Goal: Information Seeking & Learning: Learn about a topic

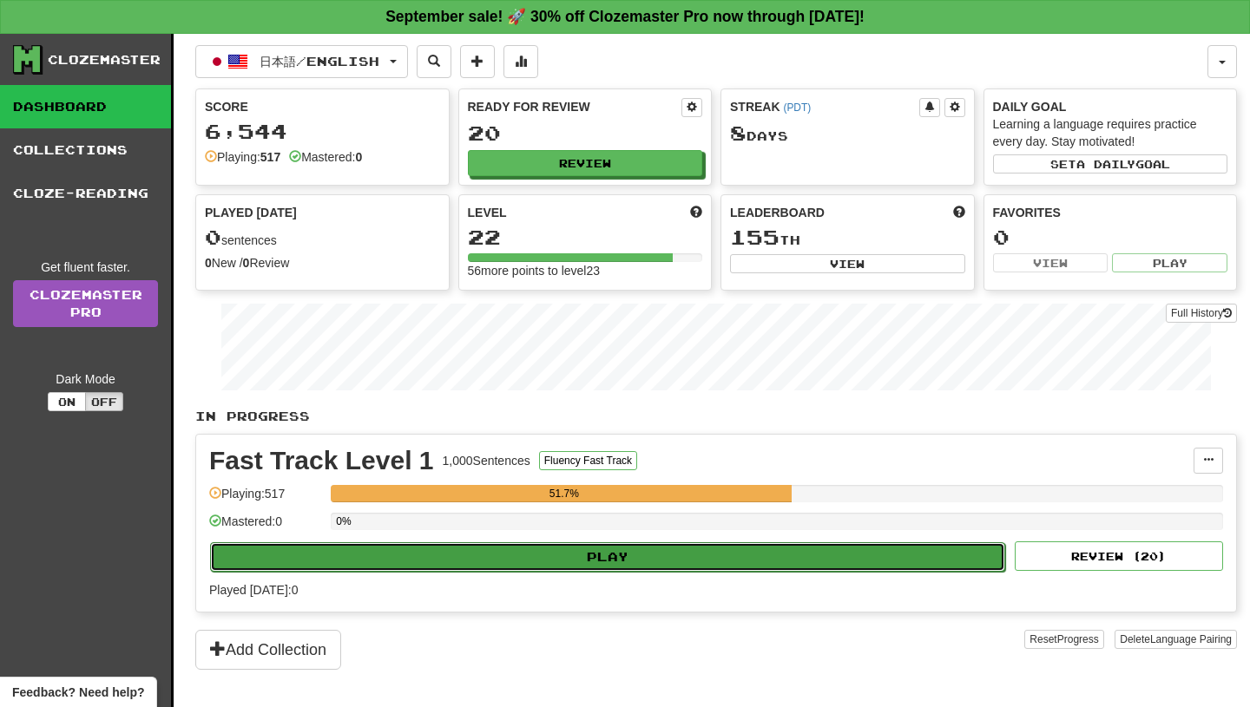
click at [594, 554] on button "Play" at bounding box center [607, 558] width 795 height 30
select select "**"
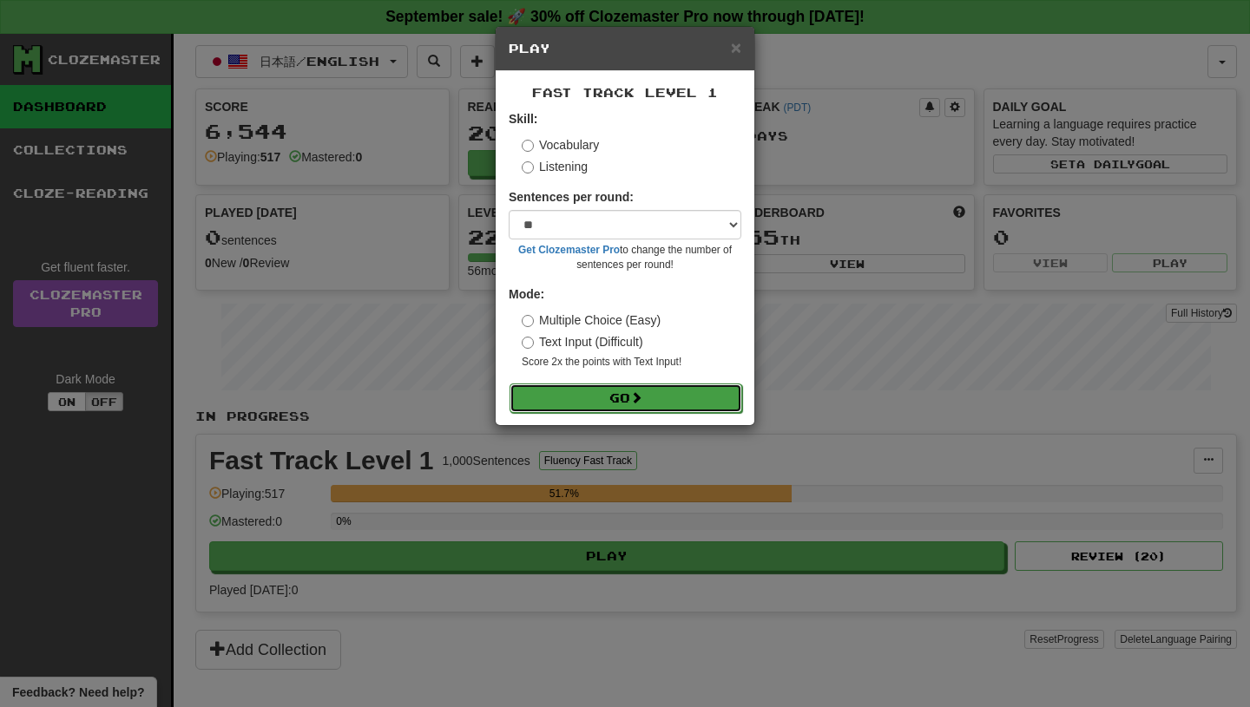
click at [589, 398] on button "Go" at bounding box center [626, 399] width 233 height 30
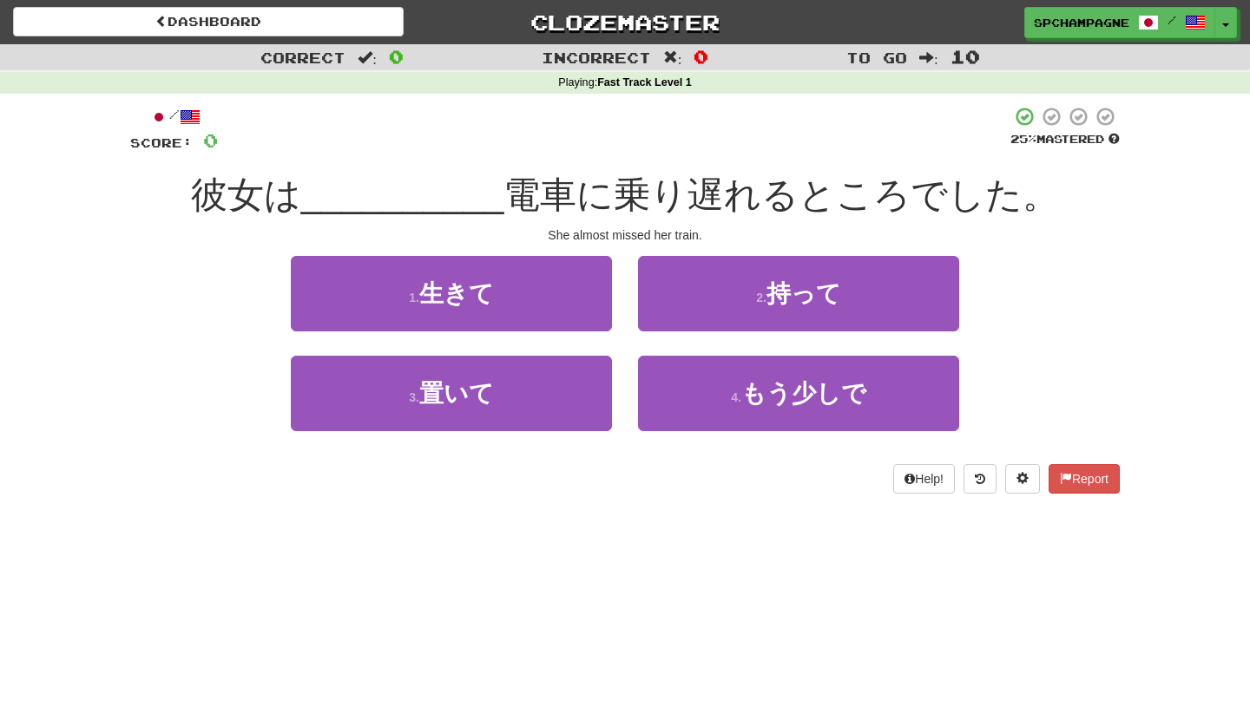
click at [257, 543] on div "Dashboard Clozemaster spchampagne / Toggle Dropdown Dashboard Leaderboard Activ…" at bounding box center [625, 353] width 1250 height 707
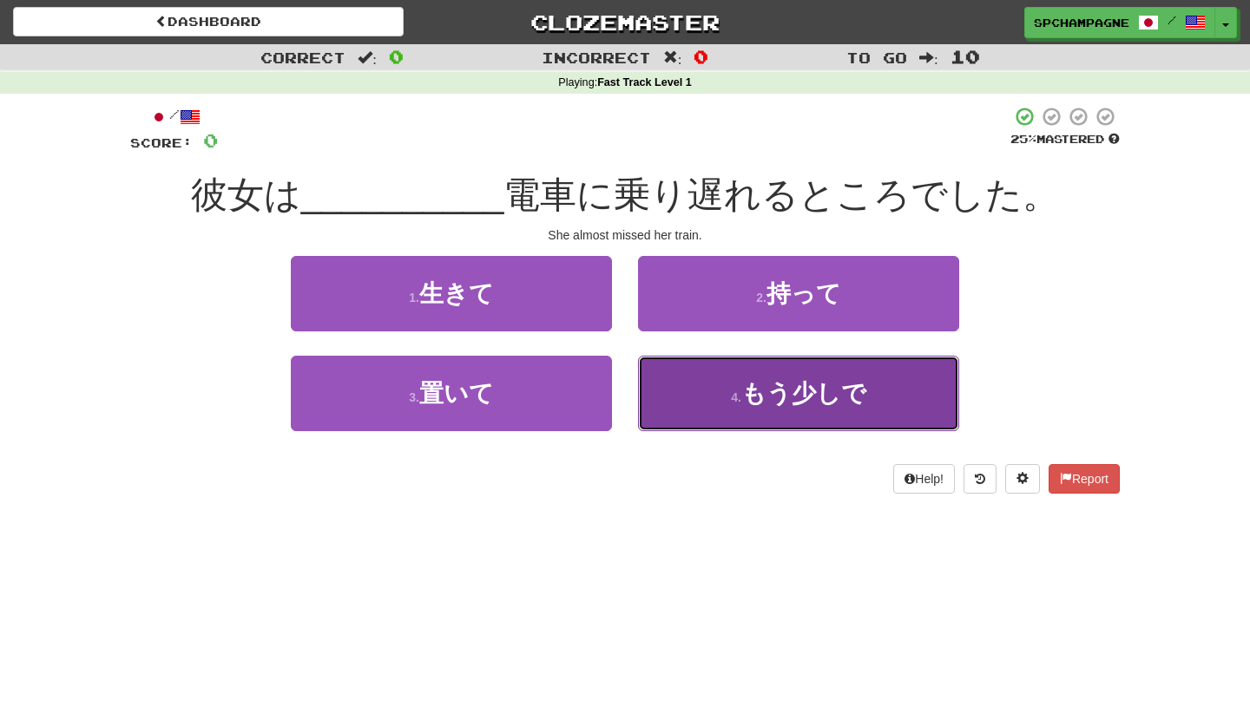
click at [732, 401] on small "4 ." at bounding box center [736, 398] width 10 height 14
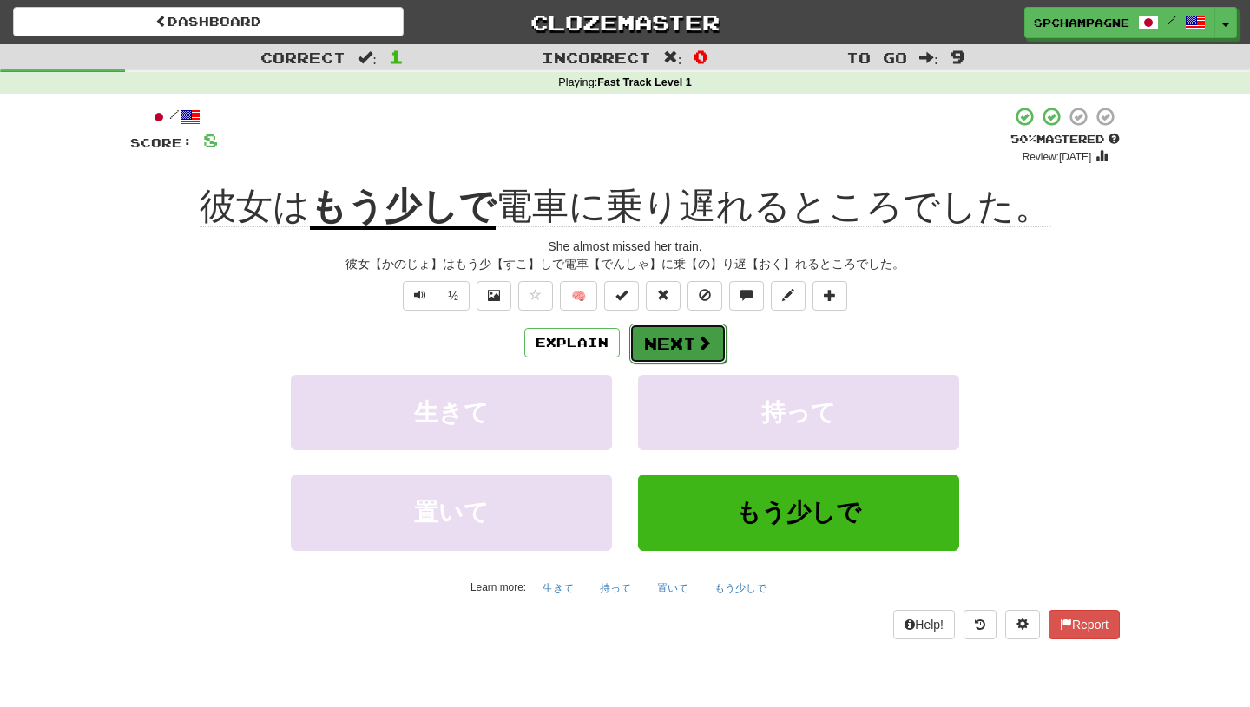
click at [681, 339] on button "Next" at bounding box center [677, 344] width 97 height 40
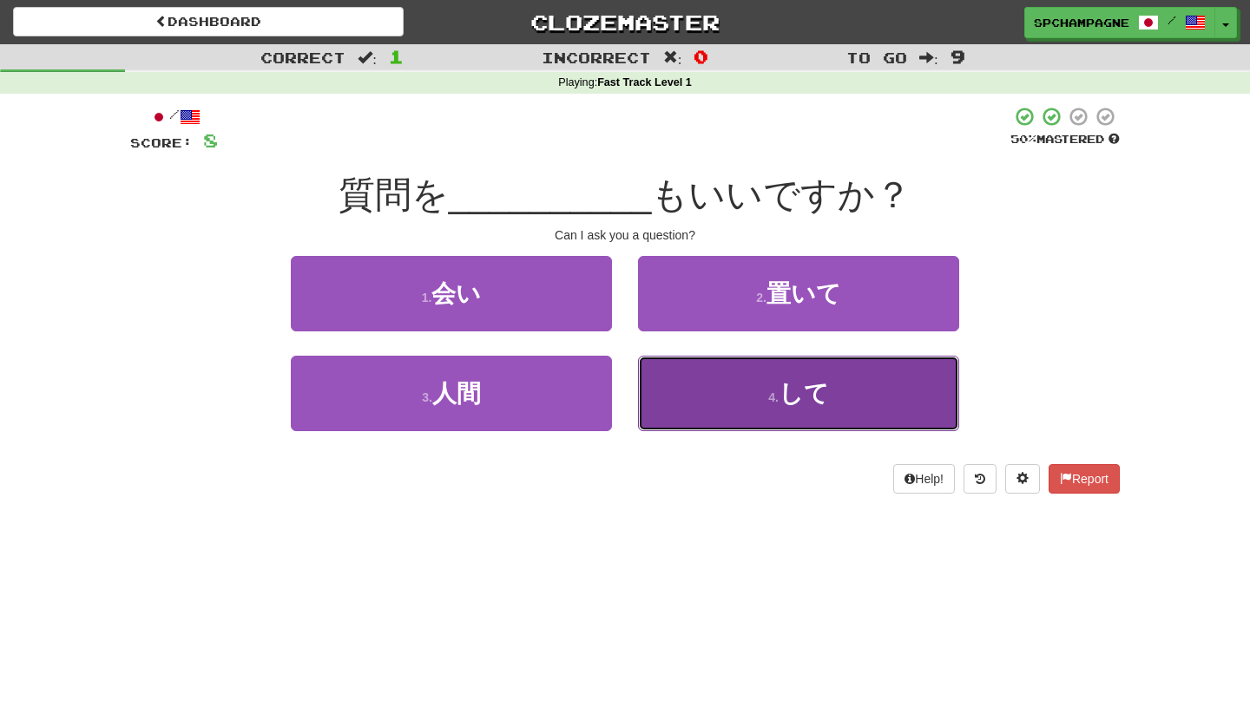
click at [719, 411] on button "4 . して" at bounding box center [798, 394] width 321 height 76
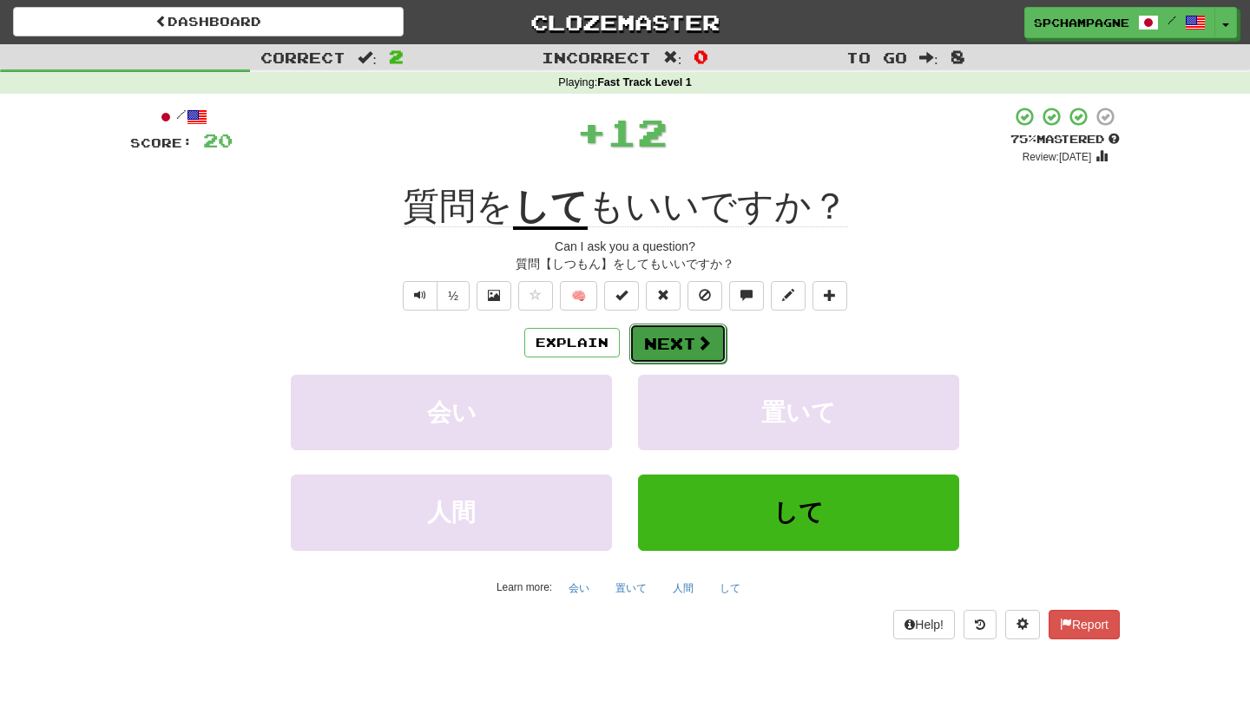
click at [669, 336] on button "Next" at bounding box center [677, 344] width 97 height 40
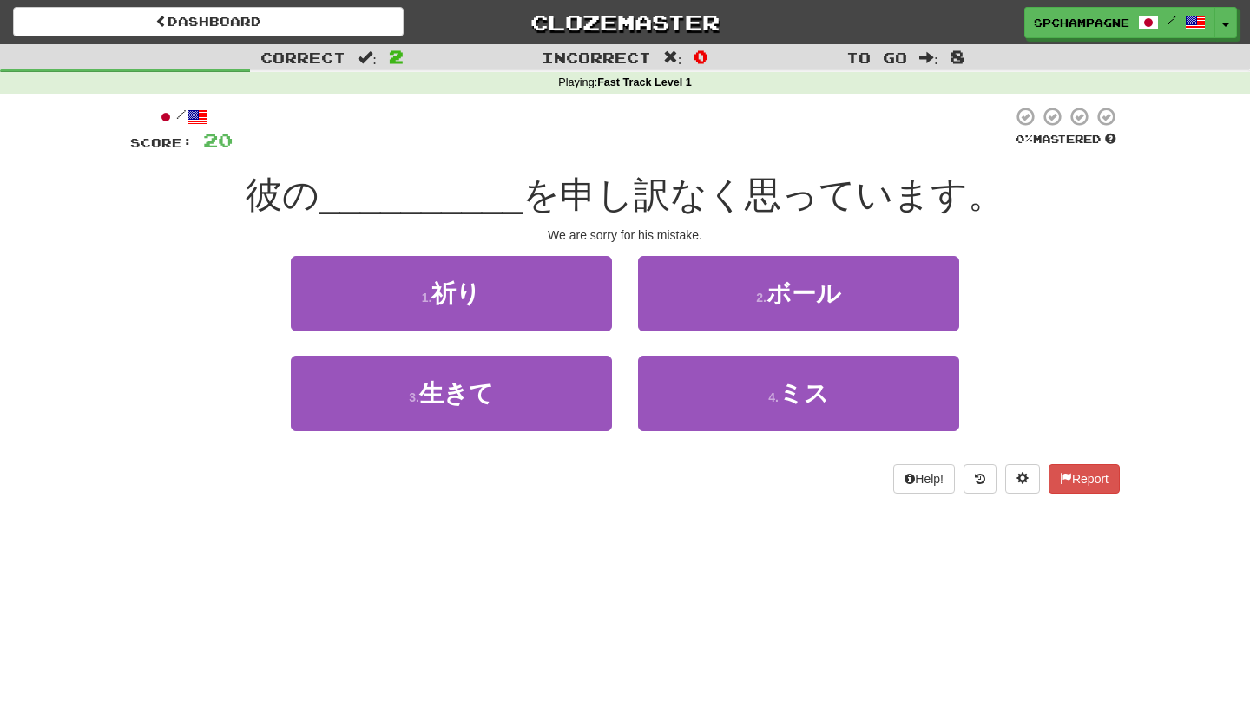
click at [254, 515] on div "/ Score: 20 0 % Mastered 彼の __________ を申し訳なく思っています。 We are sorry for his mista…" at bounding box center [625, 306] width 990 height 424
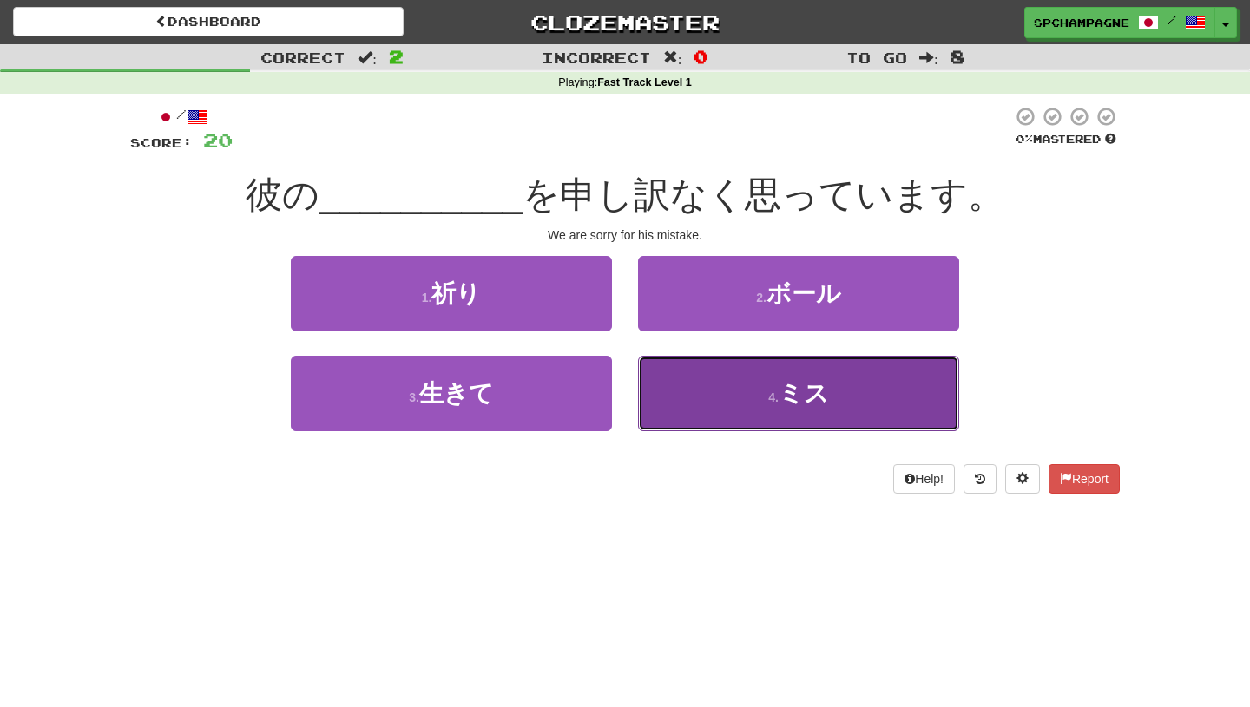
click at [794, 391] on span "ミス" at bounding box center [804, 393] width 50 height 27
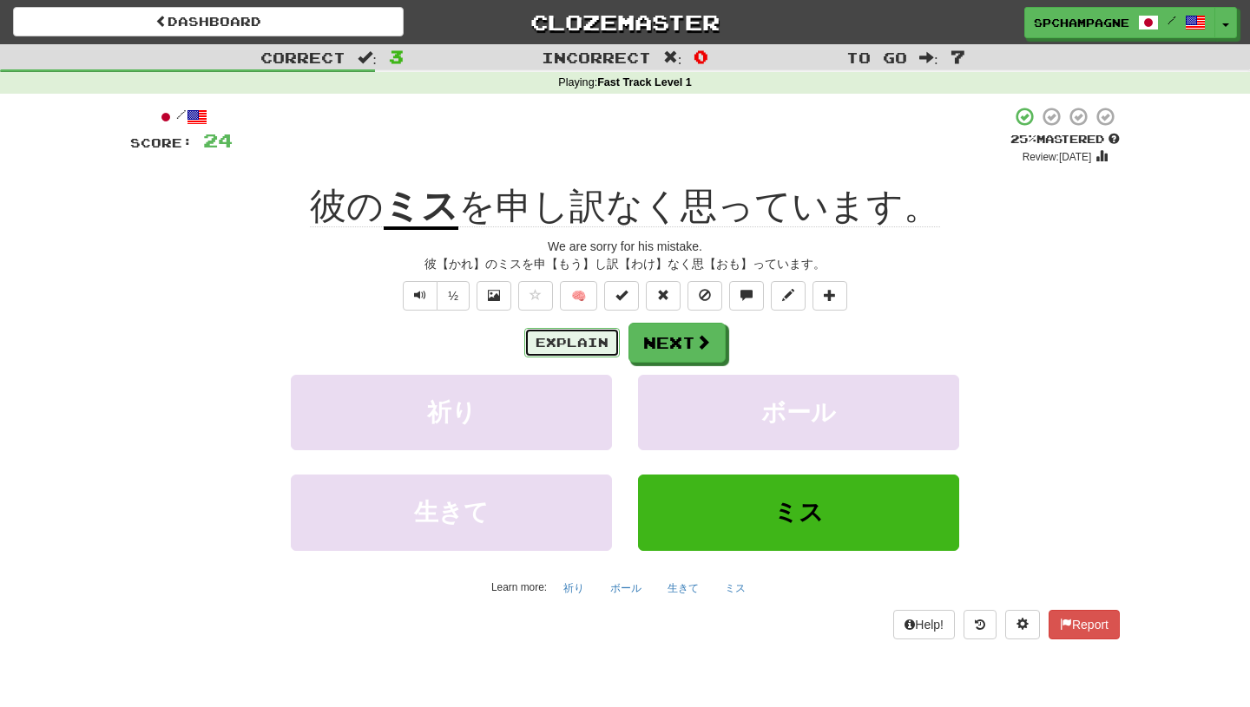
click at [581, 336] on button "Explain" at bounding box center [571, 343] width 95 height 30
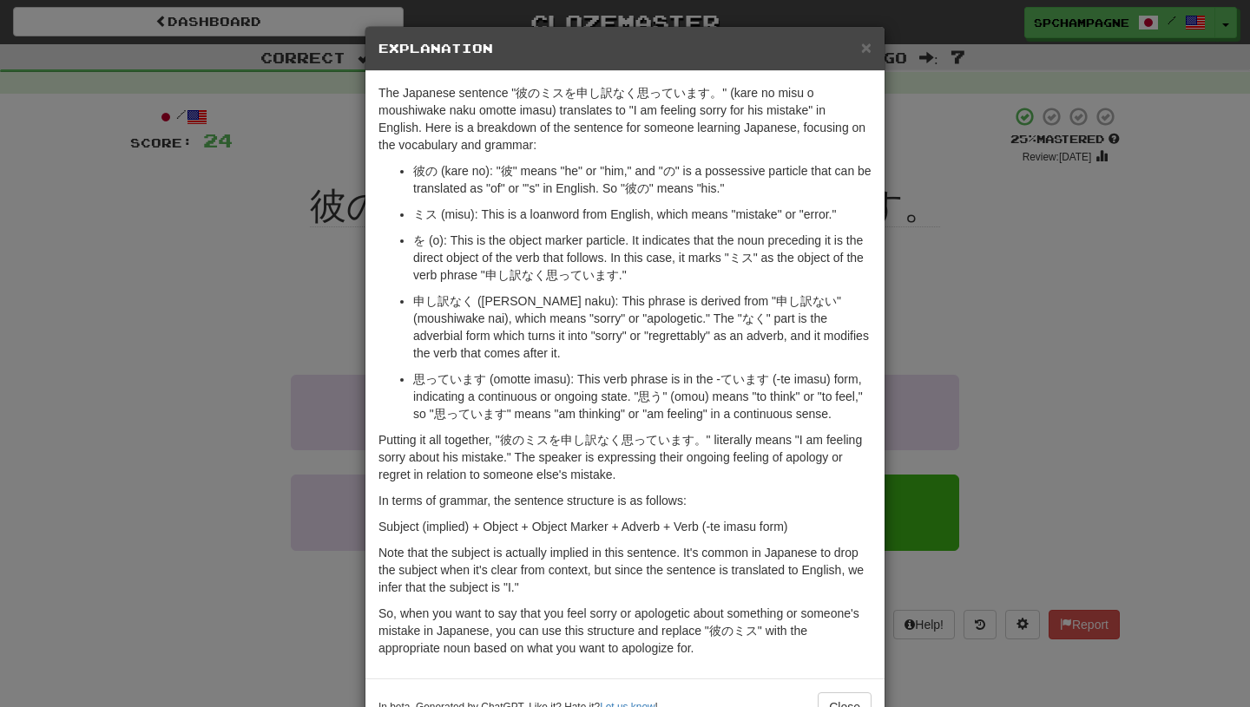
click at [1029, 301] on div "× Explanation The Japanese sentence "彼のミスを申し訳なく思っています。" (kare no misu o moushiw…" at bounding box center [625, 353] width 1250 height 707
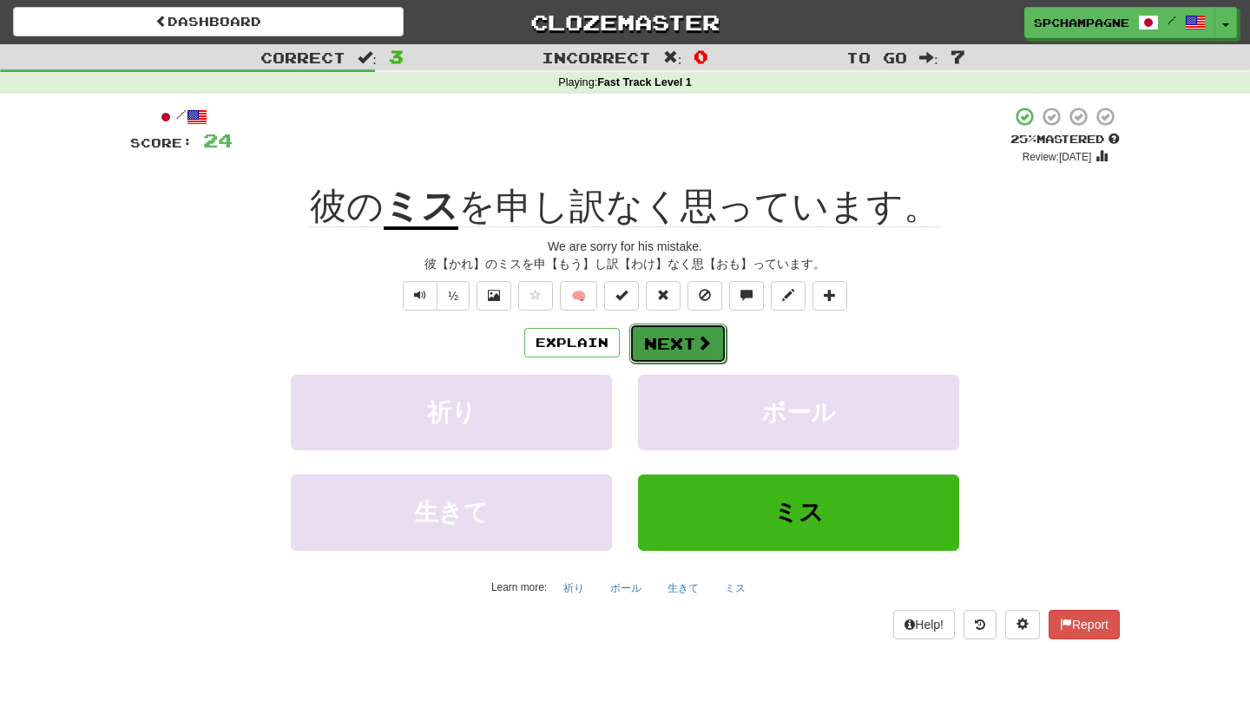
click at [704, 343] on span at bounding box center [704, 343] width 16 height 16
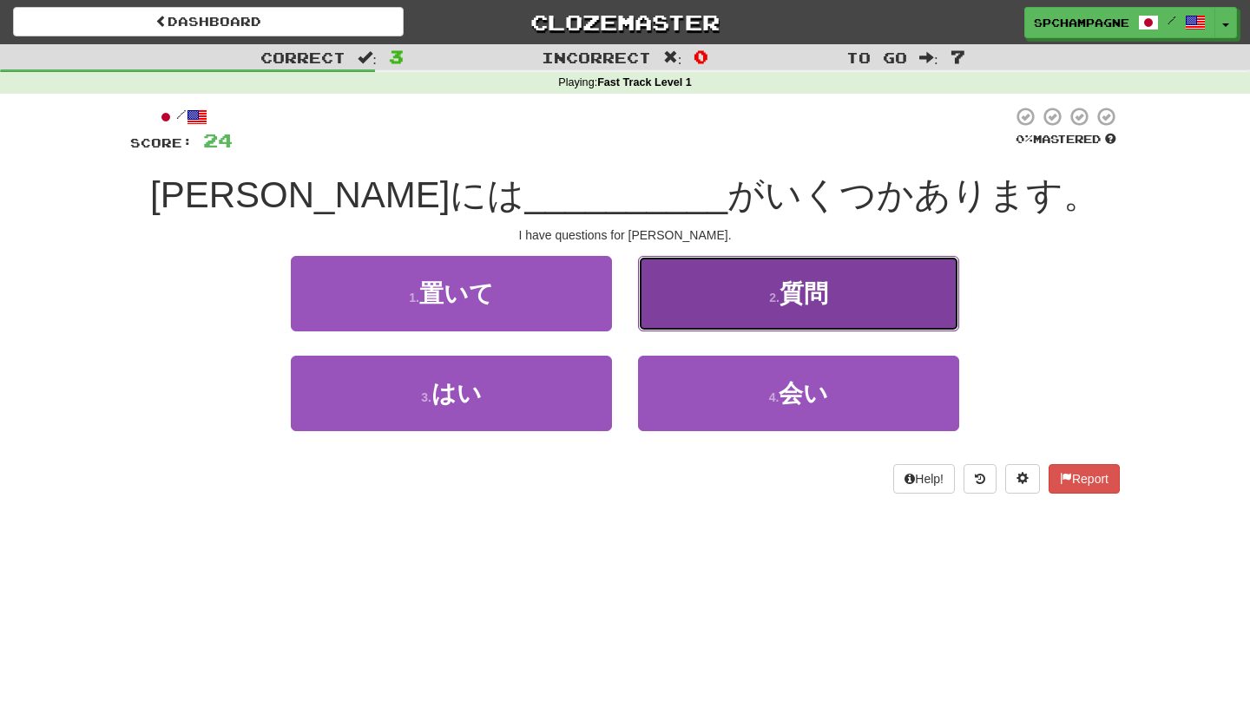
click at [710, 291] on button "2 . 質問" at bounding box center [798, 294] width 321 height 76
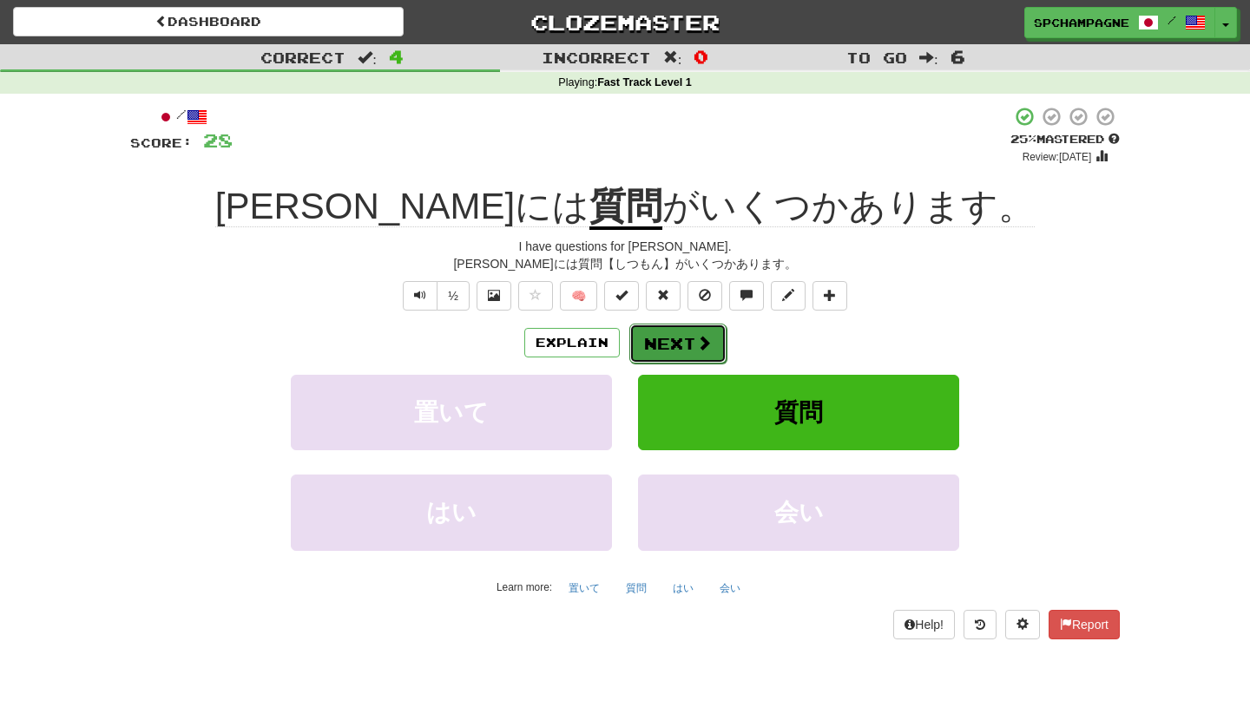
click at [678, 339] on button "Next" at bounding box center [677, 344] width 97 height 40
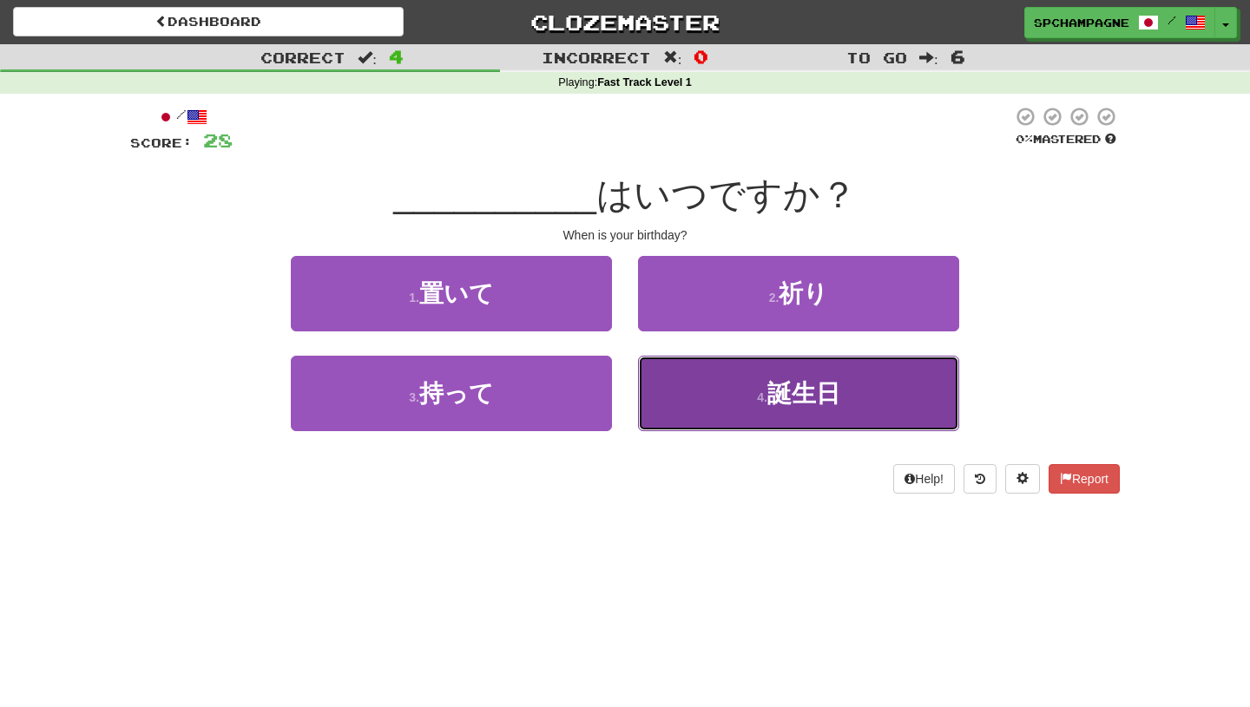
click at [727, 392] on button "4 . 誕生日" at bounding box center [798, 394] width 321 height 76
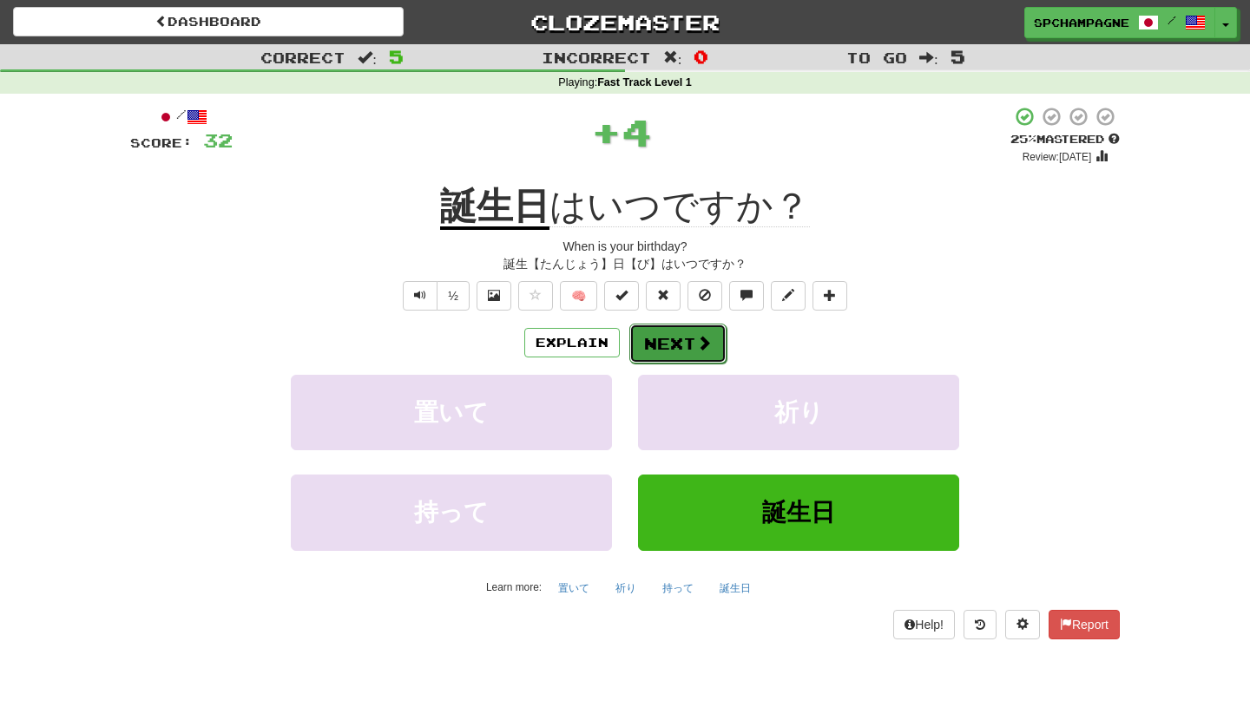
click at [696, 336] on span at bounding box center [704, 343] width 16 height 16
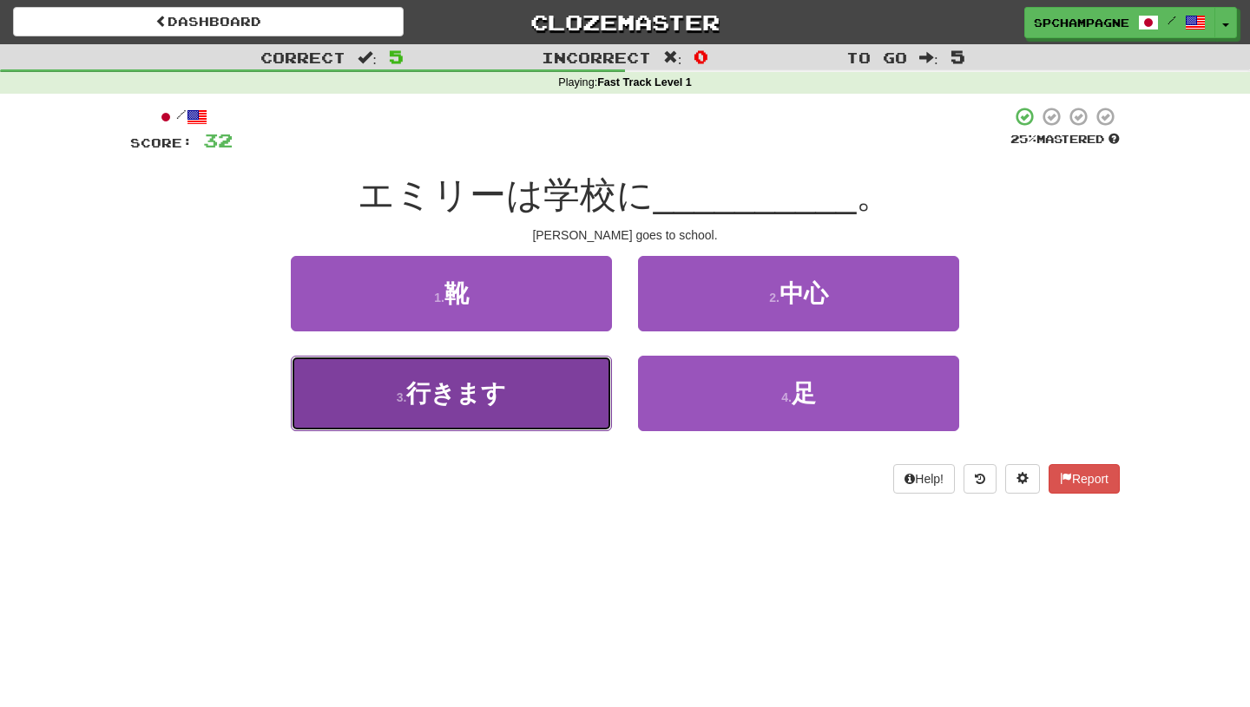
click at [473, 404] on span "行きます" at bounding box center [456, 393] width 100 height 27
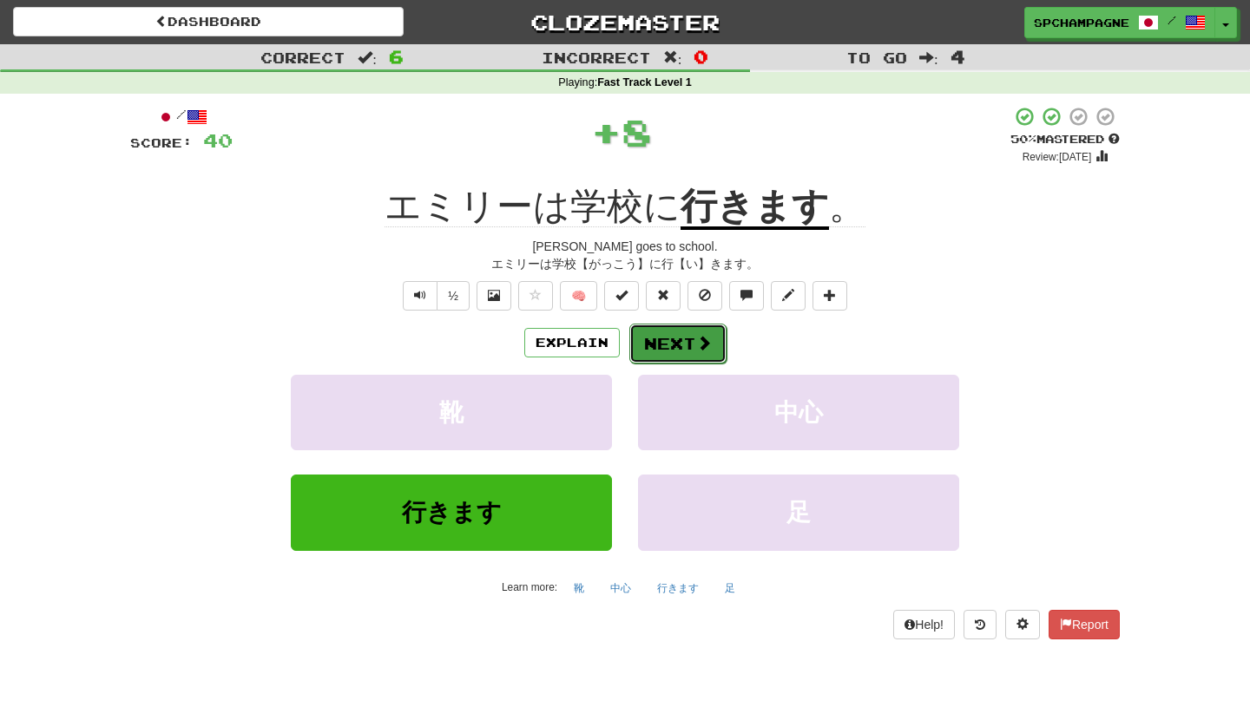
click at [681, 345] on button "Next" at bounding box center [677, 344] width 97 height 40
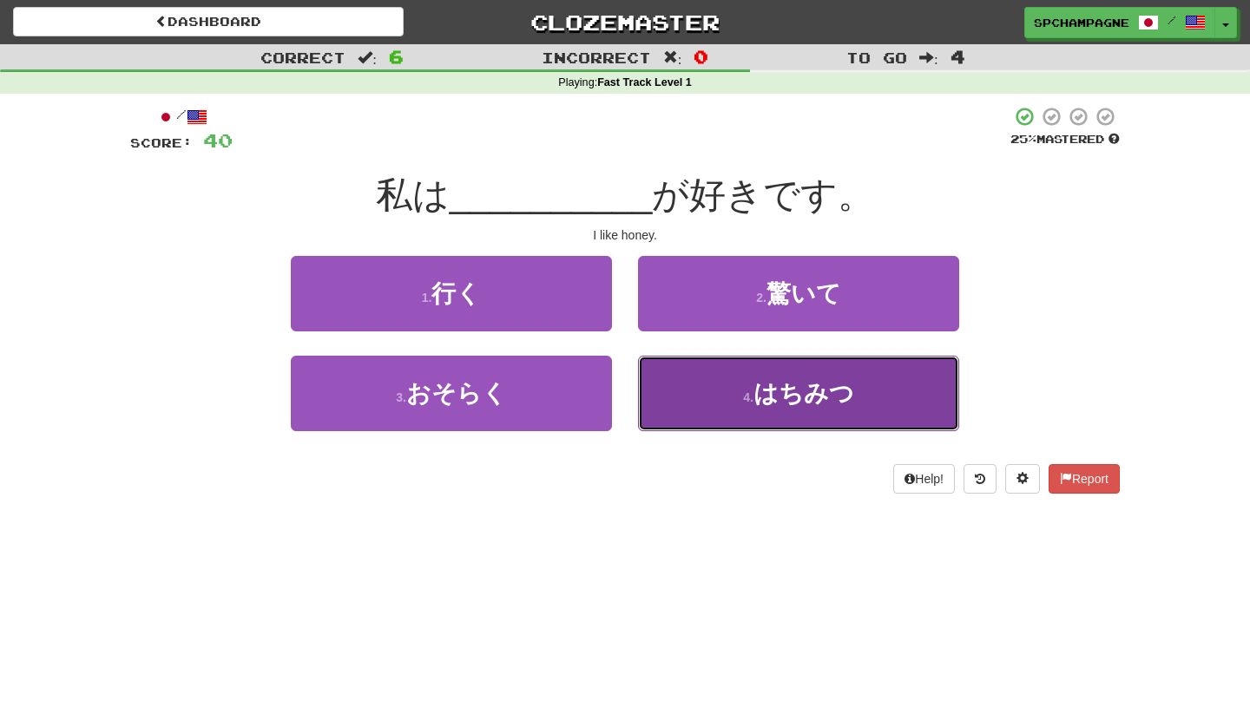
click at [707, 391] on button "4 . はちみつ" at bounding box center [798, 394] width 321 height 76
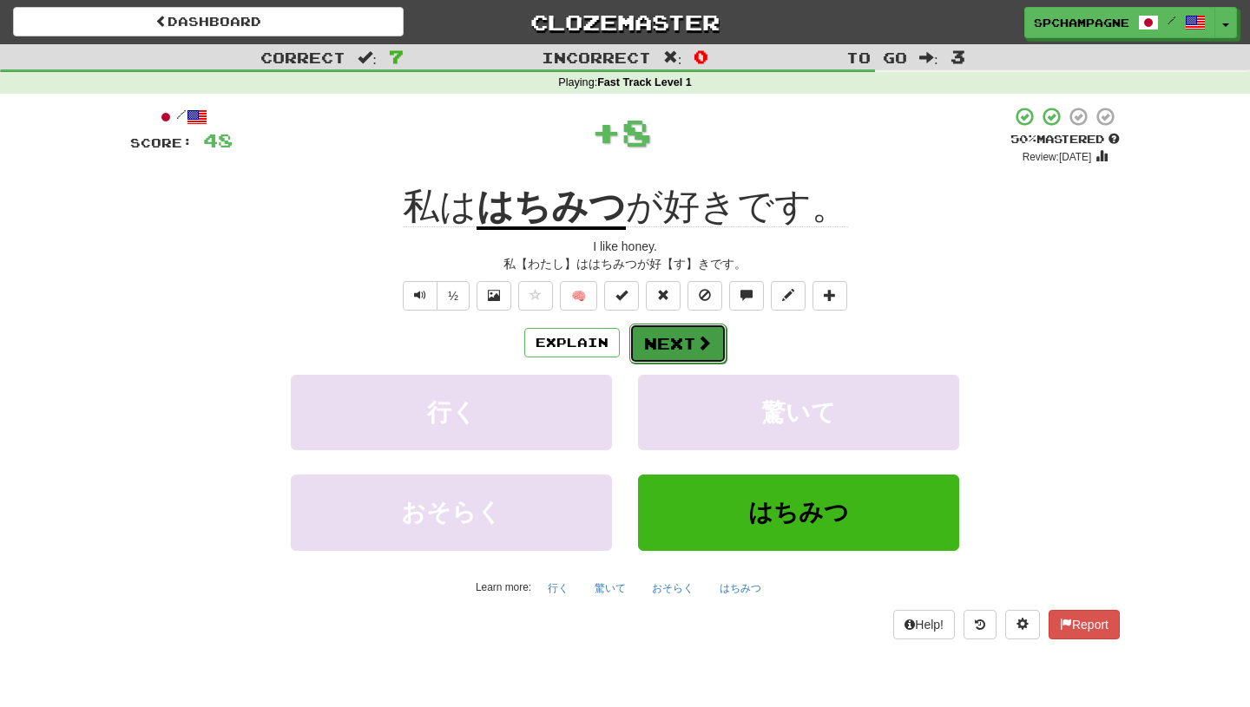
click at [680, 341] on button "Next" at bounding box center [677, 344] width 97 height 40
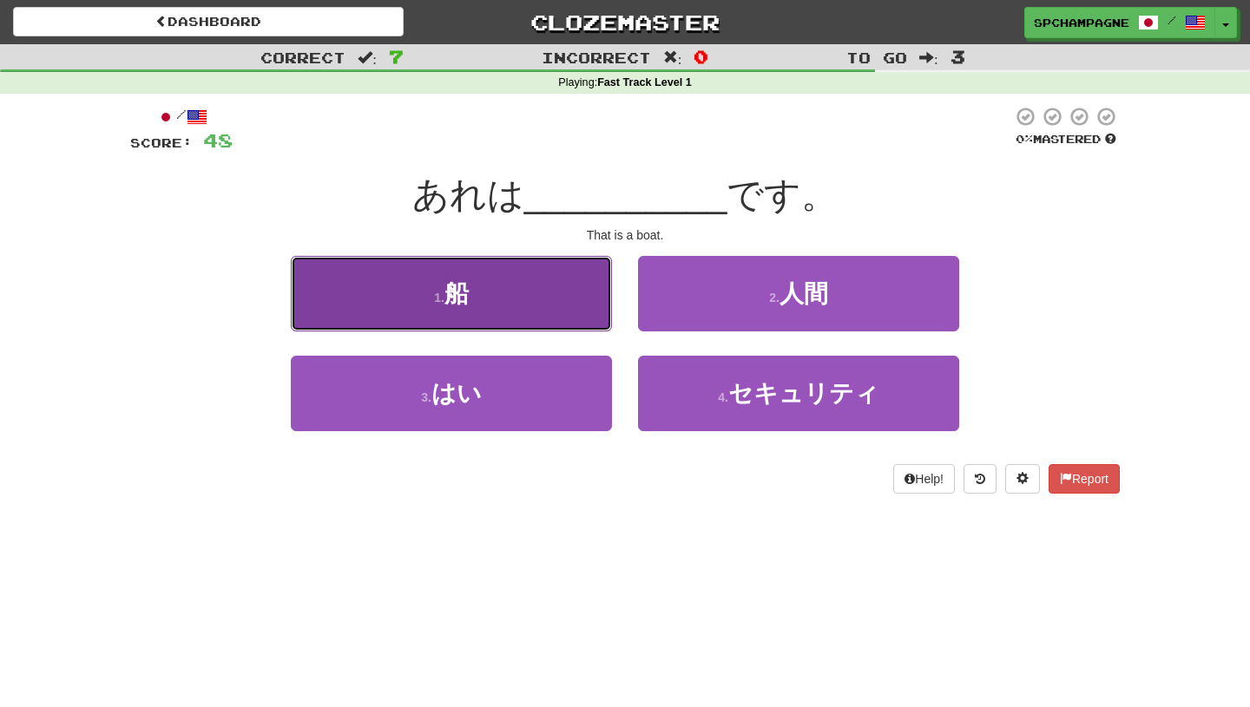
click at [503, 294] on button "1 . 船" at bounding box center [451, 294] width 321 height 76
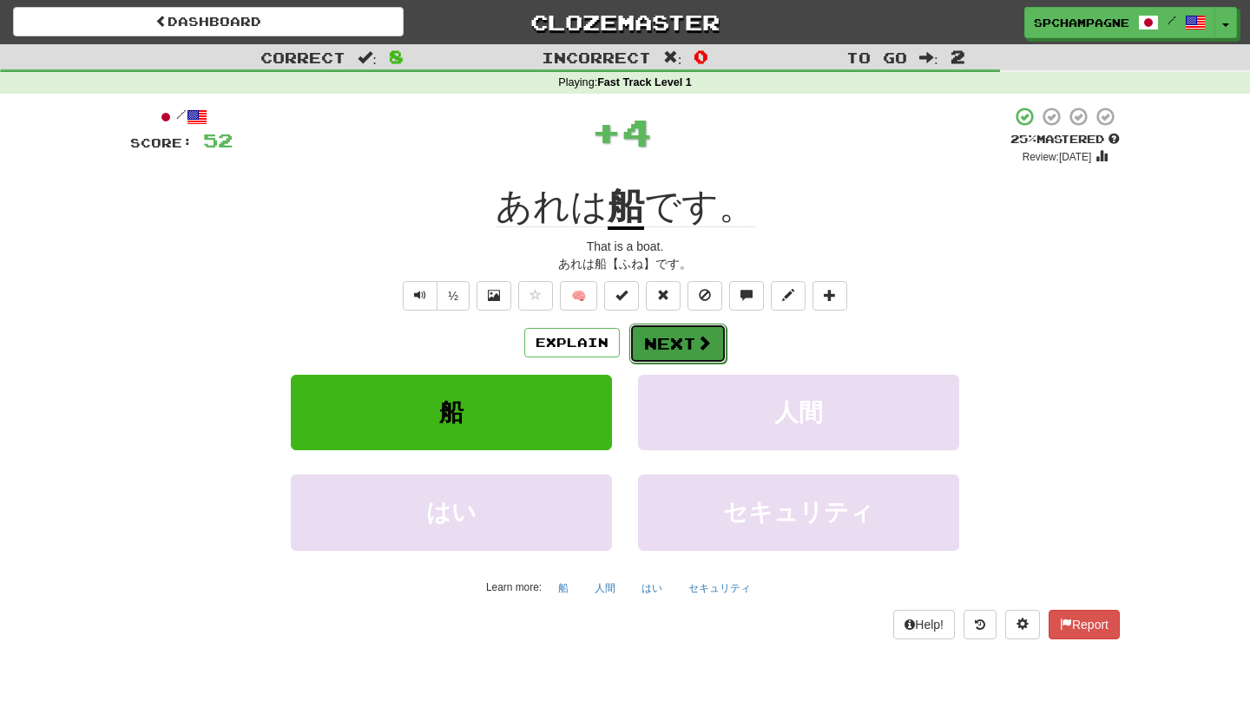
click at [680, 337] on button "Next" at bounding box center [677, 344] width 97 height 40
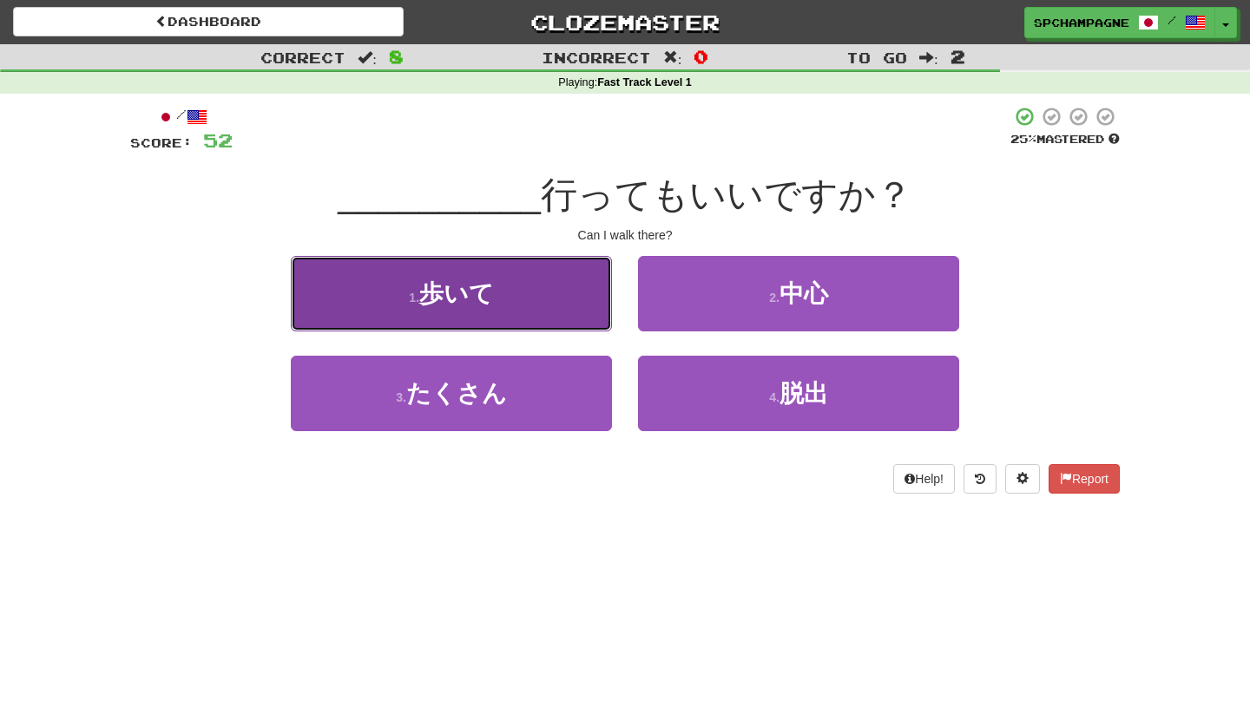
click at [485, 300] on span "歩いて" at bounding box center [456, 293] width 75 height 27
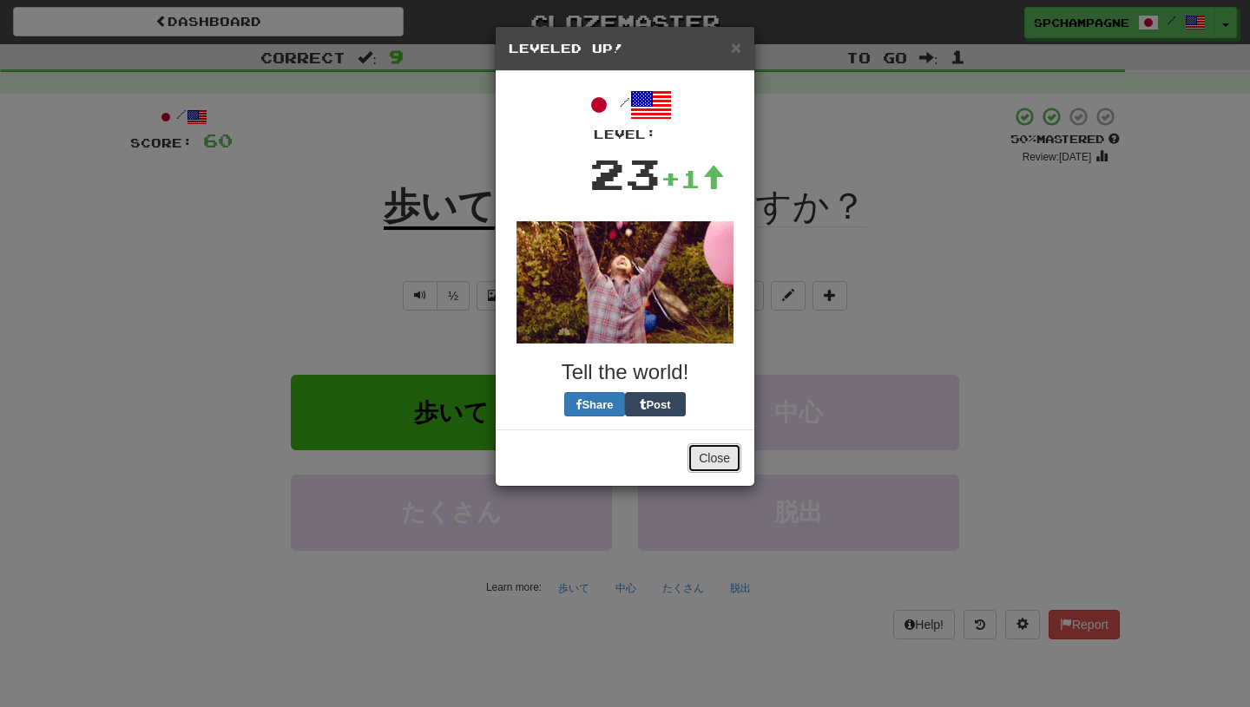
click at [711, 456] on button "Close" at bounding box center [714, 459] width 54 height 30
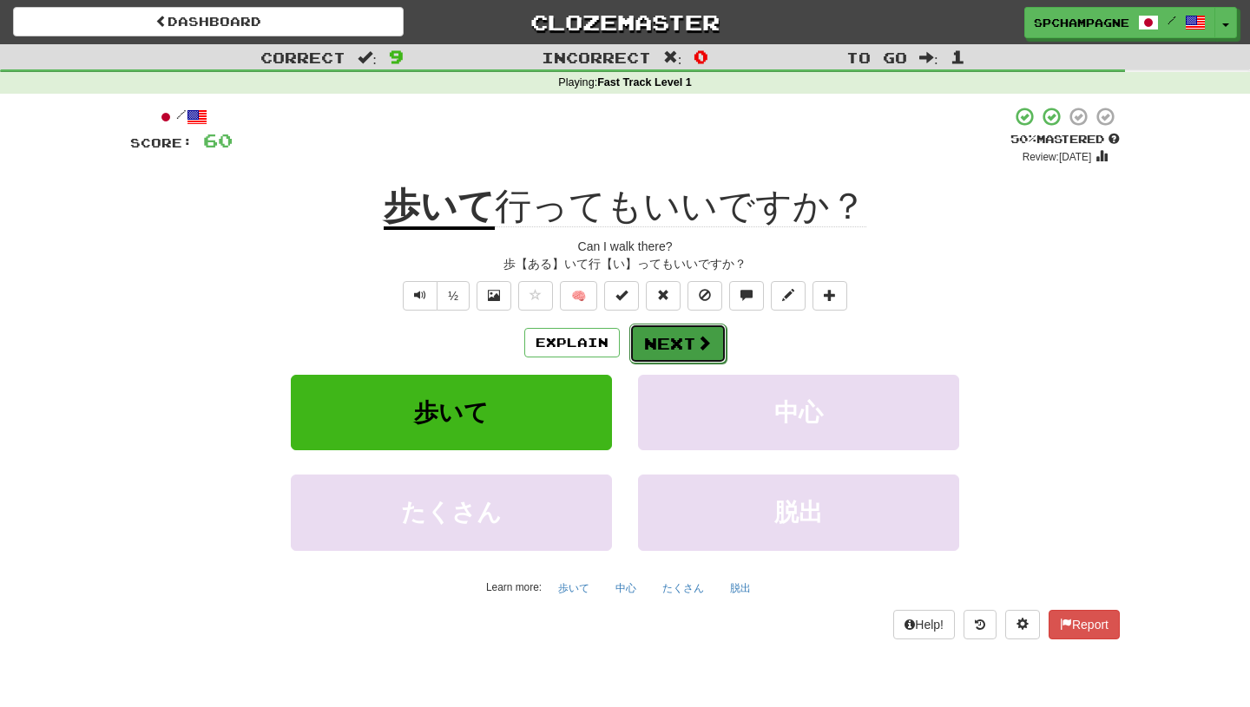
click at [679, 338] on button "Next" at bounding box center [677, 344] width 97 height 40
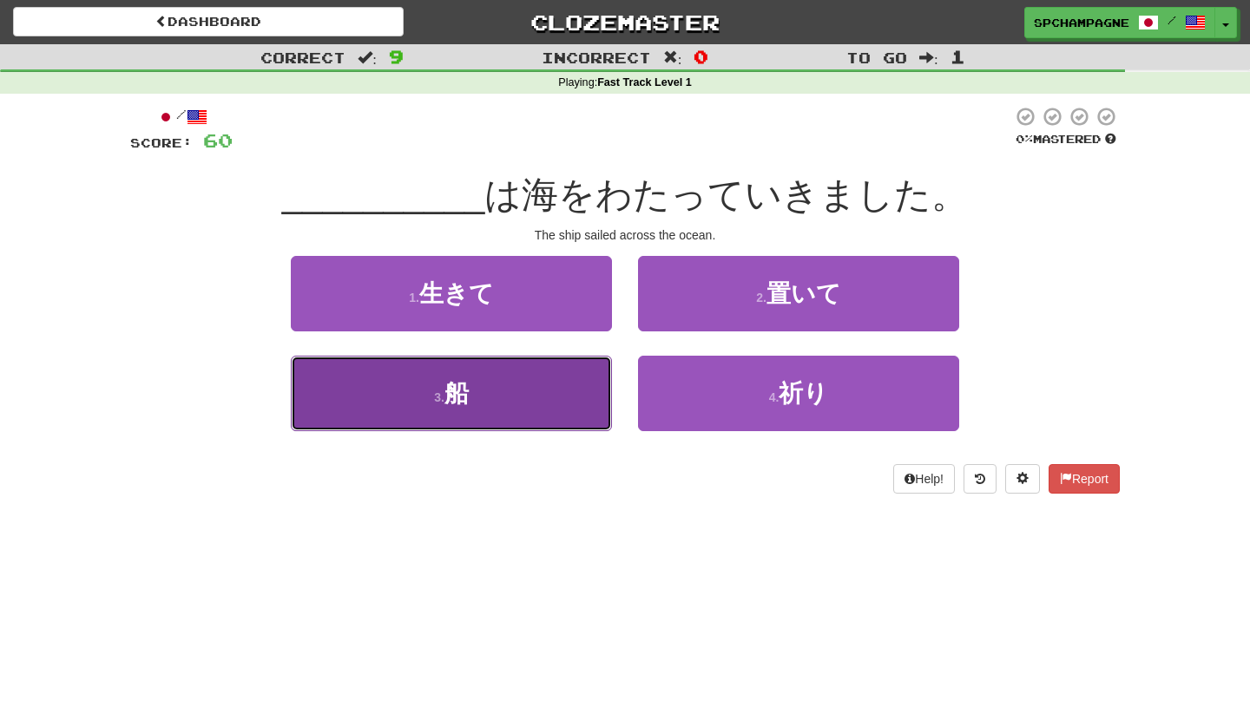
click at [553, 389] on button "3 . 船" at bounding box center [451, 394] width 321 height 76
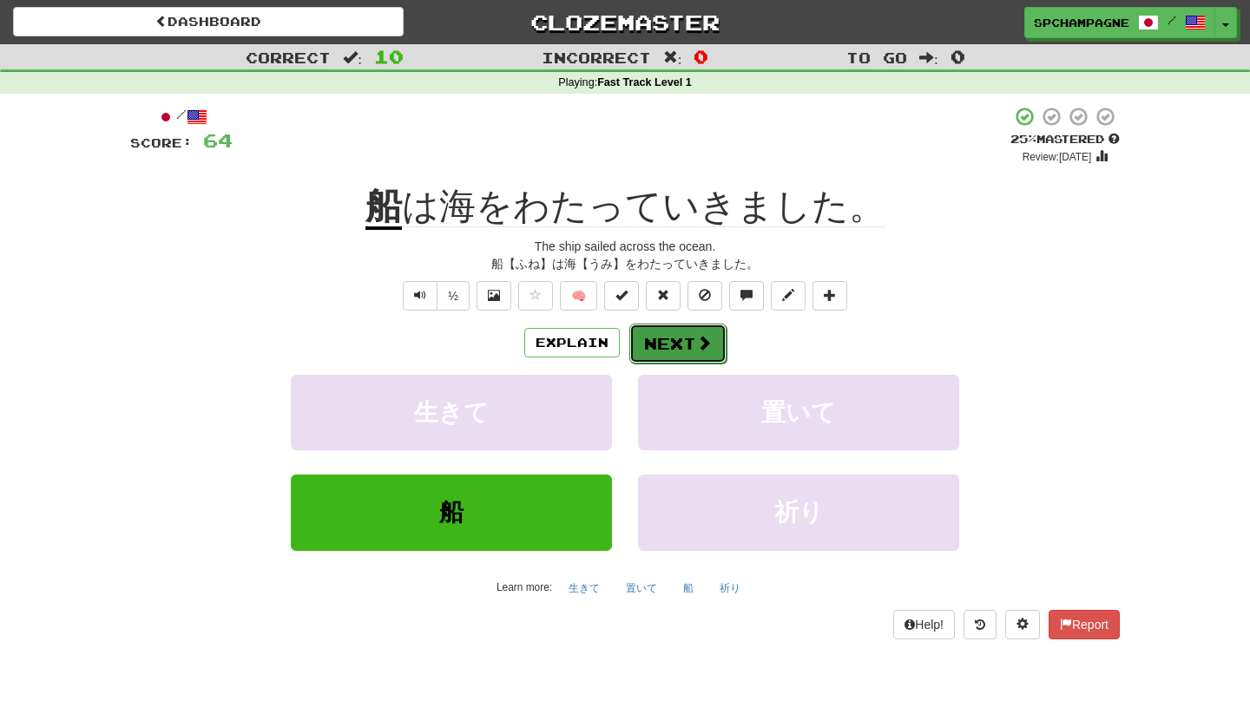
click at [674, 333] on button "Next" at bounding box center [677, 344] width 97 height 40
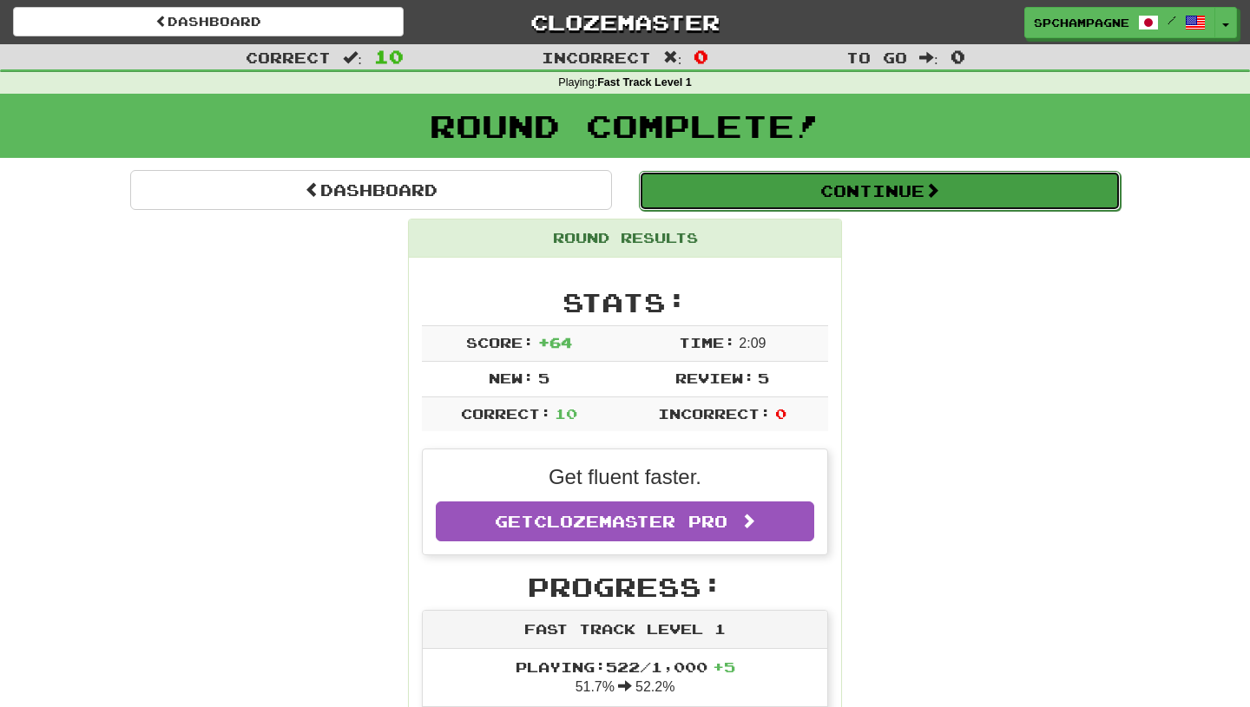
click at [841, 185] on button "Continue" at bounding box center [880, 191] width 482 height 40
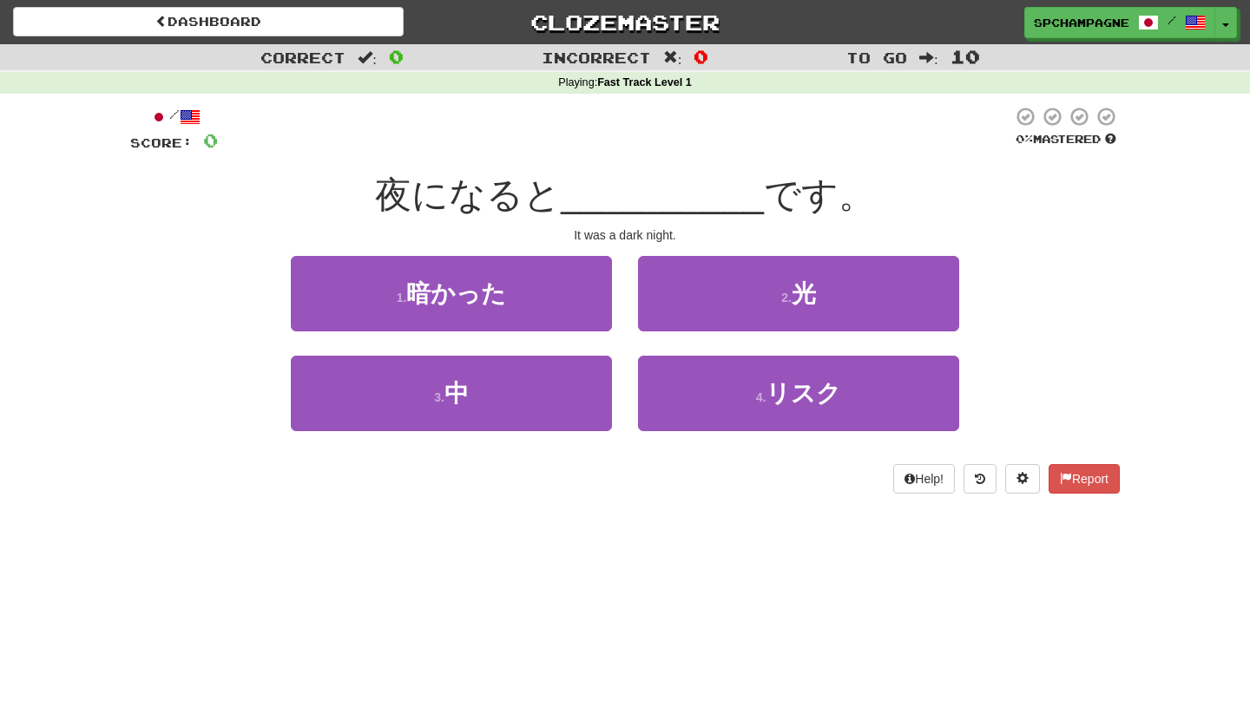
click at [1038, 238] on div "It was a dark night." at bounding box center [625, 235] width 990 height 17
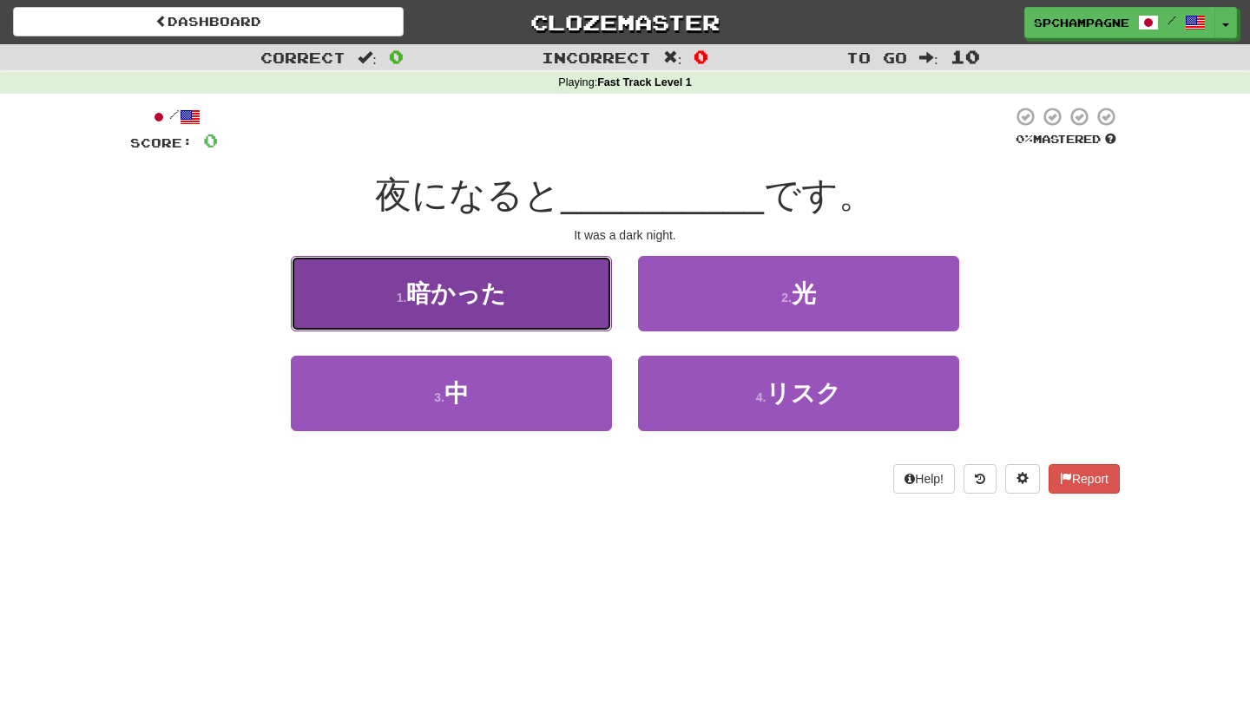
click at [420, 289] on span "暗かった" at bounding box center [456, 293] width 100 height 27
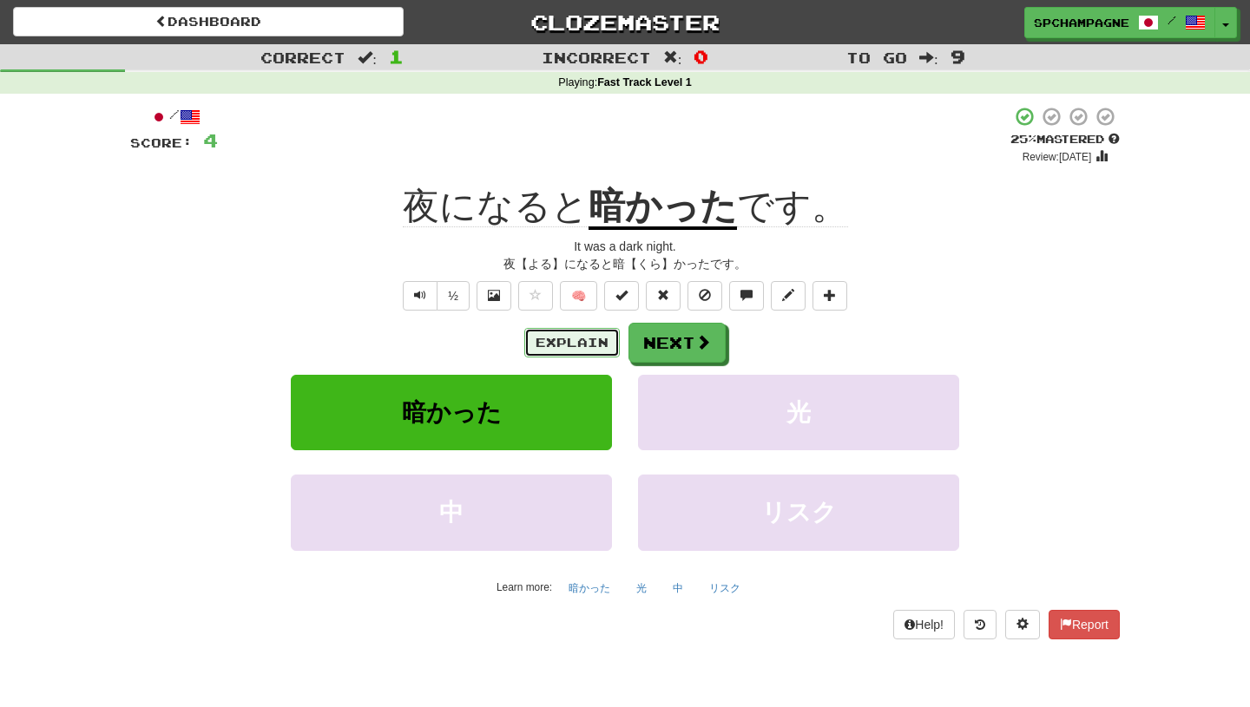
click at [591, 341] on button "Explain" at bounding box center [571, 343] width 95 height 30
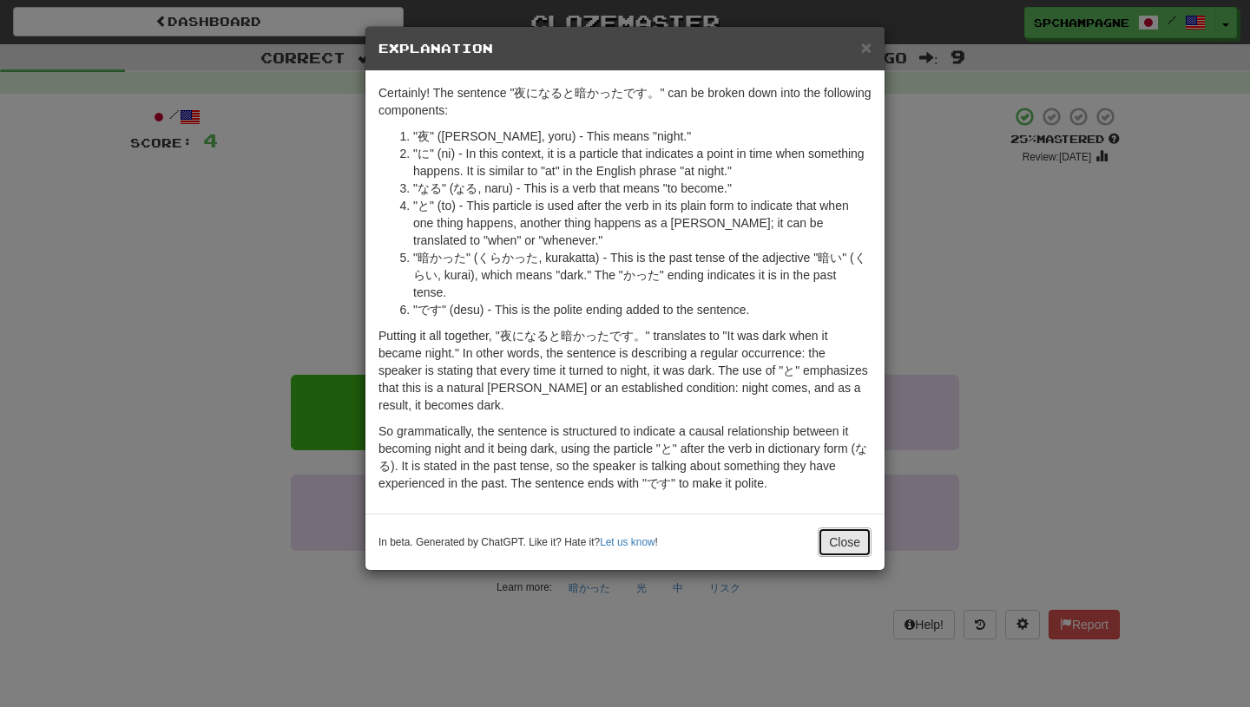
click at [857, 547] on button "Close" at bounding box center [845, 543] width 54 height 30
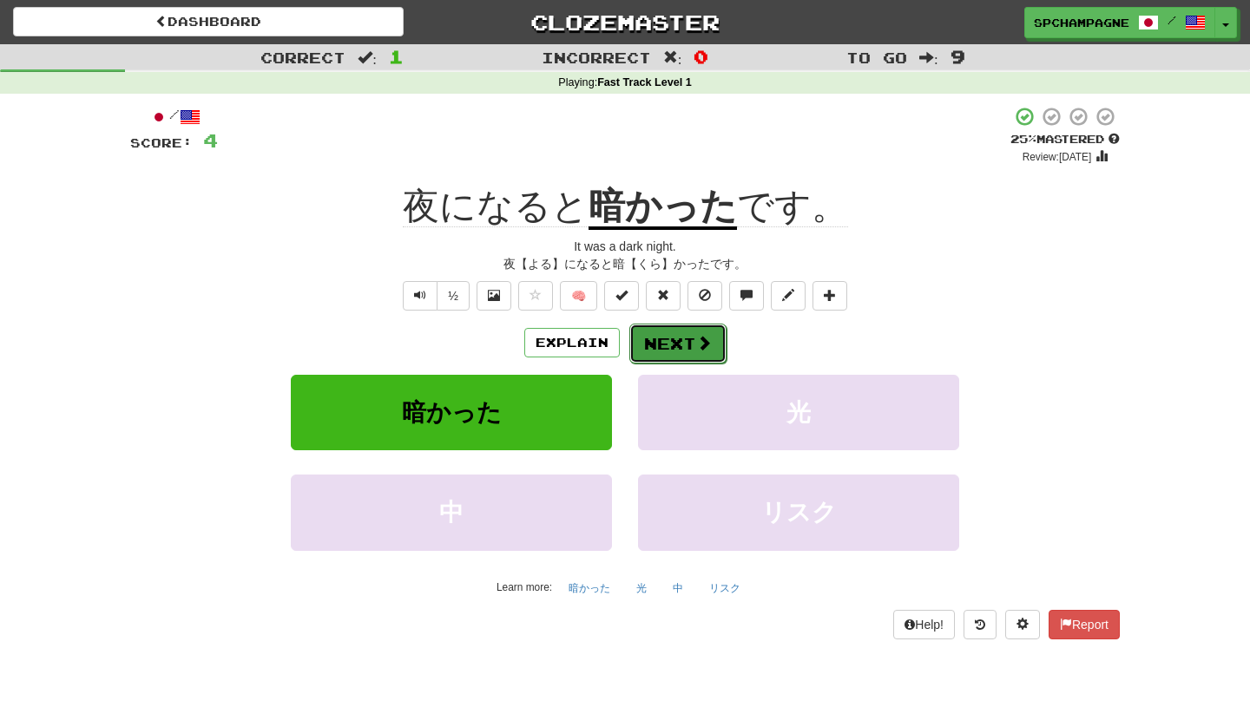
click at [681, 338] on button "Next" at bounding box center [677, 344] width 97 height 40
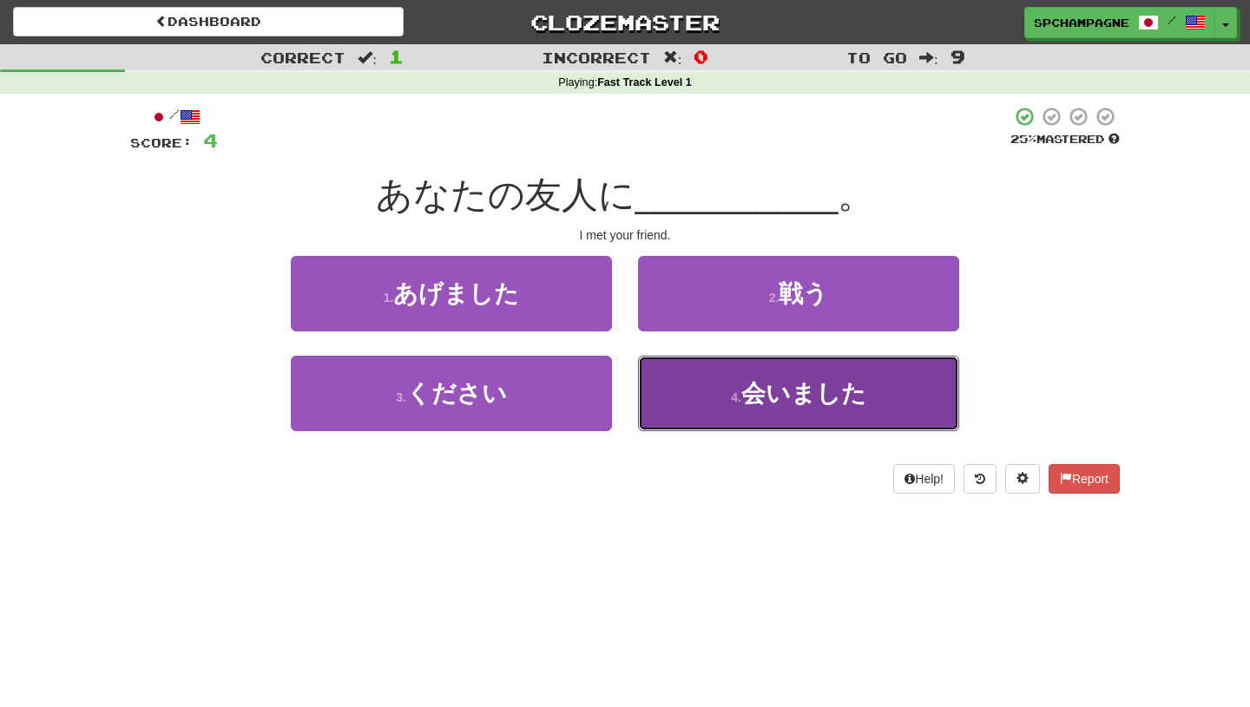
click at [766, 399] on span "会いました" at bounding box center [803, 393] width 125 height 27
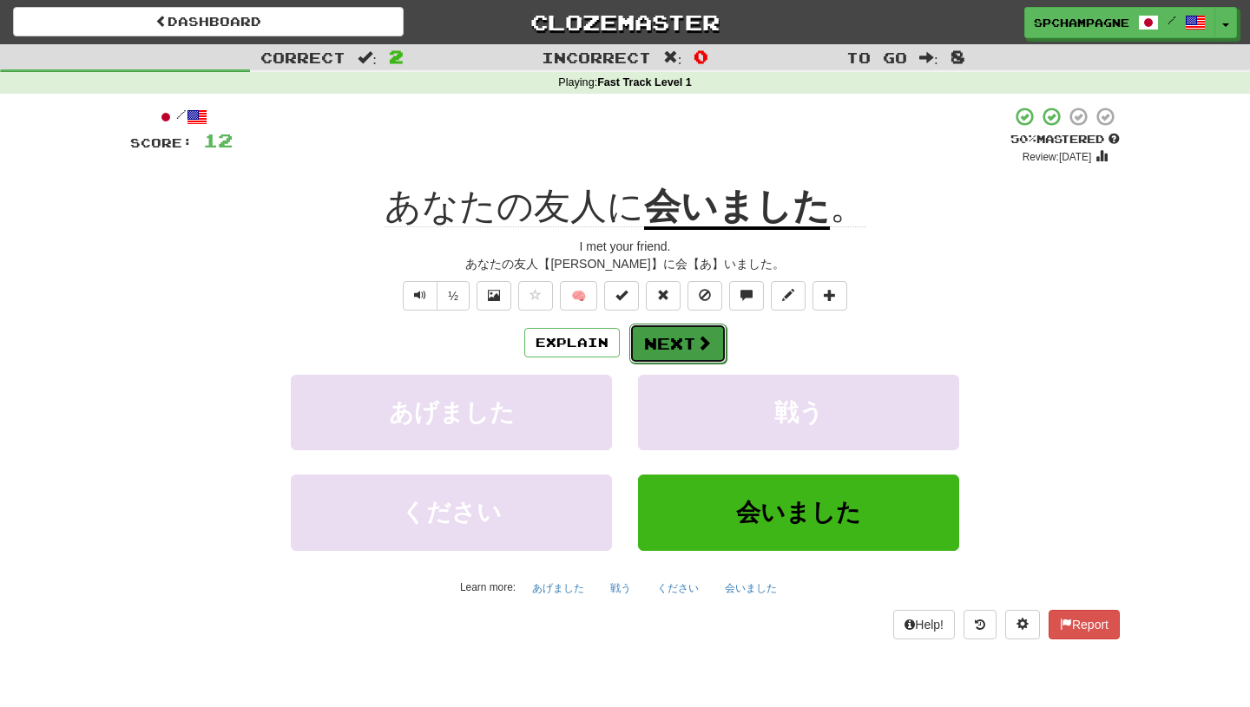
click at [692, 339] on button "Next" at bounding box center [677, 344] width 97 height 40
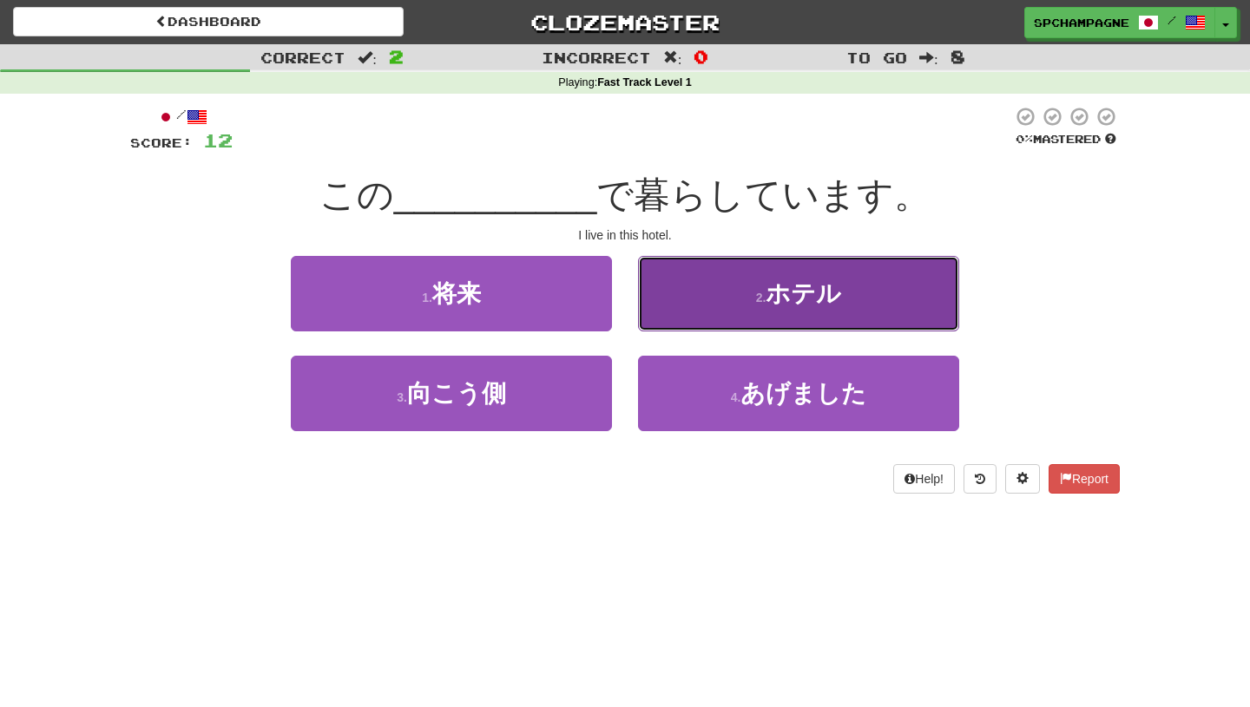
click at [752, 289] on button "2 . ホテル" at bounding box center [798, 294] width 321 height 76
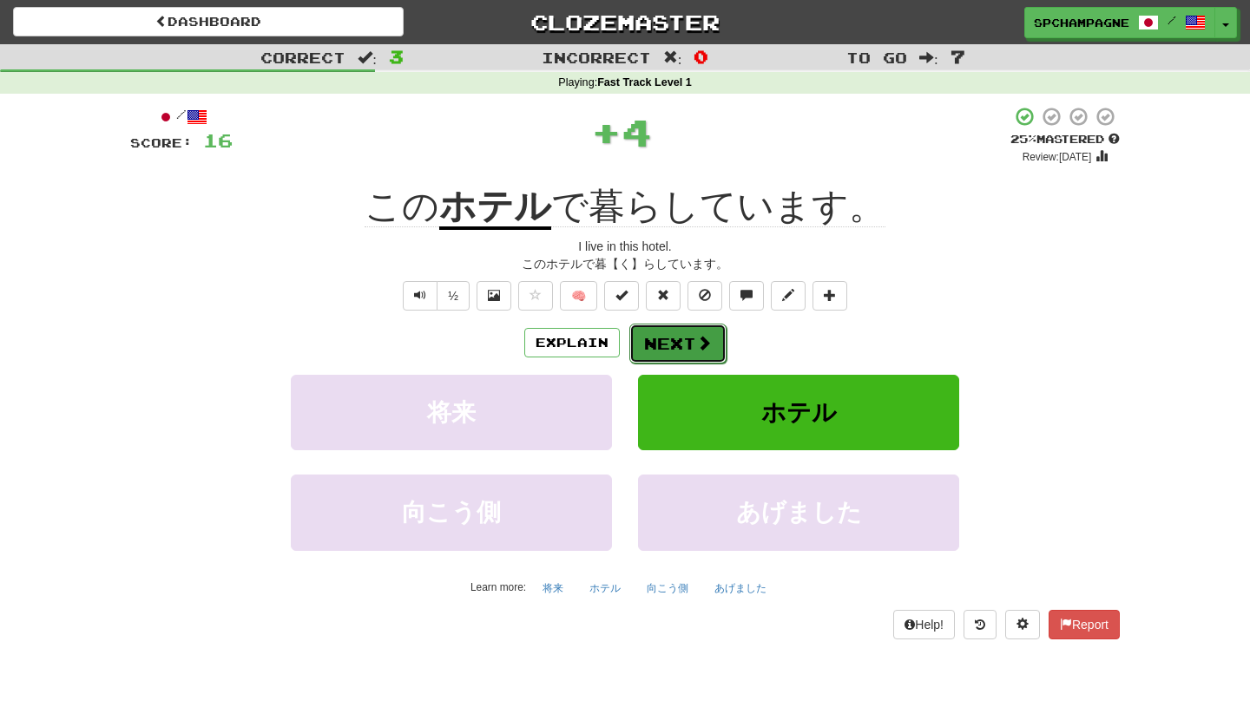
click at [694, 343] on button "Next" at bounding box center [677, 344] width 97 height 40
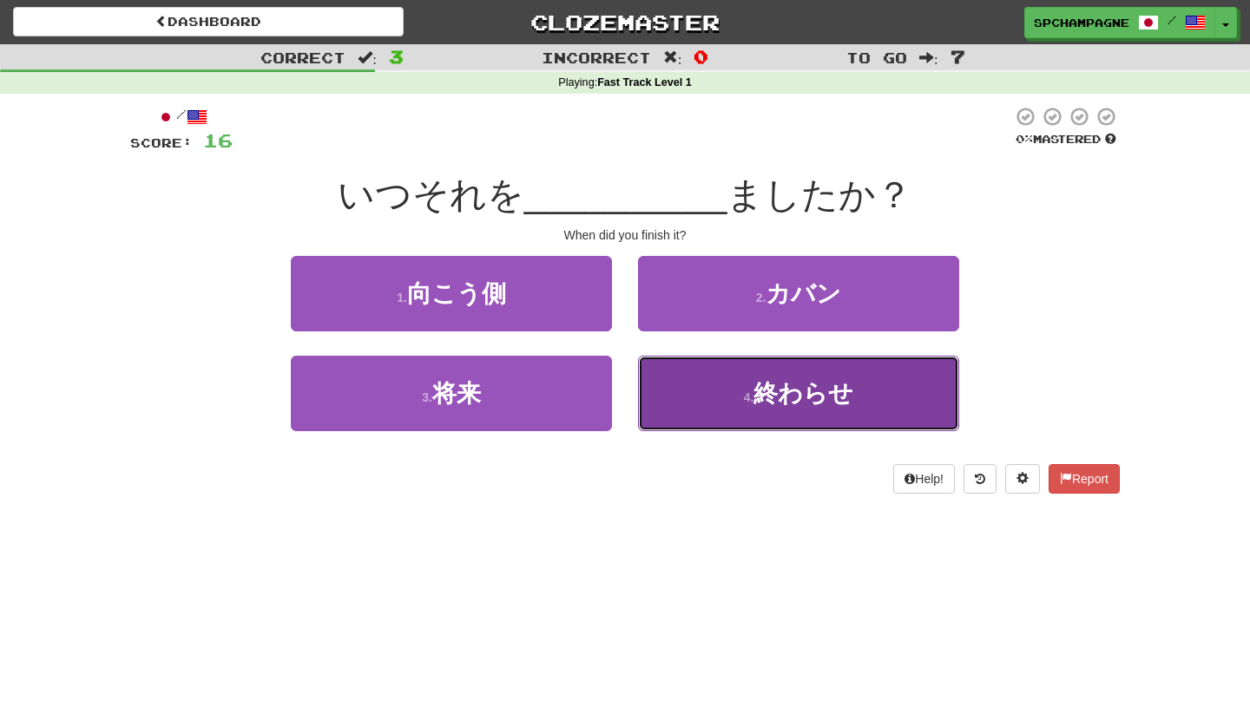
click at [687, 407] on button "4 . 終わらせ" at bounding box center [798, 394] width 321 height 76
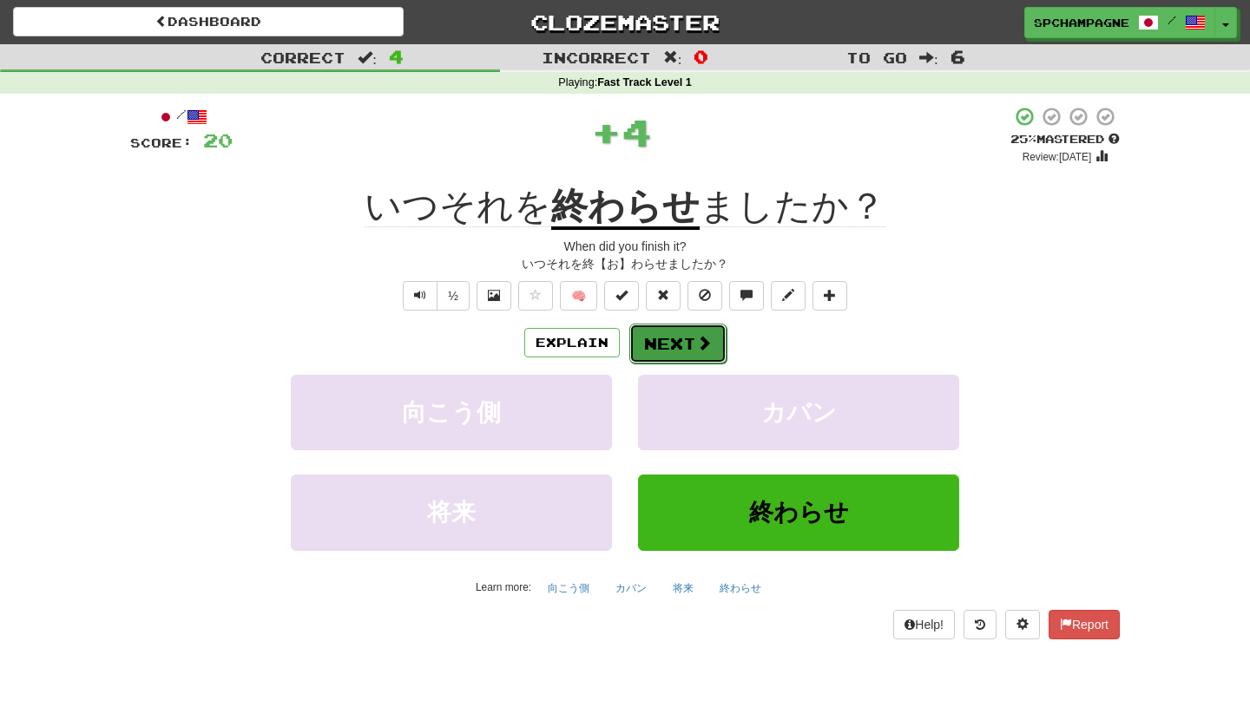
click at [671, 332] on button "Next" at bounding box center [677, 344] width 97 height 40
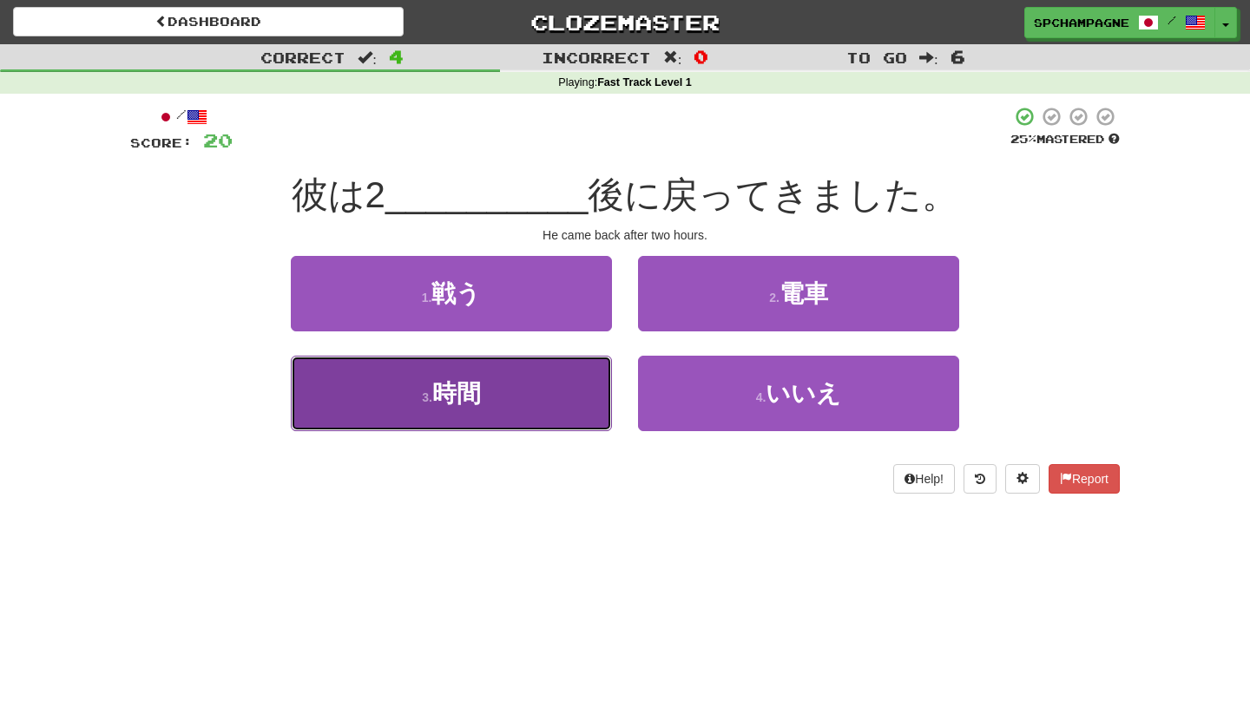
click at [535, 395] on button "3 . 時間" at bounding box center [451, 394] width 321 height 76
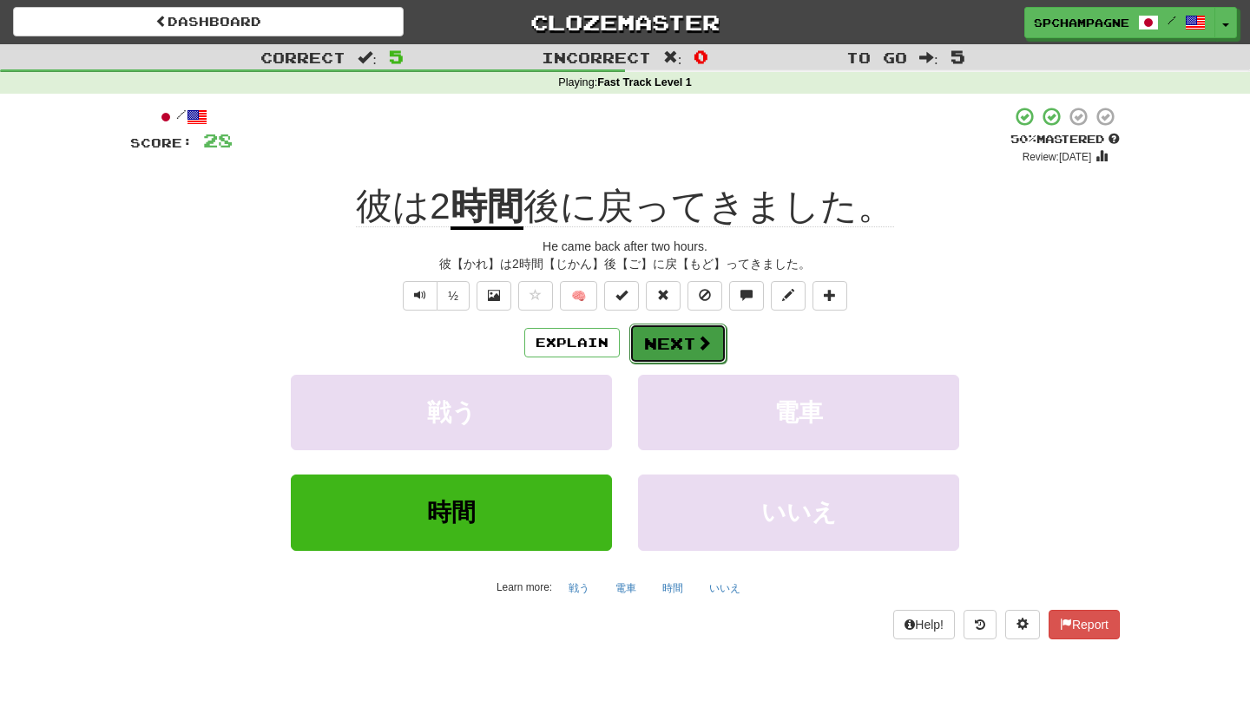
click at [673, 344] on button "Next" at bounding box center [677, 344] width 97 height 40
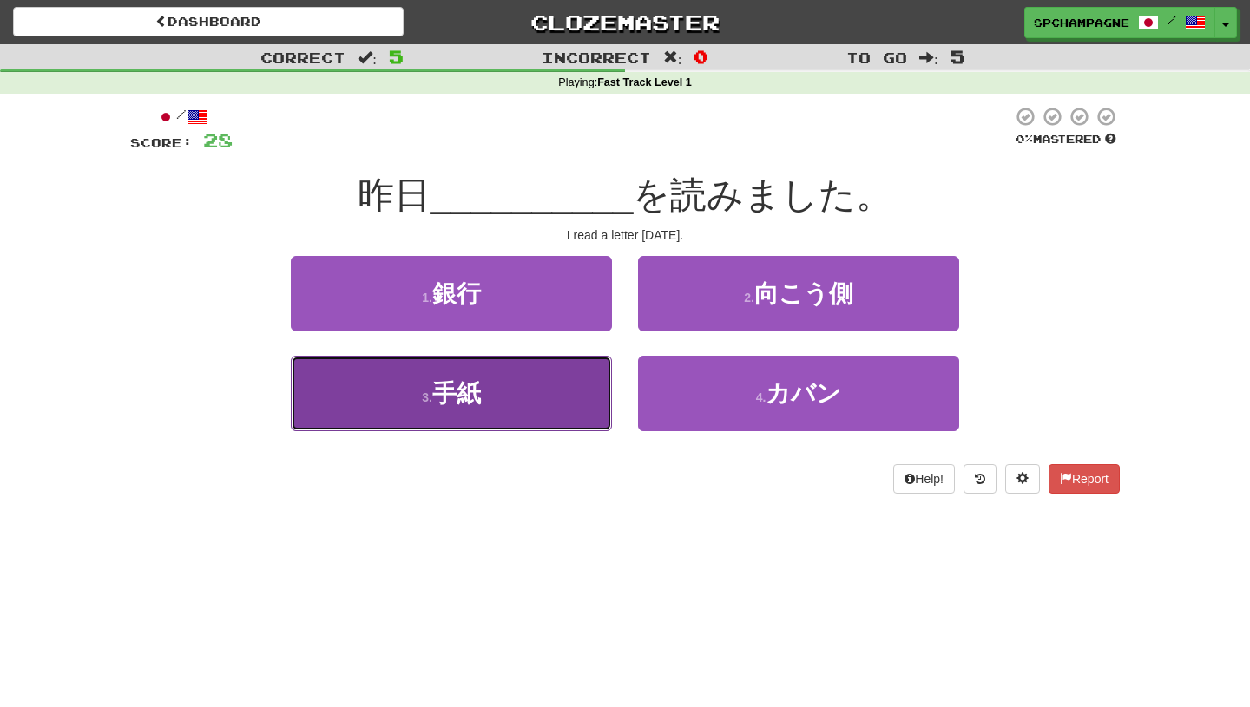
click at [463, 380] on span "手紙" at bounding box center [456, 393] width 49 height 27
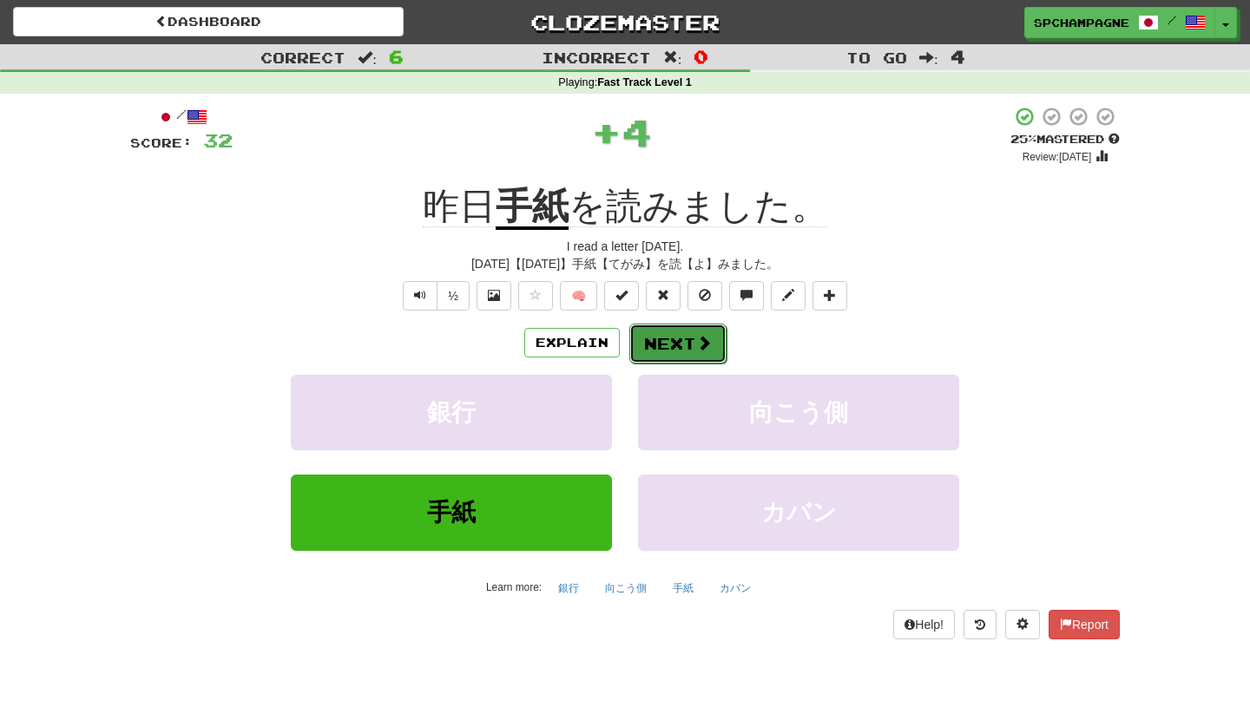
click at [668, 351] on button "Next" at bounding box center [677, 344] width 97 height 40
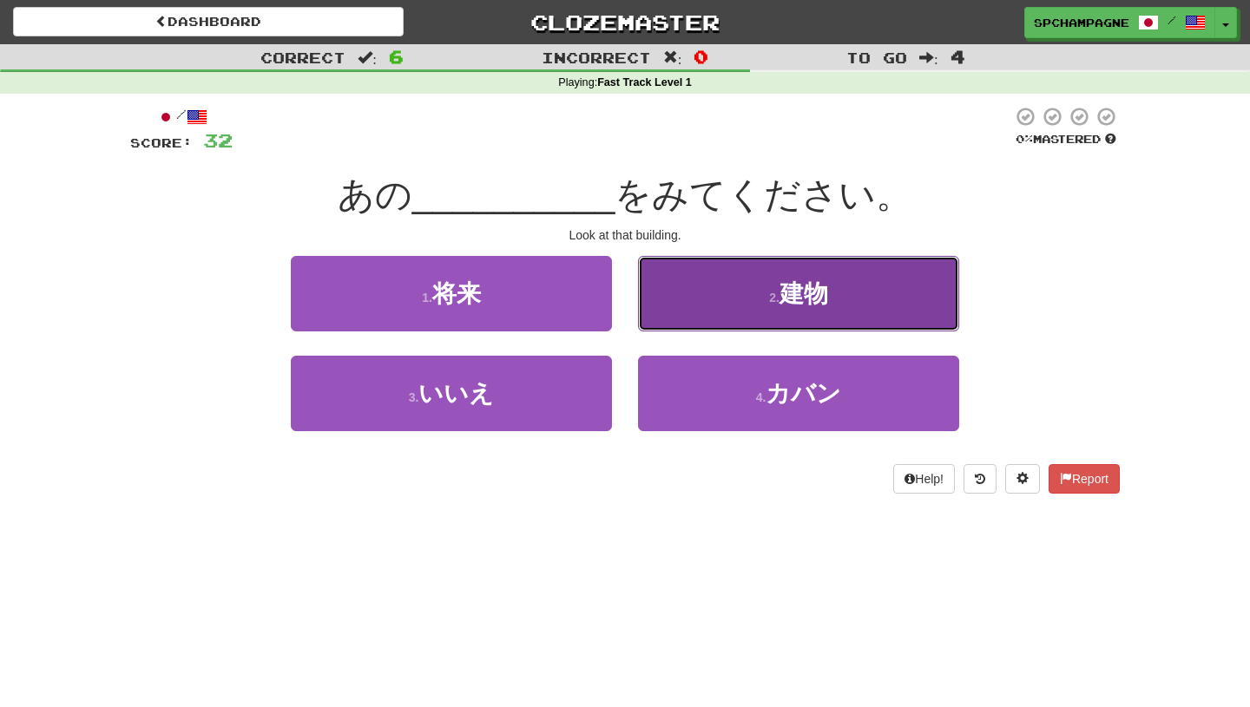
click at [723, 299] on button "2 . 建物" at bounding box center [798, 294] width 321 height 76
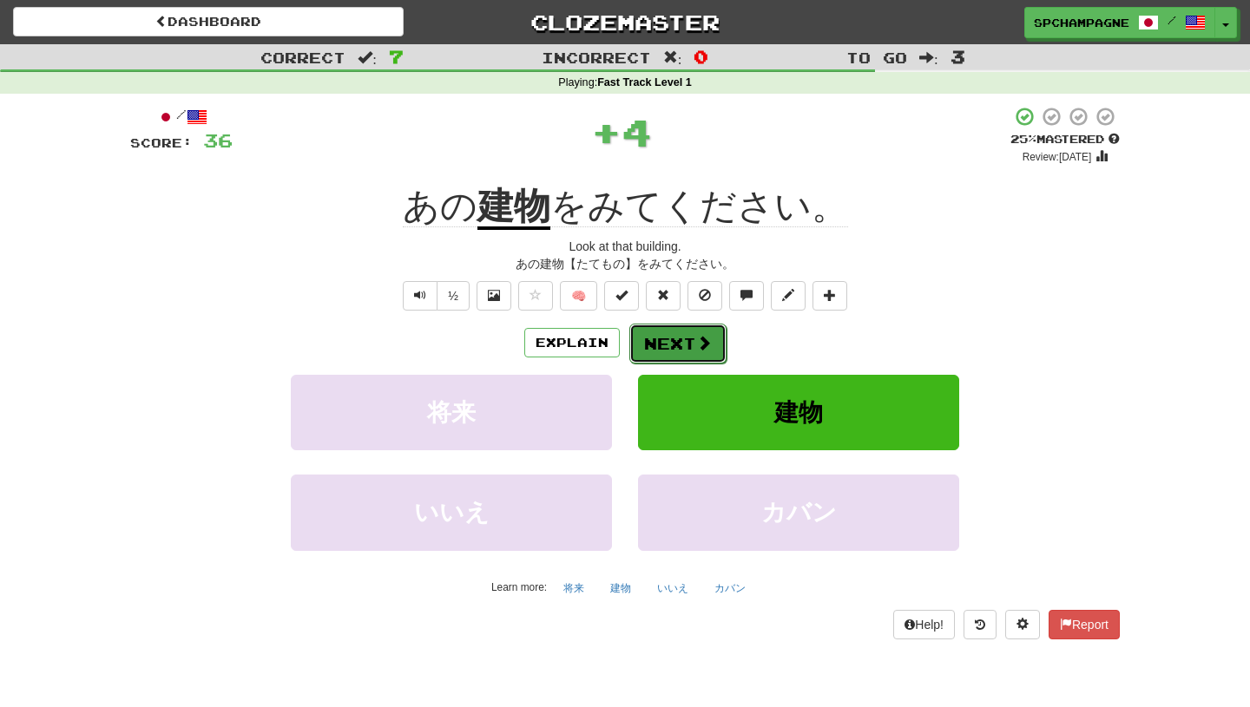
click at [687, 336] on button "Next" at bounding box center [677, 344] width 97 height 40
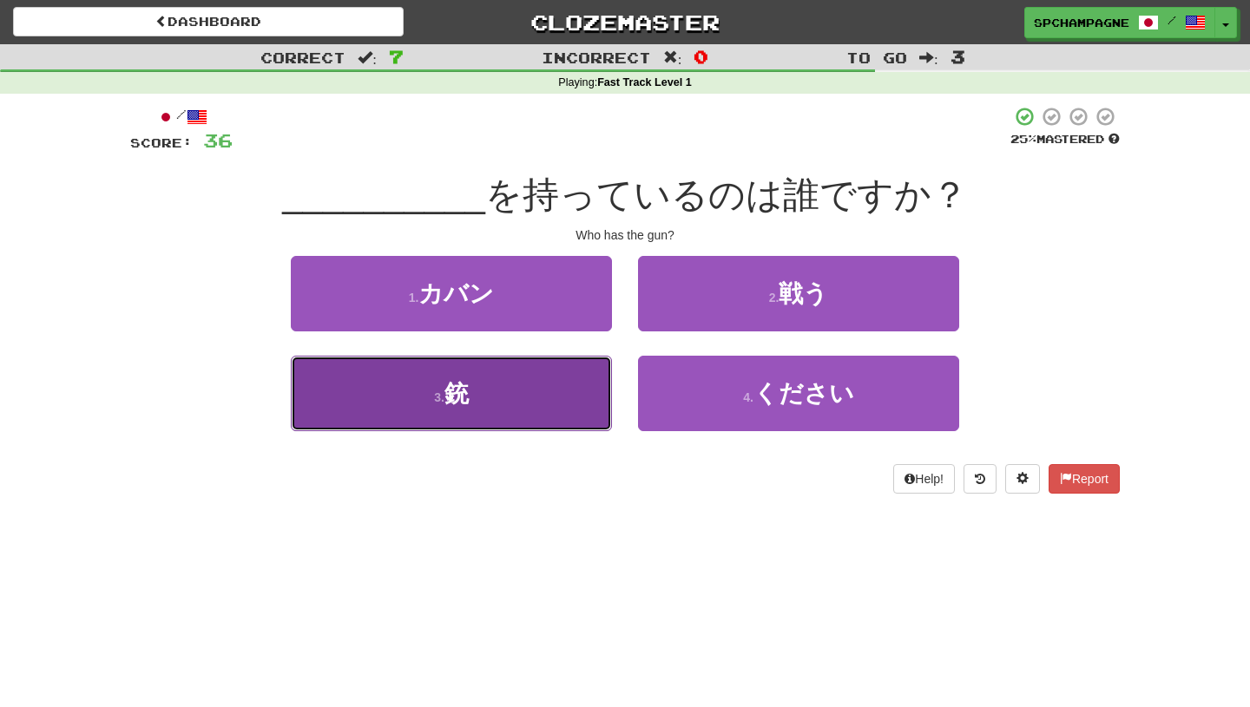
click at [483, 411] on button "3 . 銃" at bounding box center [451, 394] width 321 height 76
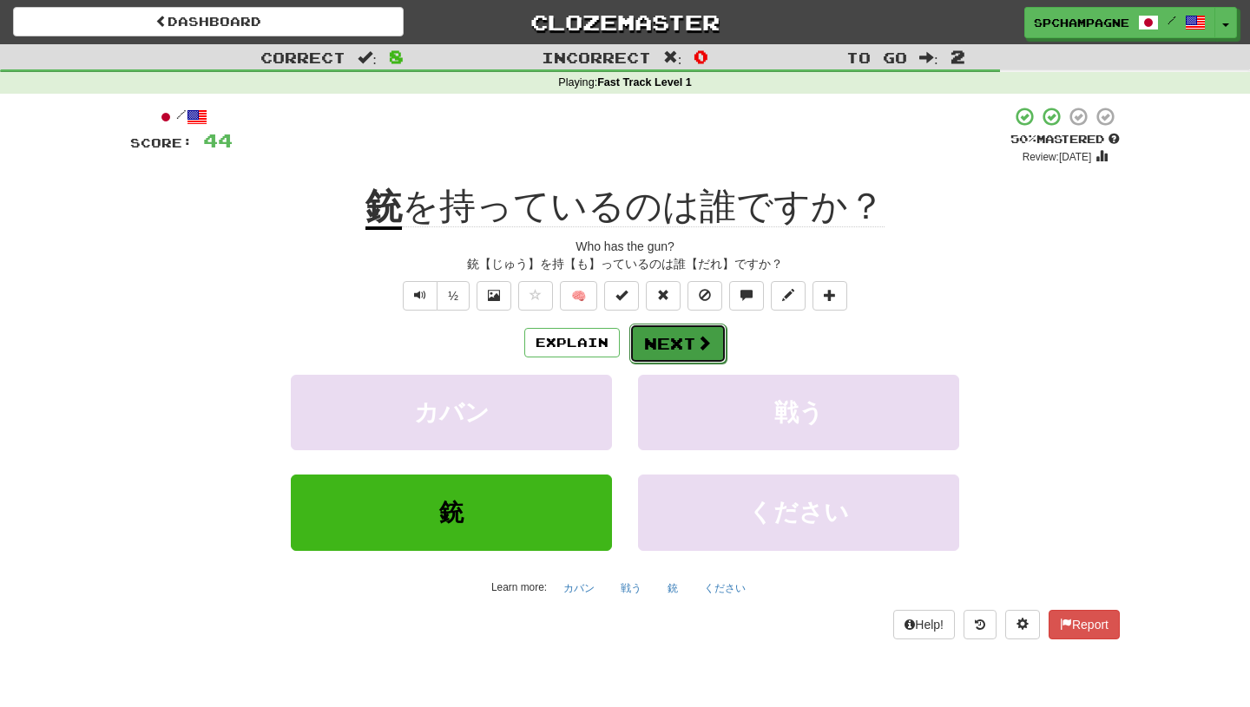
click at [668, 341] on button "Next" at bounding box center [677, 344] width 97 height 40
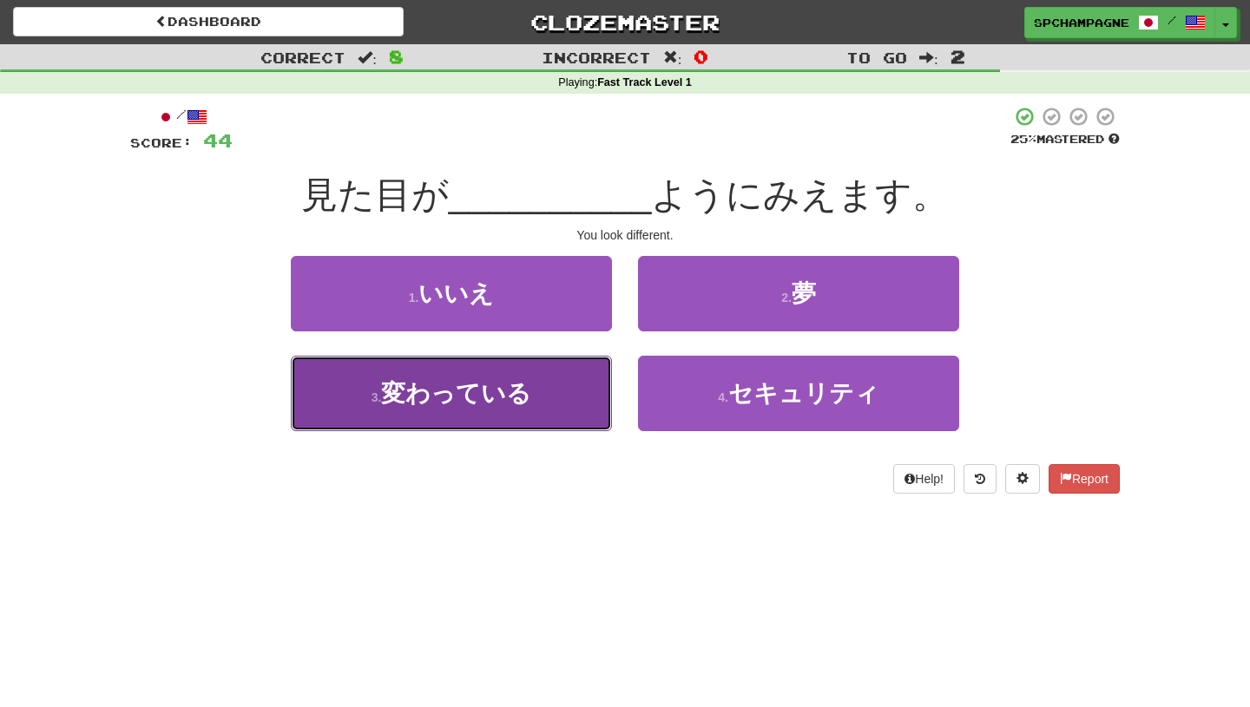
click at [433, 398] on span "変わっている" at bounding box center [456, 393] width 150 height 27
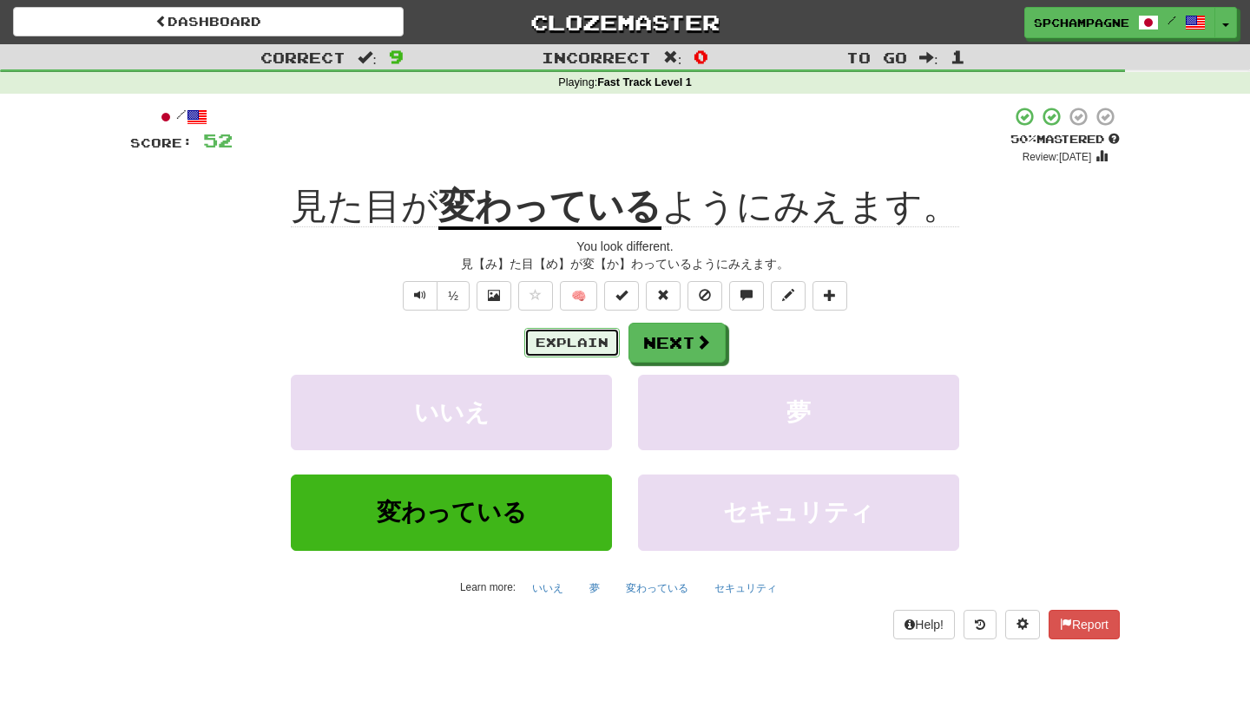
click at [555, 334] on button "Explain" at bounding box center [571, 343] width 95 height 30
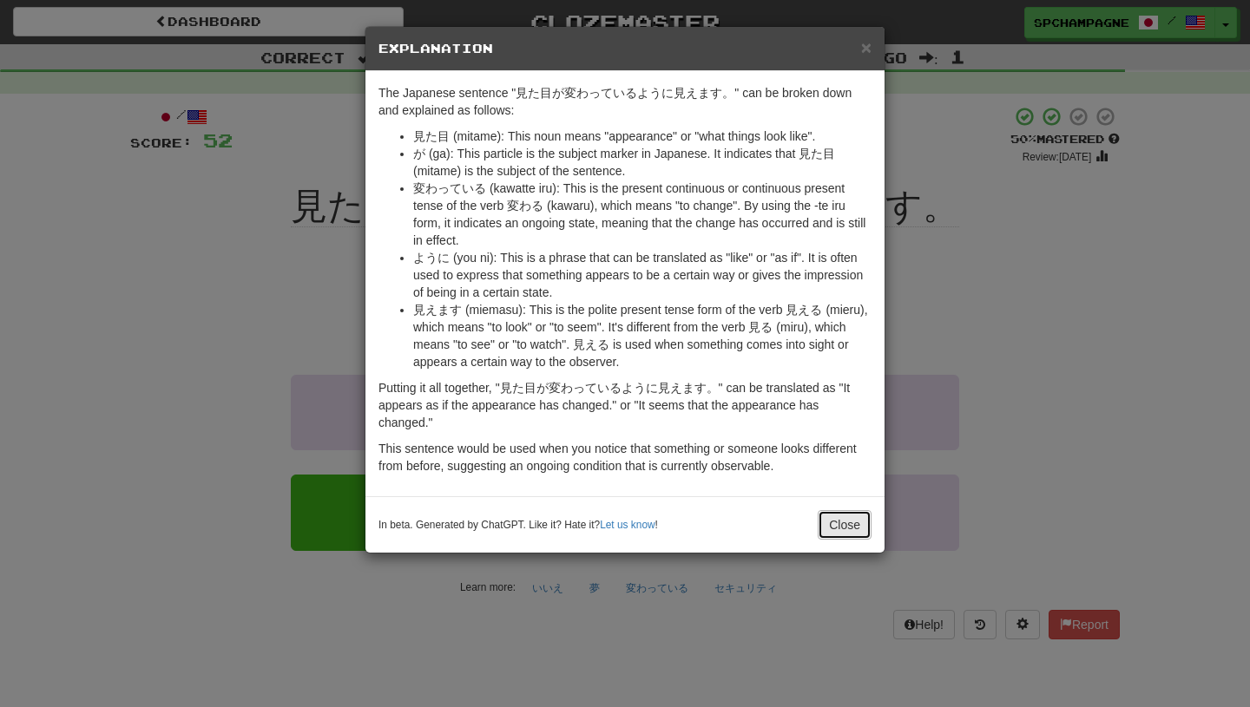
click at [843, 522] on button "Close" at bounding box center [845, 525] width 54 height 30
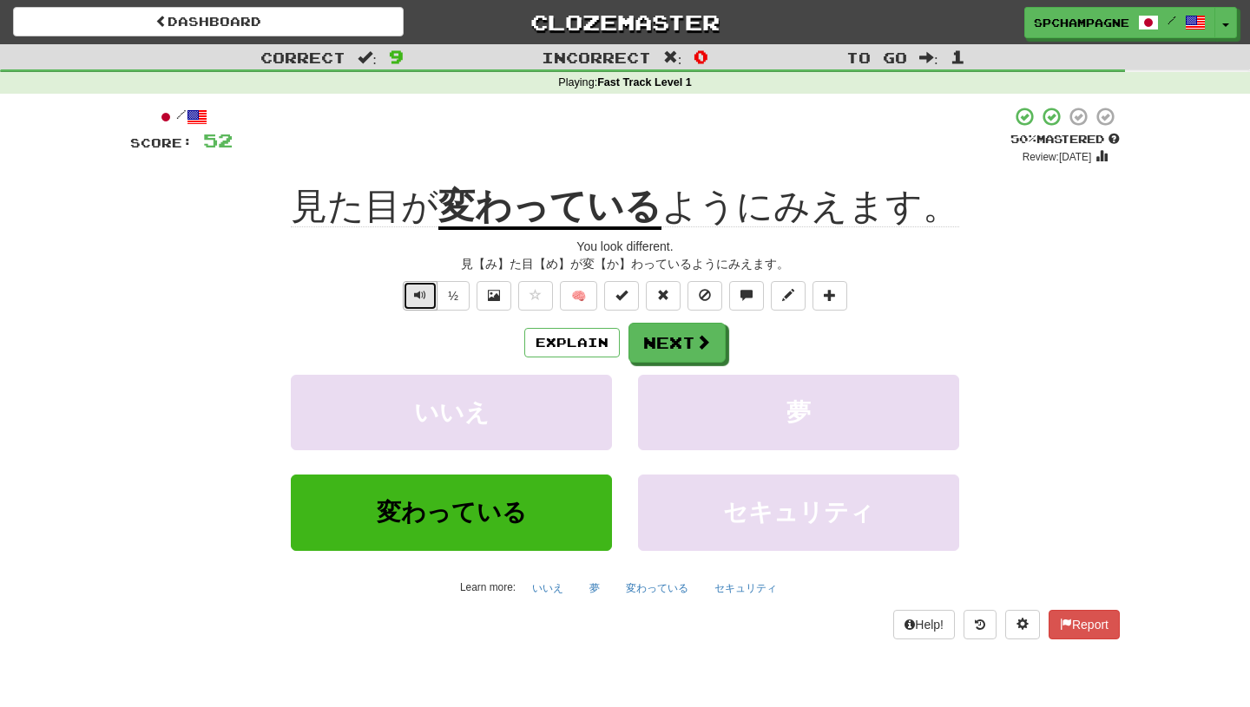
click at [418, 293] on span "Text-to-speech controls" at bounding box center [420, 295] width 12 height 12
click at [687, 341] on button "Next" at bounding box center [677, 344] width 97 height 40
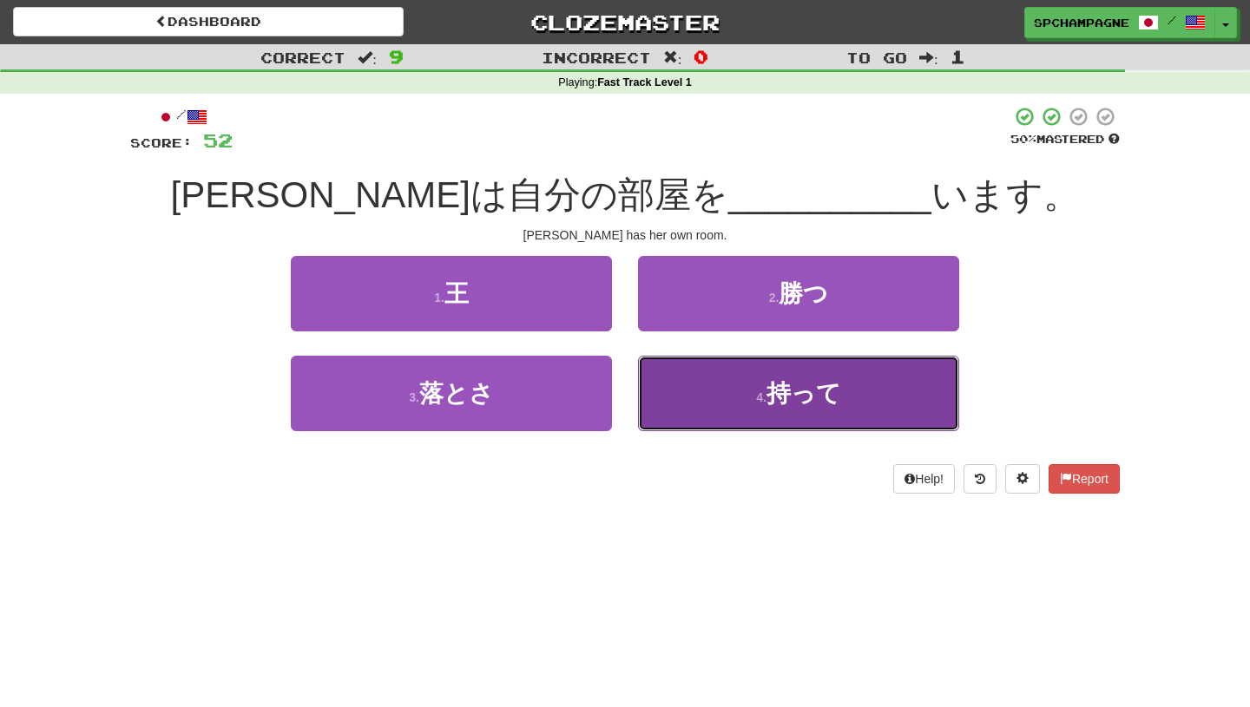
click at [744, 410] on button "4 . 持って" at bounding box center [798, 394] width 321 height 76
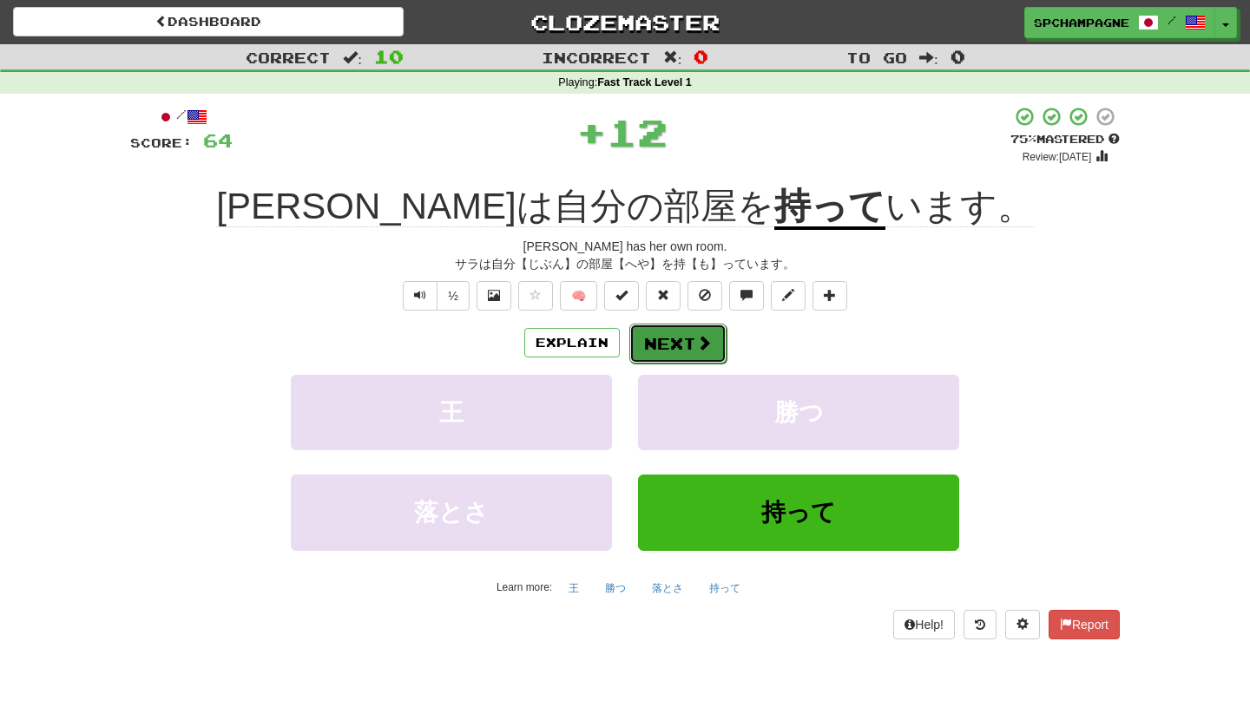
click at [680, 342] on button "Next" at bounding box center [677, 344] width 97 height 40
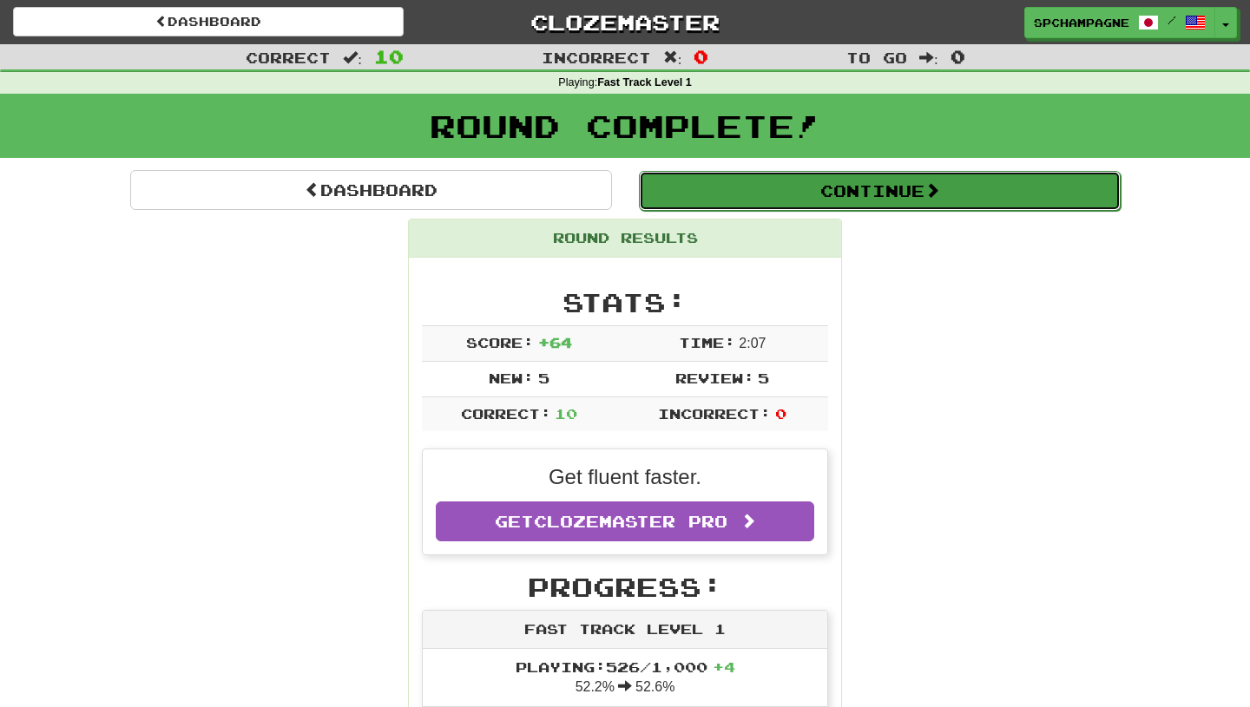
click at [825, 183] on button "Continue" at bounding box center [880, 191] width 482 height 40
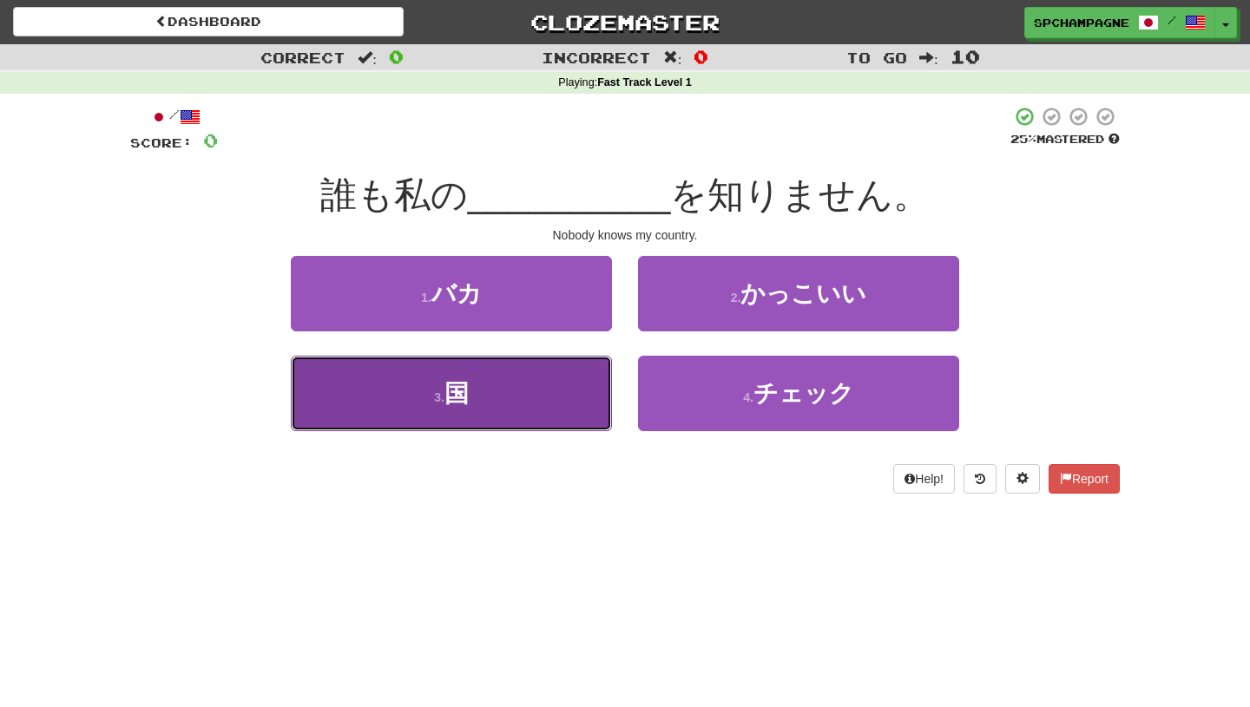
click at [457, 398] on span "国" at bounding box center [456, 393] width 24 height 27
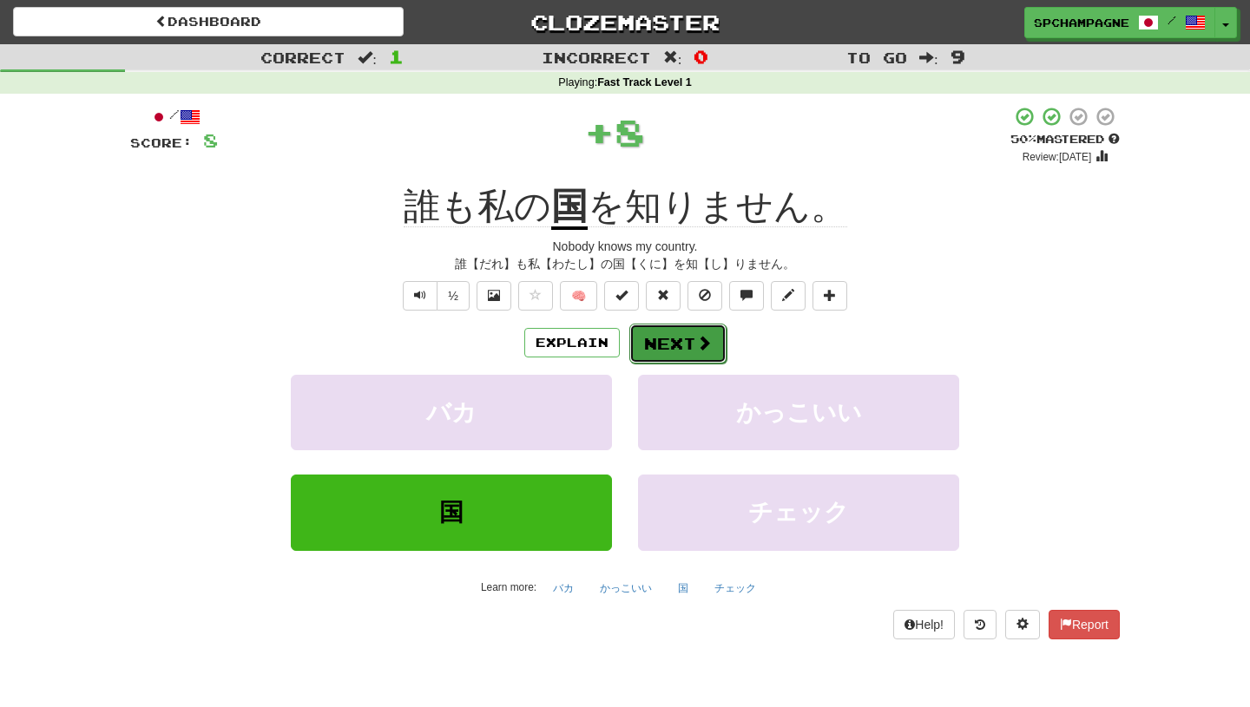
click at [687, 341] on button "Next" at bounding box center [677, 344] width 97 height 40
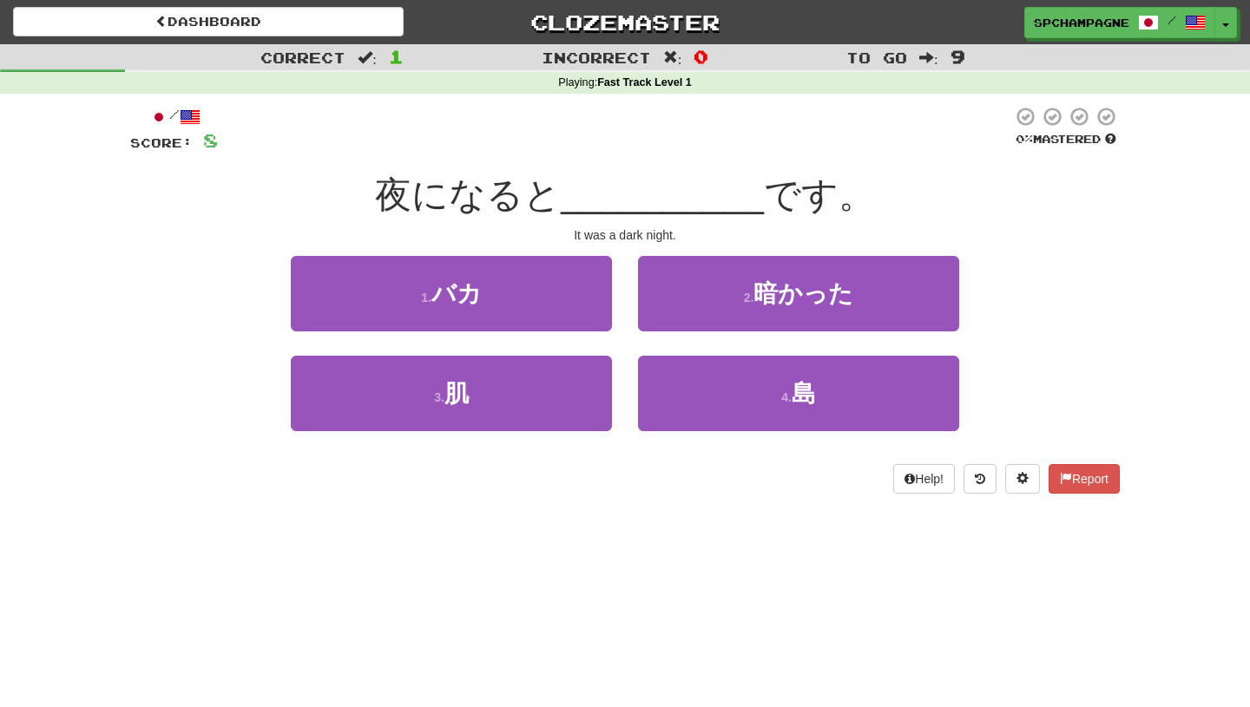
click at [553, 545] on div "Dashboard Clozemaster spchampagne / Toggle Dropdown Dashboard Leaderboard Activ…" at bounding box center [625, 353] width 1250 height 707
click at [309, 600] on div "Dashboard Clozemaster spchampagne / Toggle Dropdown Dashboard Leaderboard Activ…" at bounding box center [625, 353] width 1250 height 707
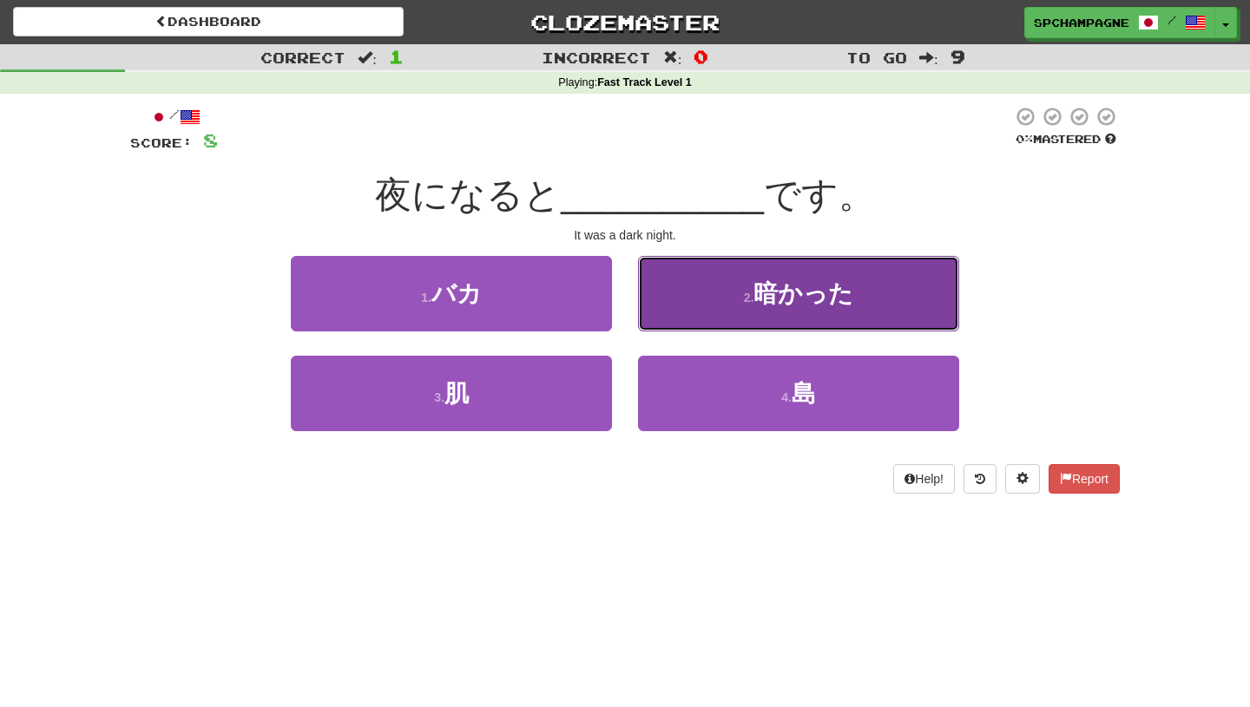
click at [757, 296] on span "暗かった" at bounding box center [803, 293] width 100 height 27
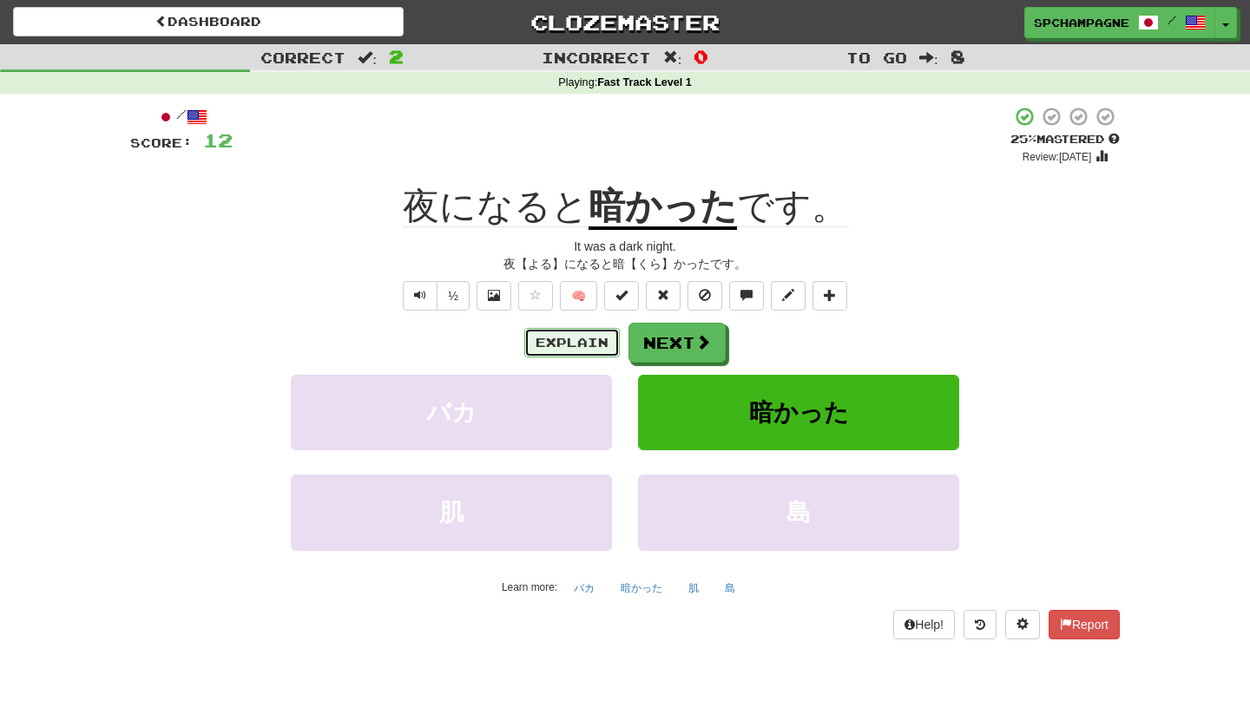
click at [586, 340] on button "Explain" at bounding box center [571, 343] width 95 height 30
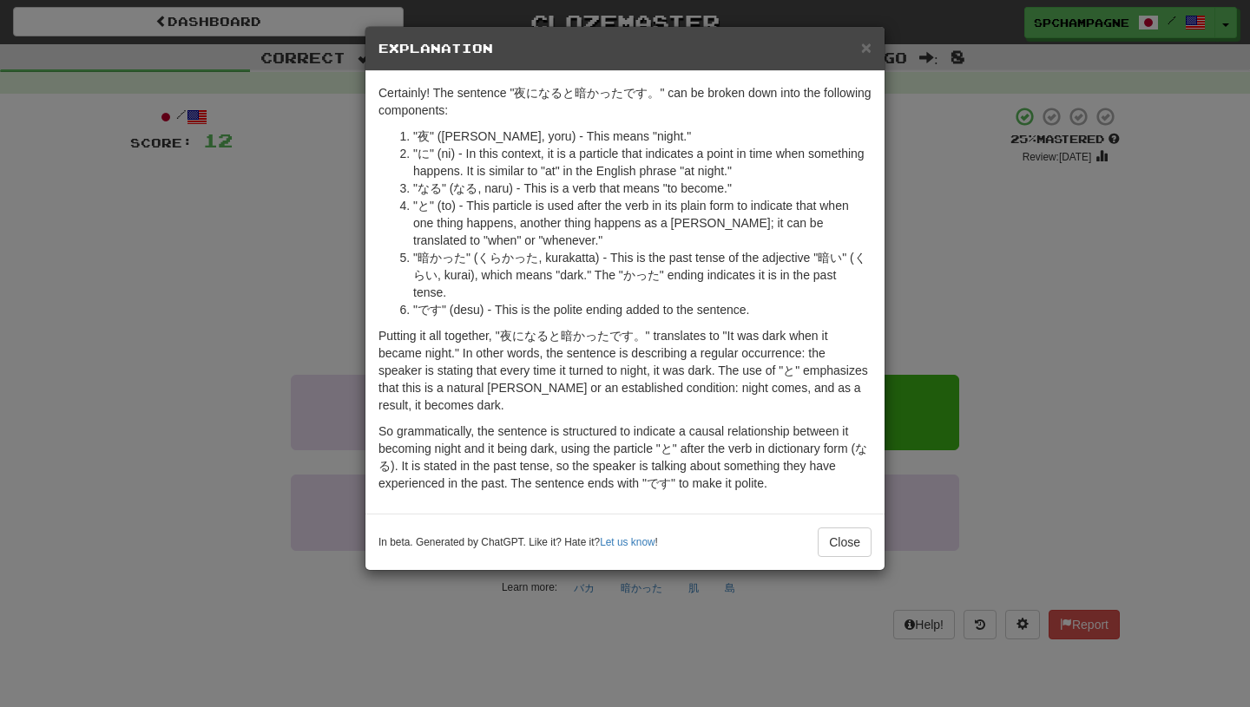
click at [1089, 421] on div "× Explanation Certainly! The sentence "夜になると暗かったです。" can be broken down into th…" at bounding box center [625, 353] width 1250 height 707
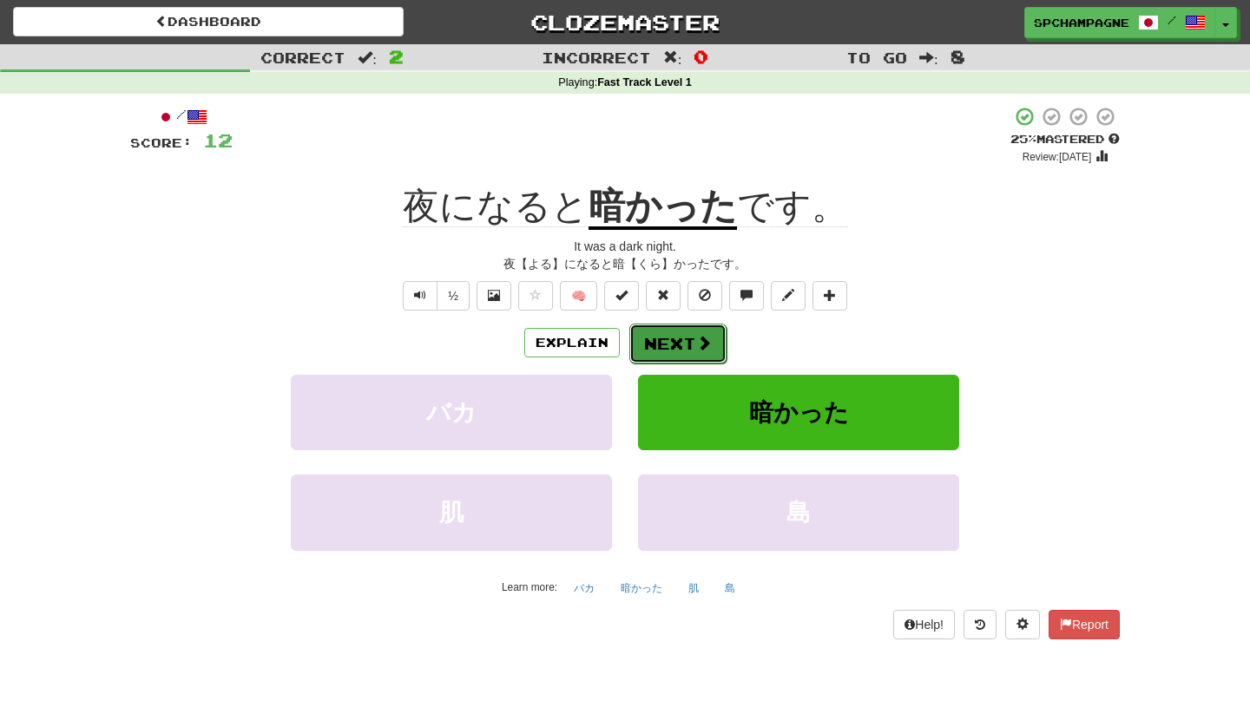
click at [704, 341] on span at bounding box center [704, 343] width 16 height 16
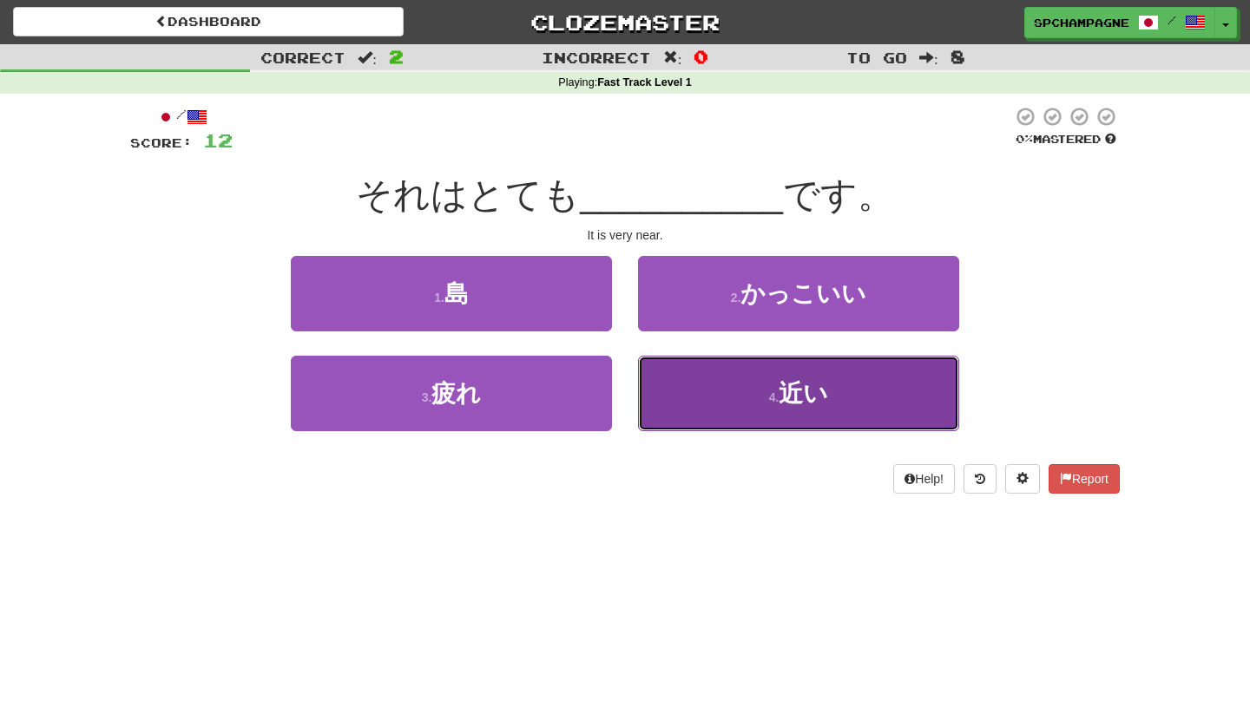
click at [741, 405] on button "4 . 近い" at bounding box center [798, 394] width 321 height 76
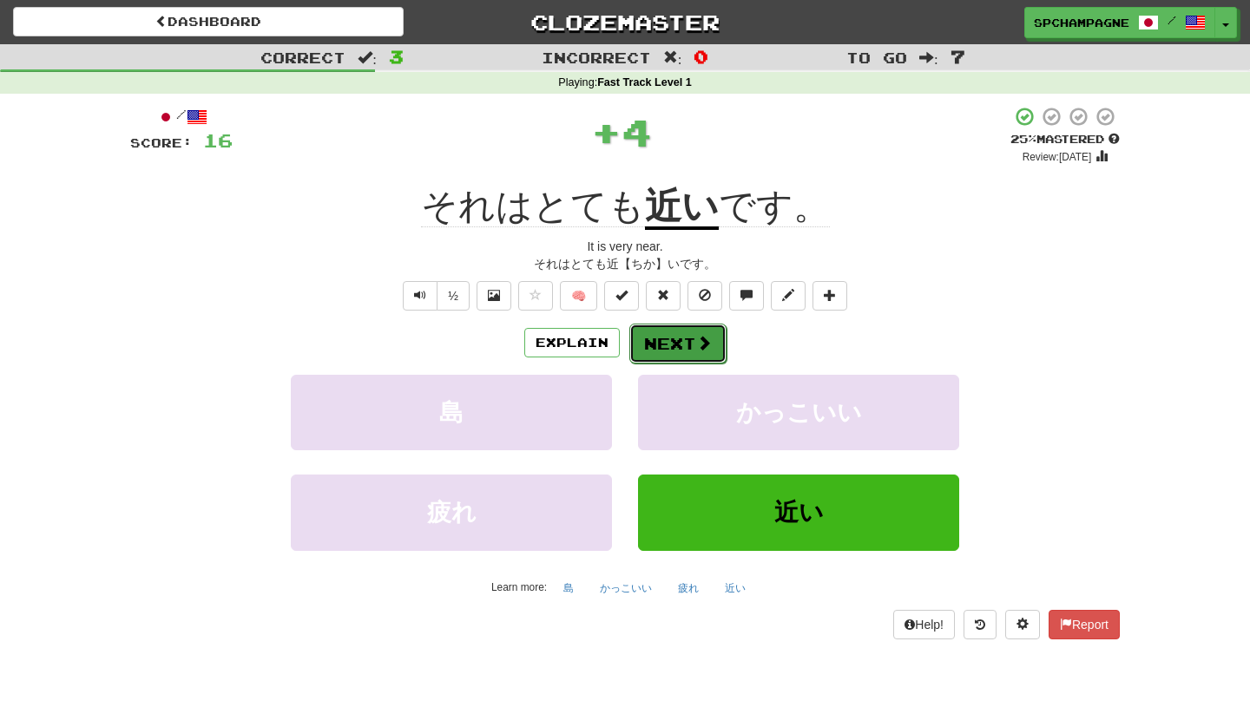
click at [674, 343] on button "Next" at bounding box center [677, 344] width 97 height 40
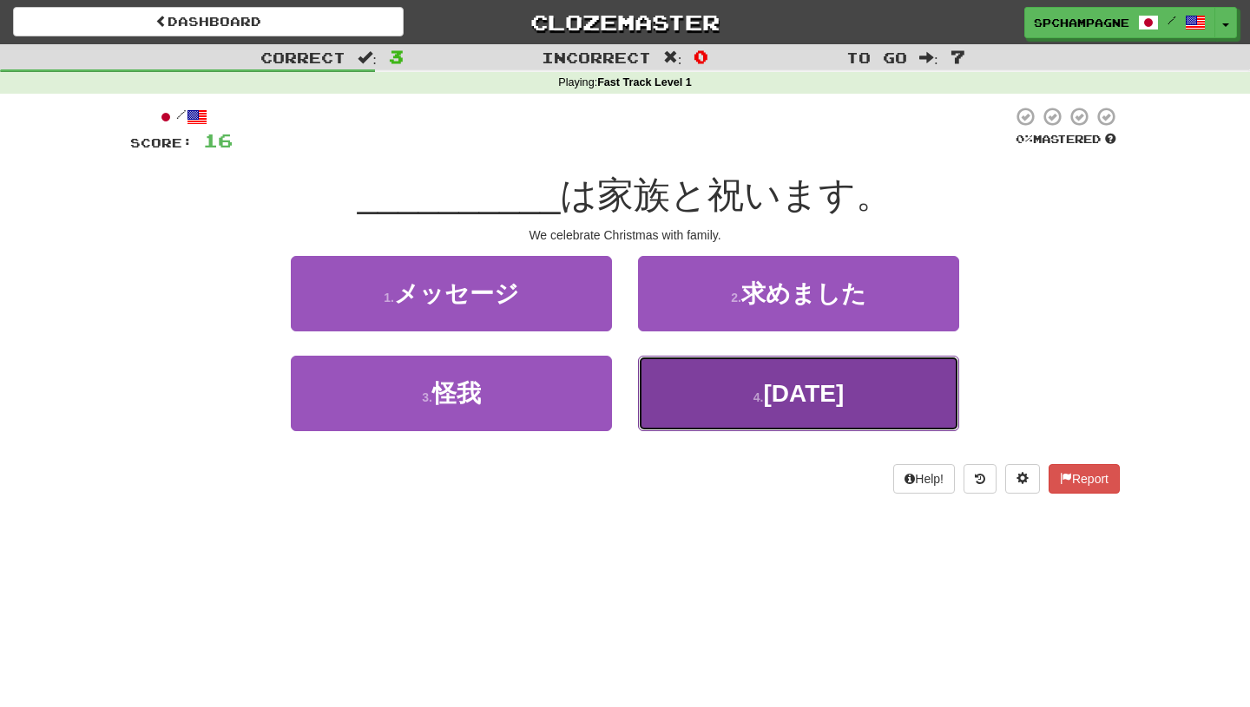
click at [763, 398] on span "[DATE]" at bounding box center [803, 393] width 81 height 27
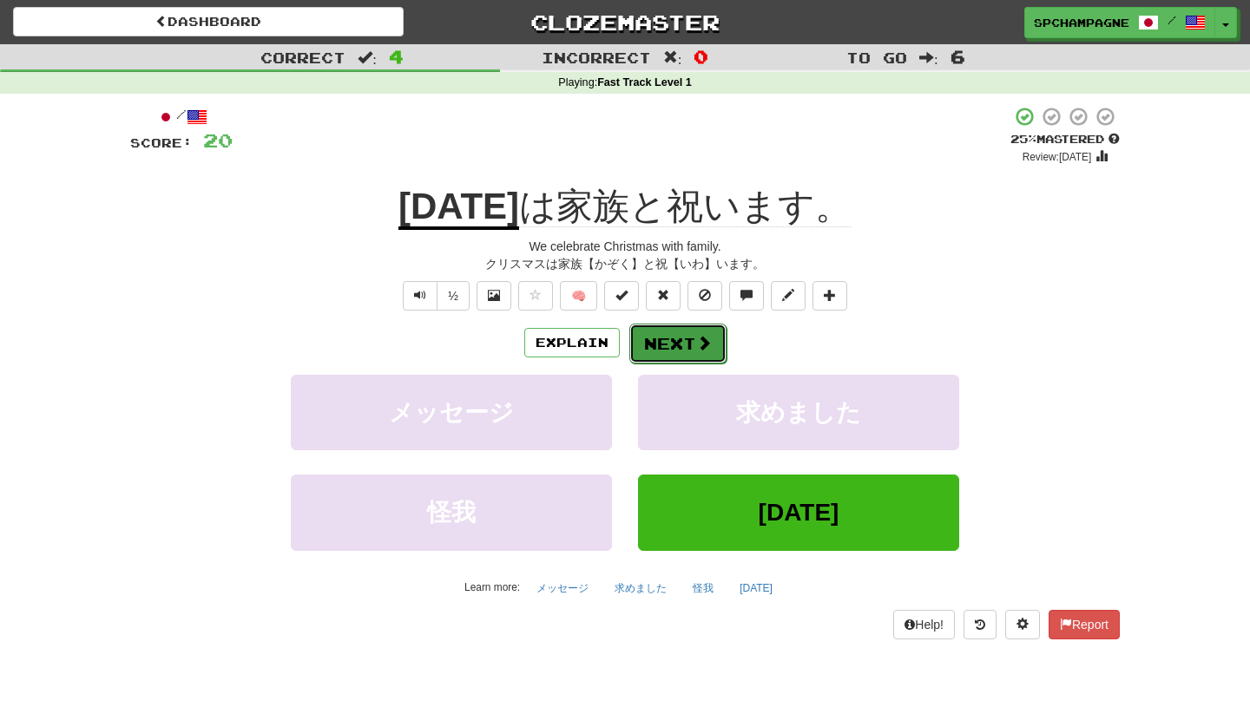
click at [688, 345] on button "Next" at bounding box center [677, 344] width 97 height 40
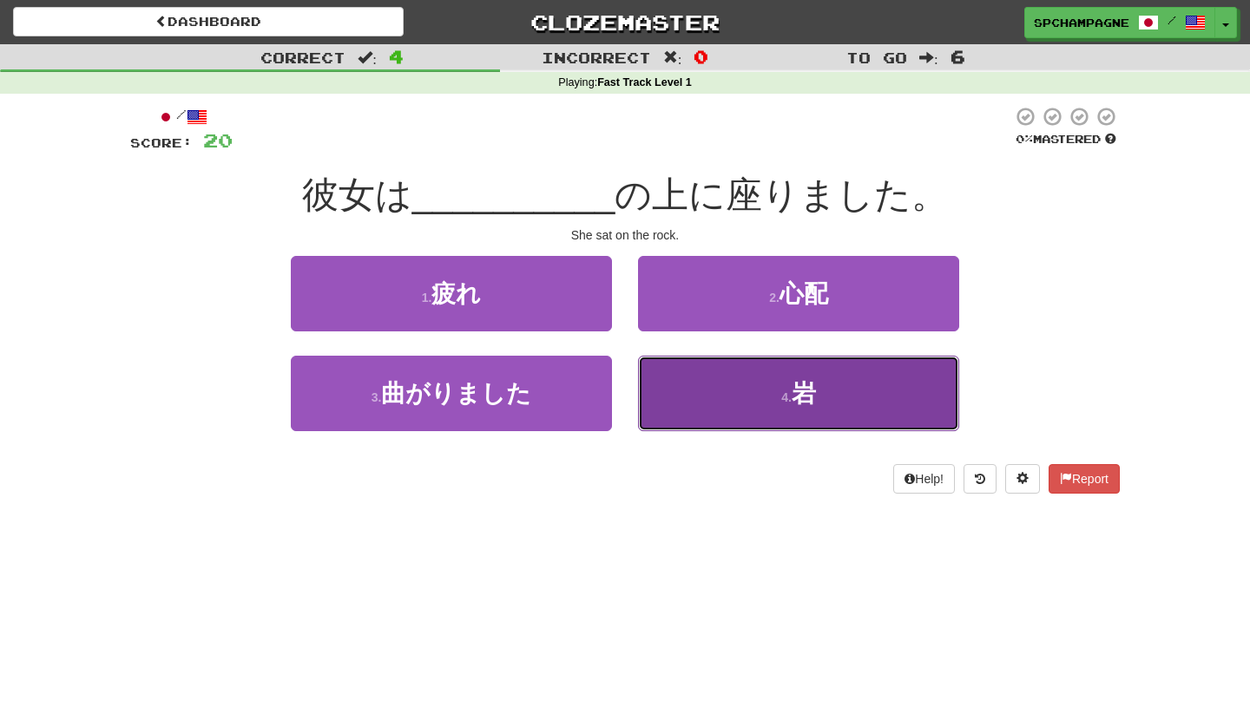
click at [714, 406] on button "4 . 岩" at bounding box center [798, 394] width 321 height 76
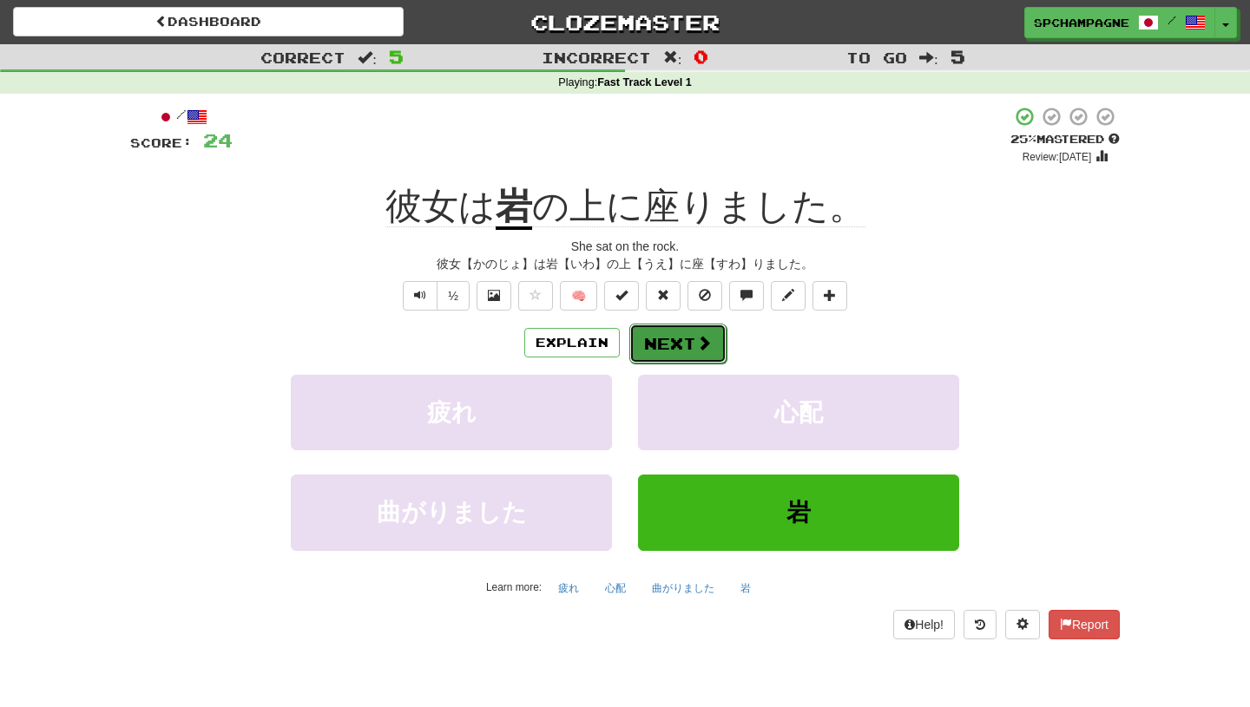
click at [686, 340] on button "Next" at bounding box center [677, 344] width 97 height 40
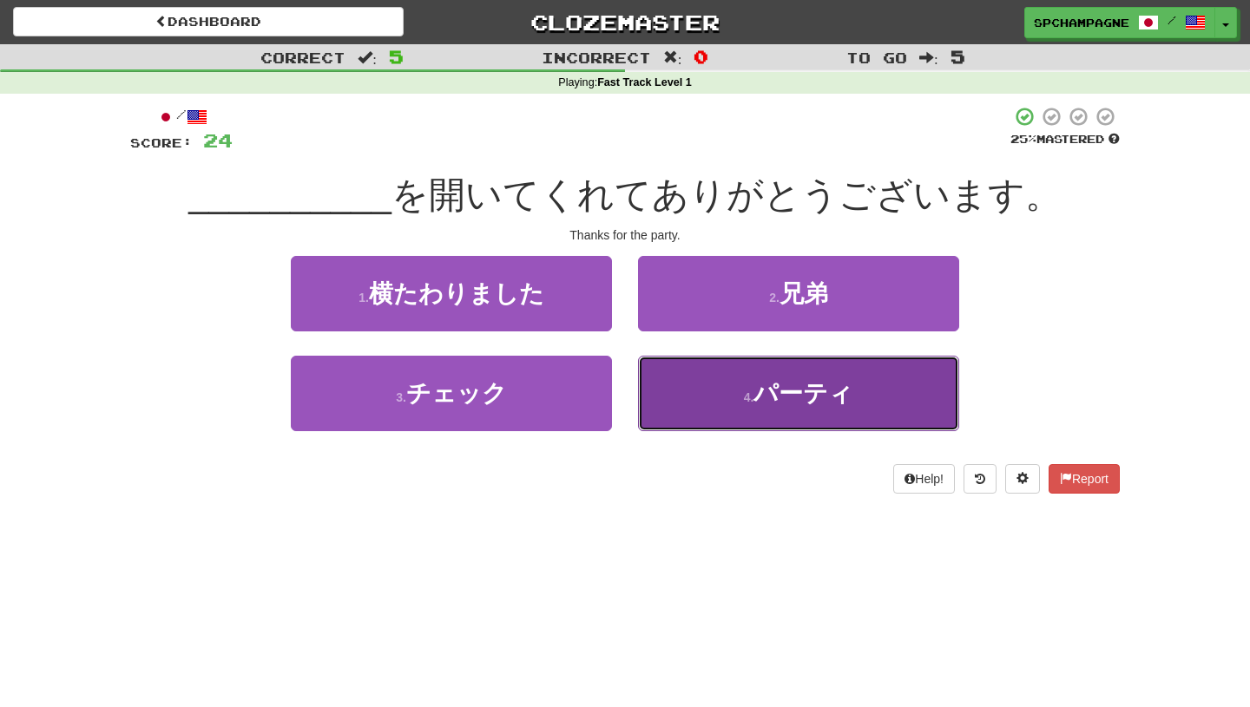
click at [745, 398] on small "4 ." at bounding box center [749, 398] width 10 height 14
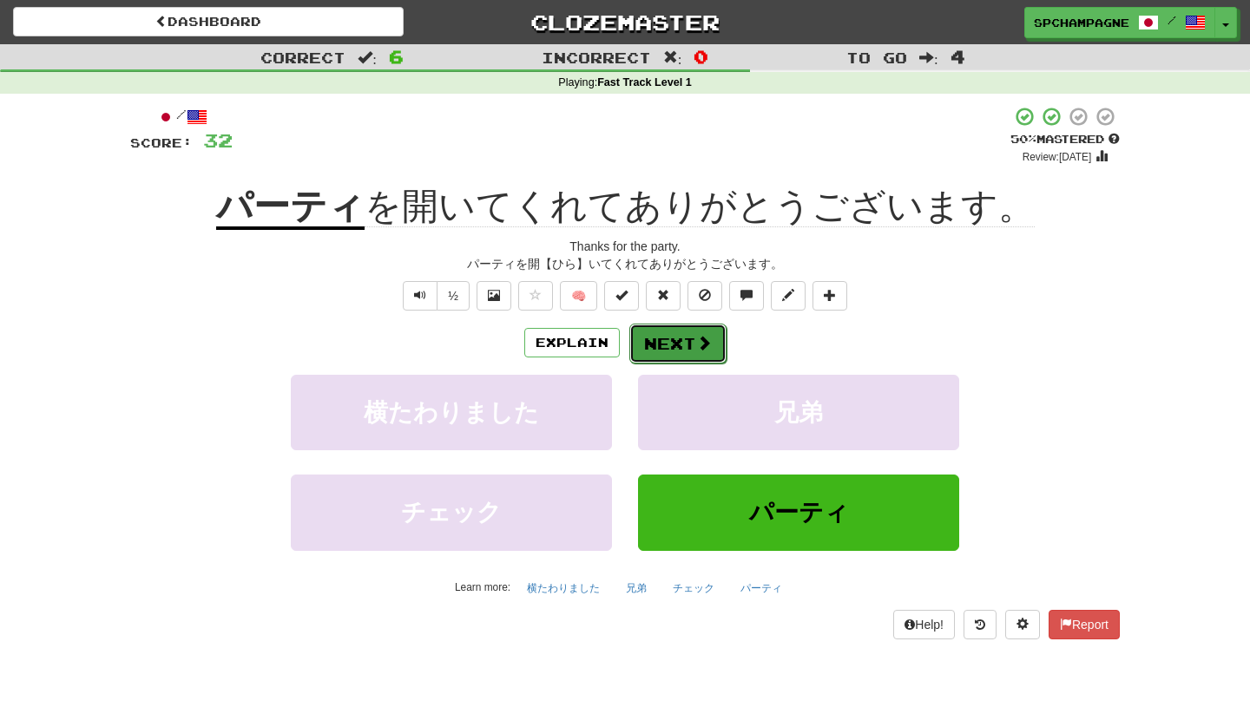
click at [687, 345] on button "Next" at bounding box center [677, 344] width 97 height 40
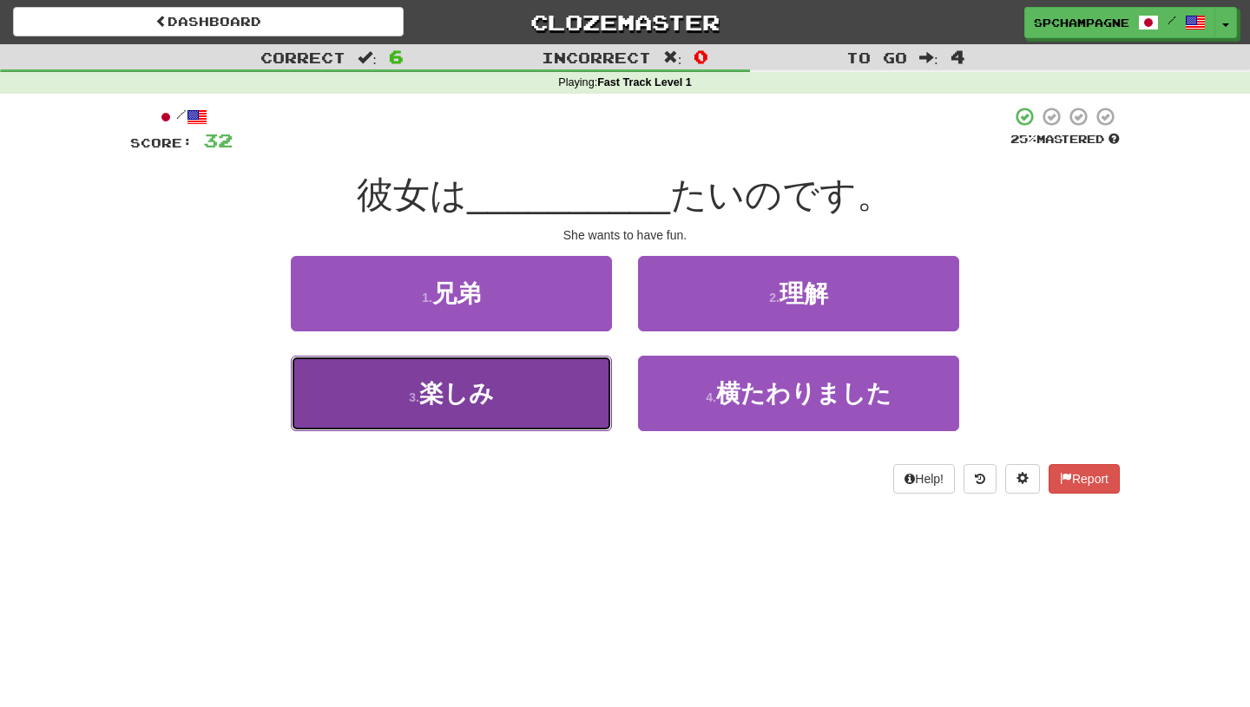
click at [539, 407] on button "3 . 楽しみ" at bounding box center [451, 394] width 321 height 76
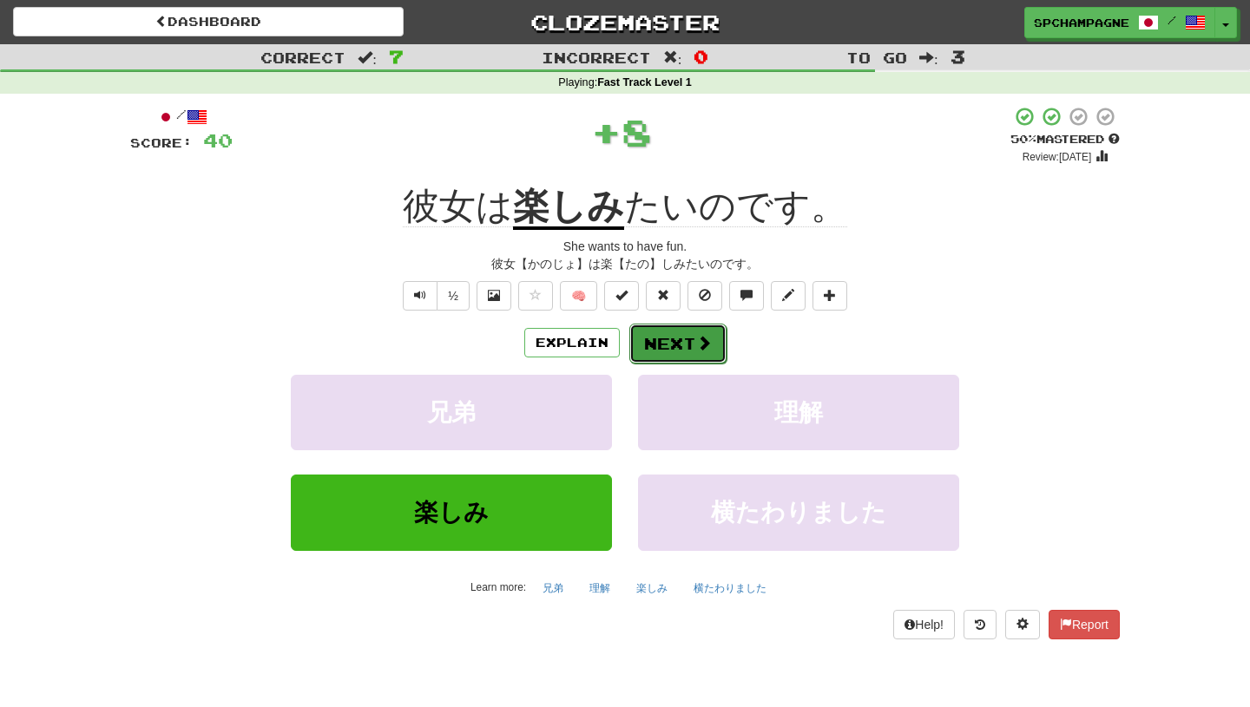
click at [658, 339] on button "Next" at bounding box center [677, 344] width 97 height 40
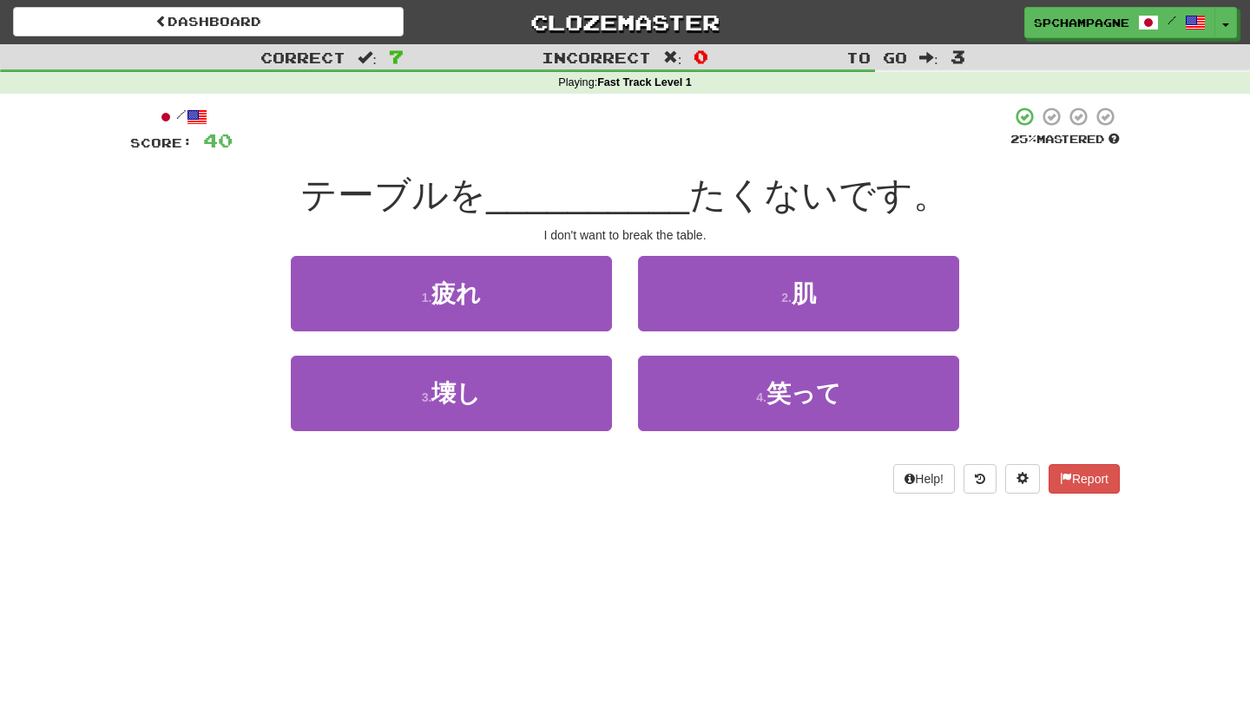
click at [186, 324] on div "1 . 疲れ 2 . 肌" at bounding box center [625, 306] width 1042 height 100
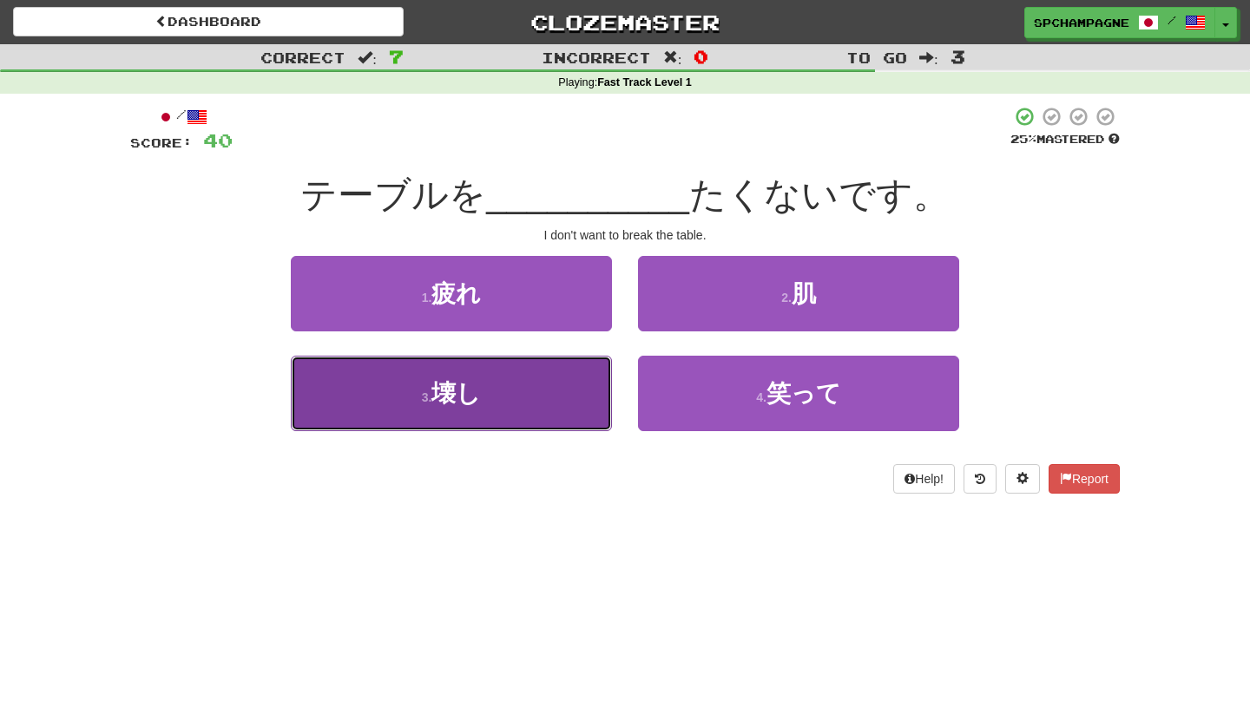
click at [447, 387] on span "壊し" at bounding box center [455, 393] width 49 height 27
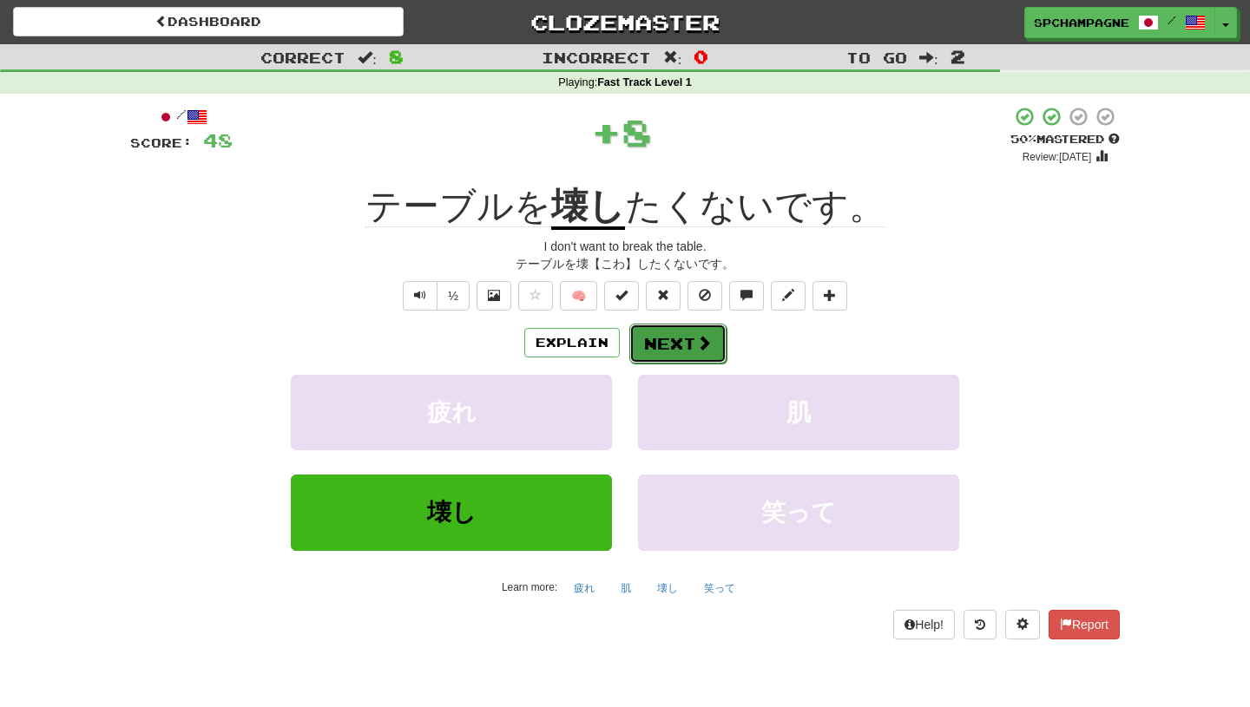
click at [688, 340] on button "Next" at bounding box center [677, 344] width 97 height 40
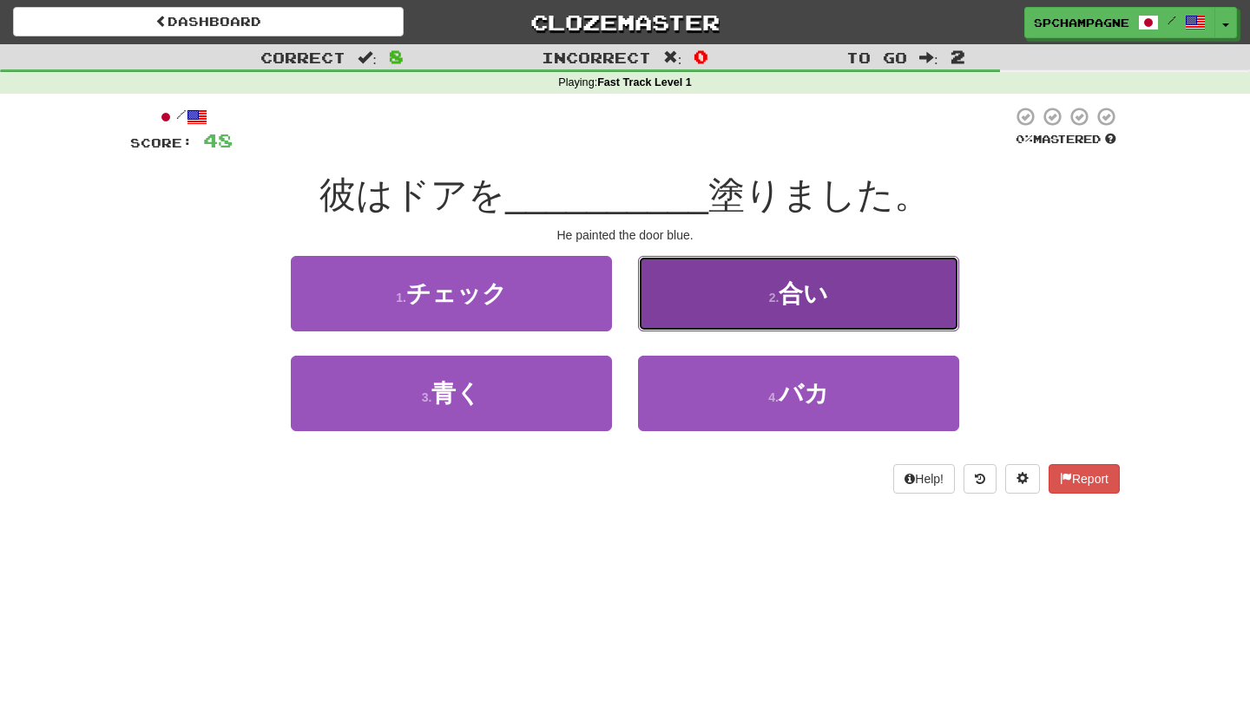
click at [772, 293] on small "2 ." at bounding box center [774, 298] width 10 height 14
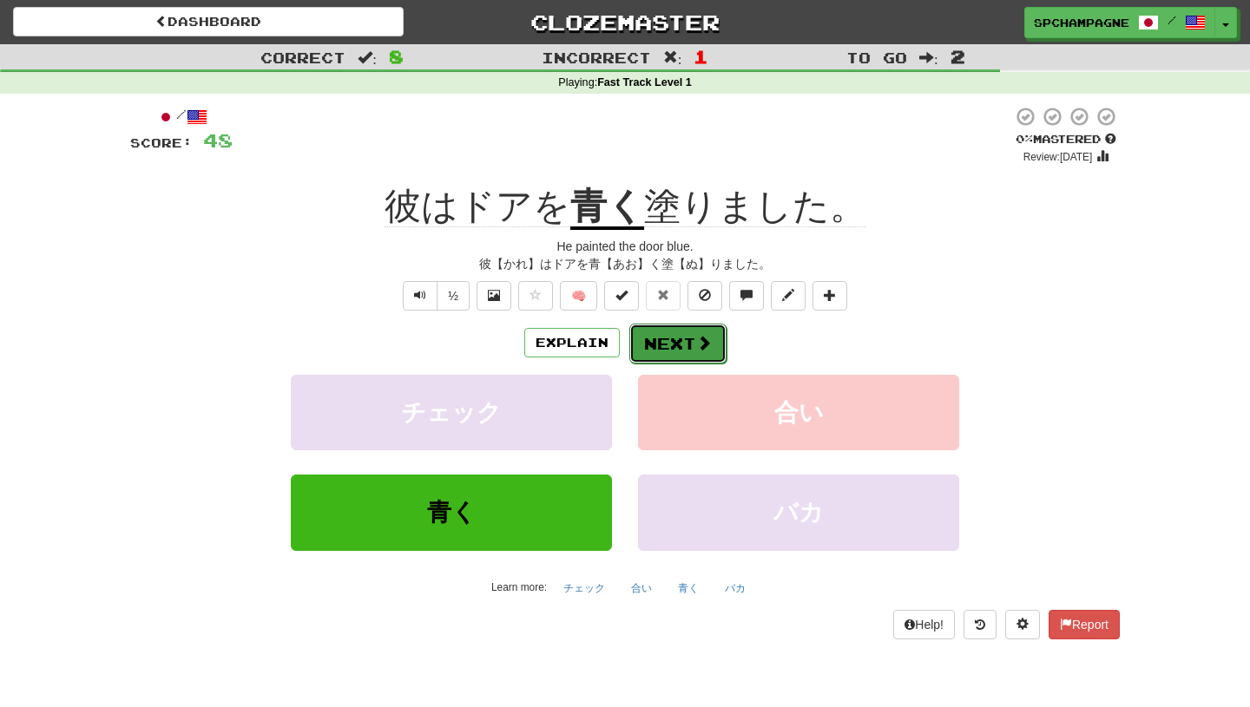
click at [678, 343] on button "Next" at bounding box center [677, 344] width 97 height 40
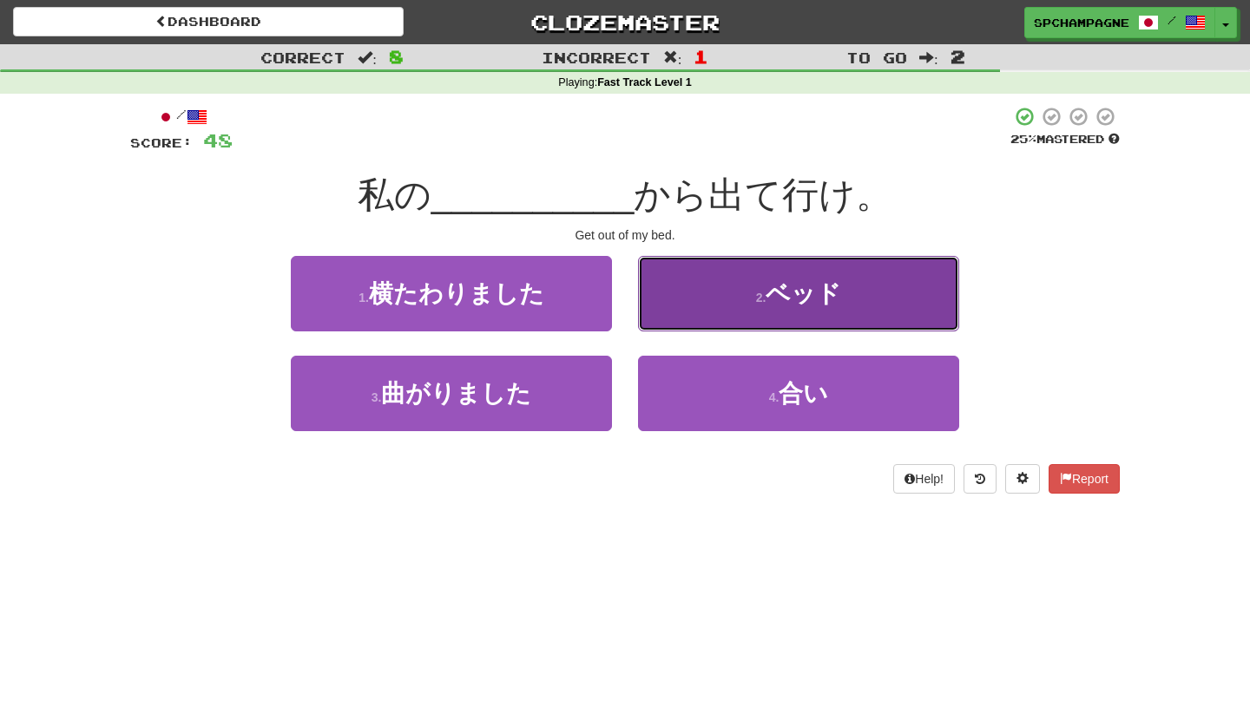
click at [717, 299] on button "2 . ベッド" at bounding box center [798, 294] width 321 height 76
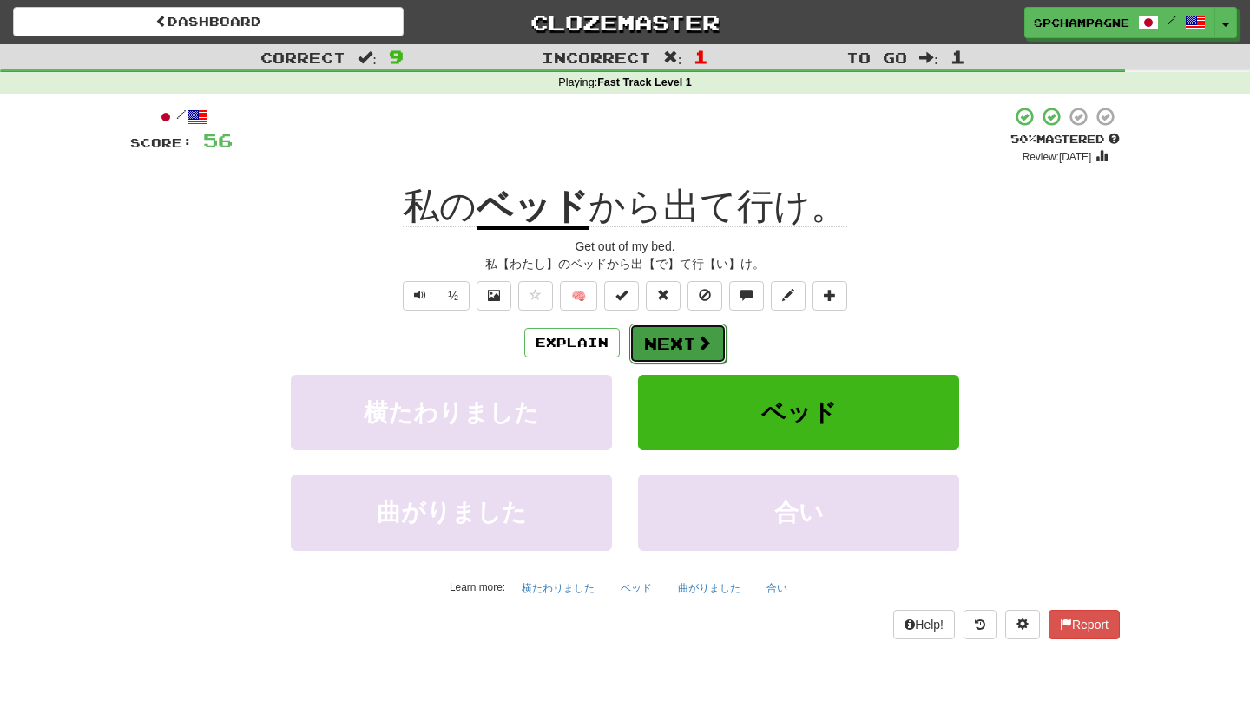
click at [675, 334] on button "Next" at bounding box center [677, 344] width 97 height 40
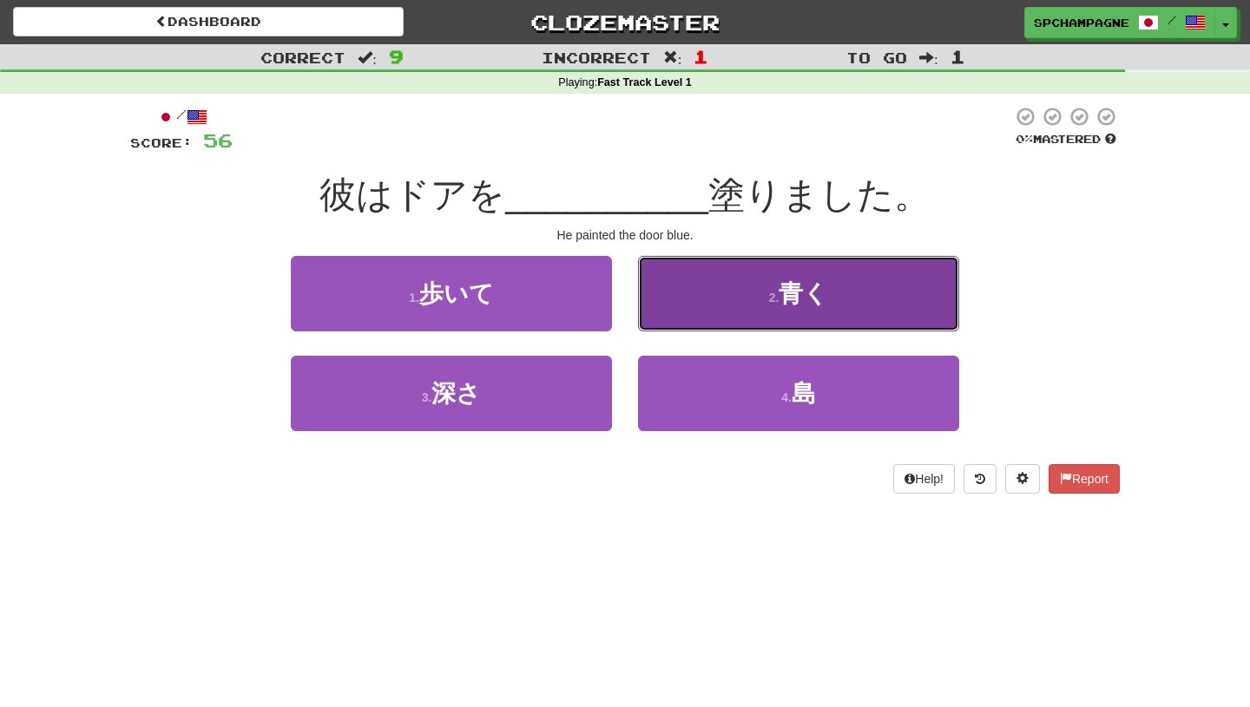
click at [726, 295] on button "2 . 青く" at bounding box center [798, 294] width 321 height 76
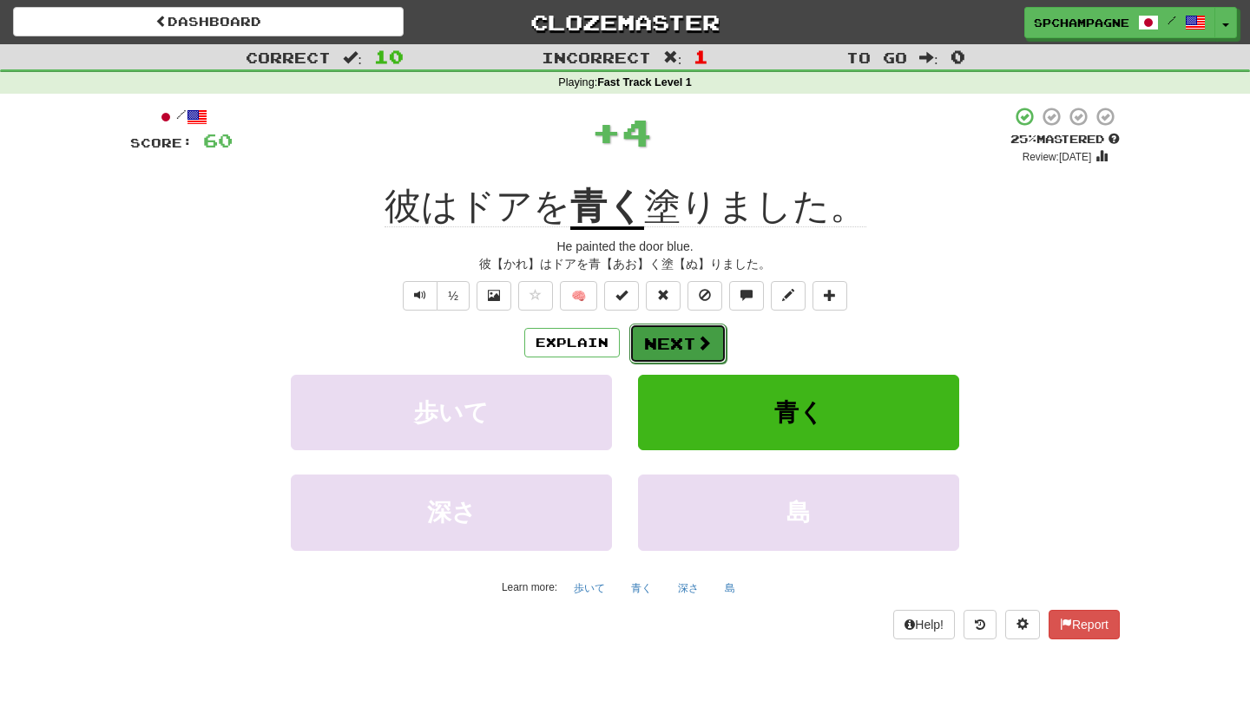
click at [686, 341] on button "Next" at bounding box center [677, 344] width 97 height 40
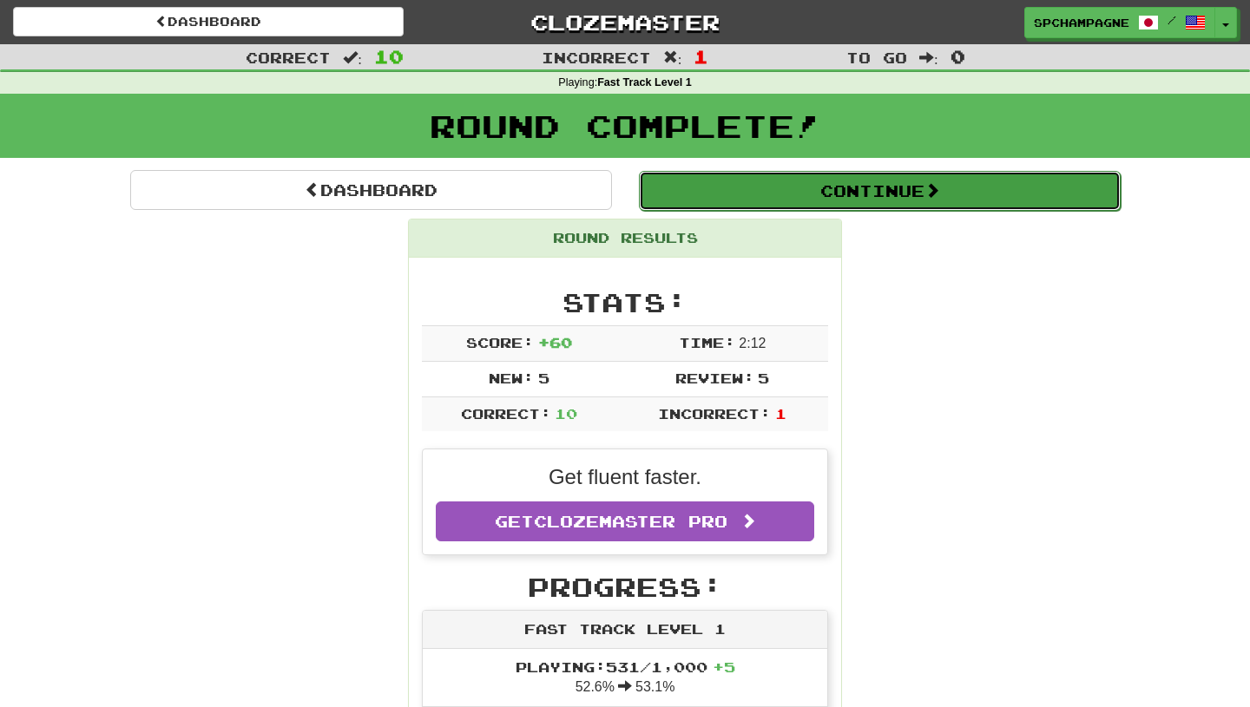
click at [792, 187] on button "Continue" at bounding box center [880, 191] width 482 height 40
